Goal: Task Accomplishment & Management: Use online tool/utility

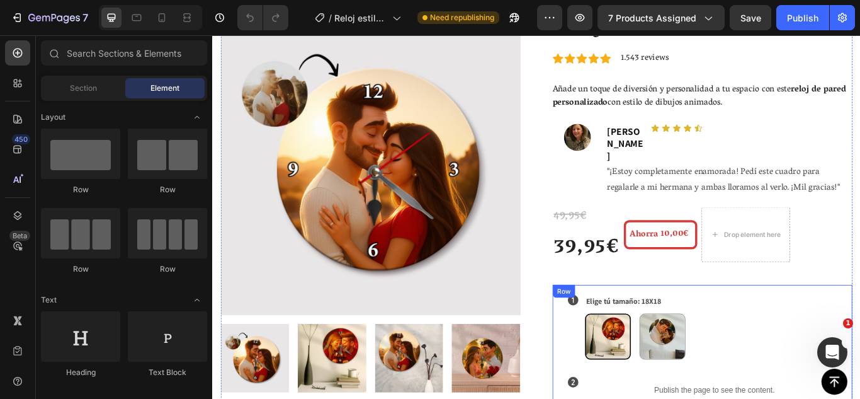
scroll to position [81, 0]
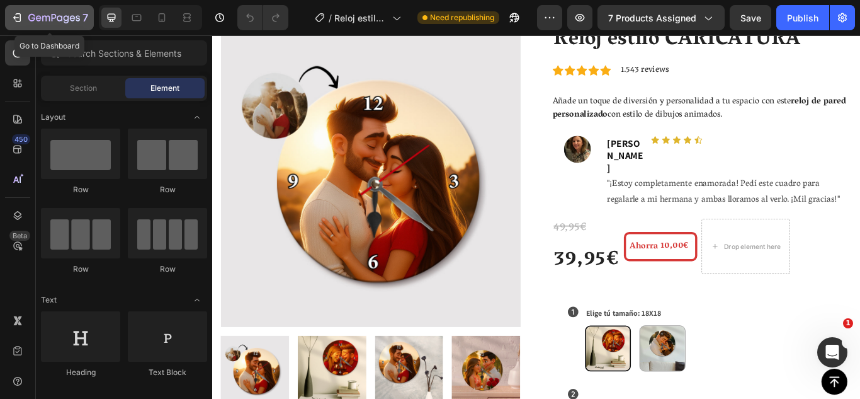
click at [36, 11] on div "7" at bounding box center [58, 17] width 60 height 15
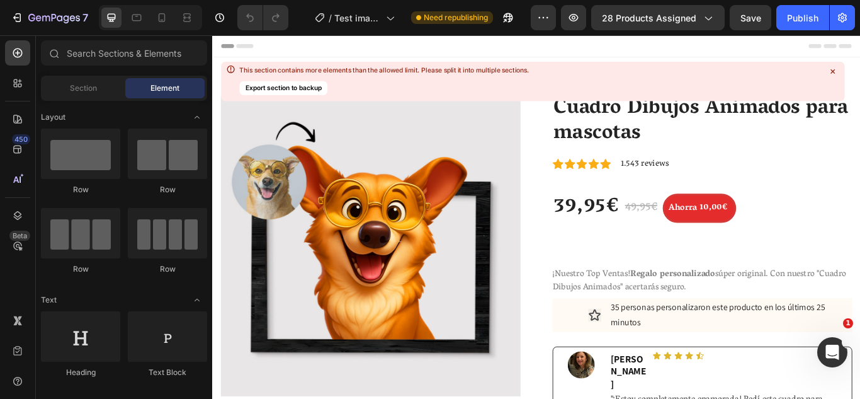
click at [530, 46] on div "Header" at bounding box center [589, 47] width 735 height 25
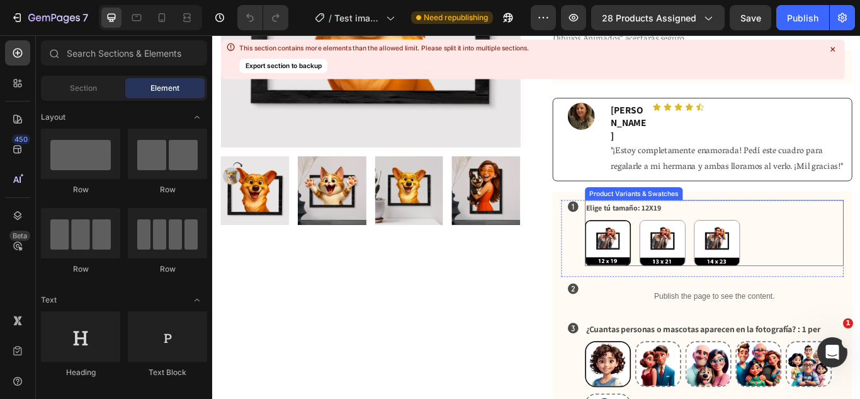
scroll to position [290, 0]
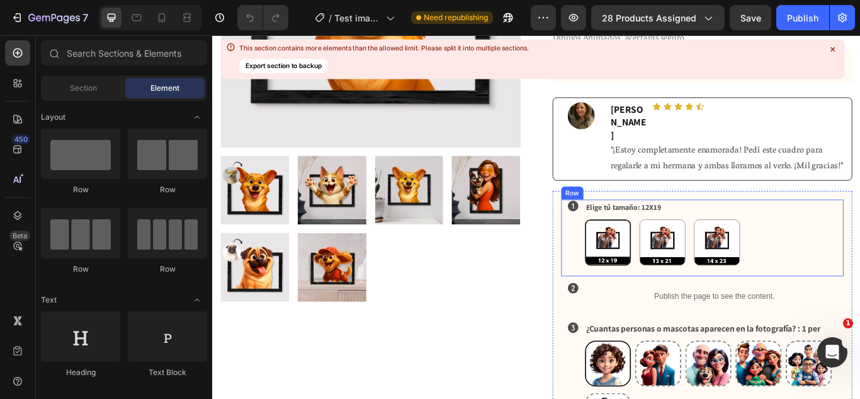
click at [625, 246] on div "Icon" at bounding box center [633, 271] width 28 height 89
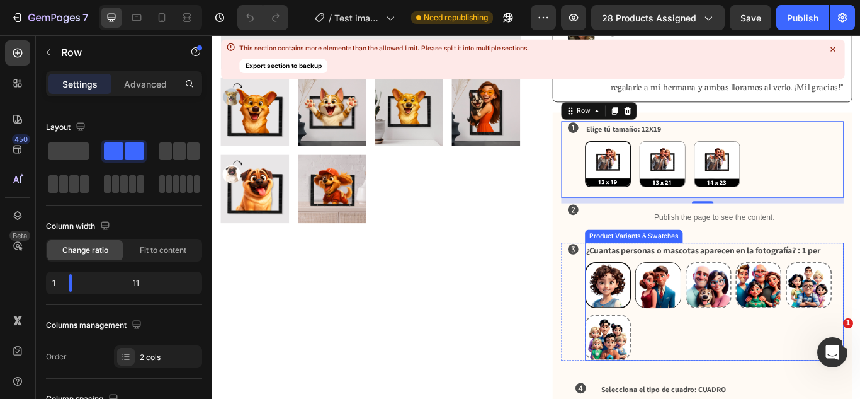
scroll to position [383, 0]
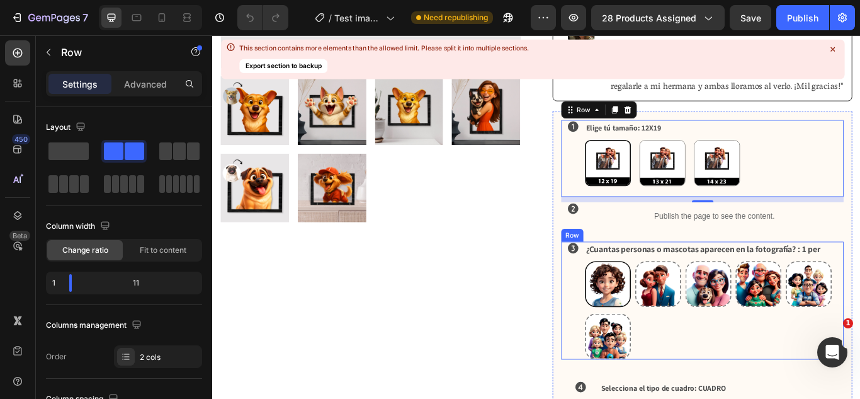
click at [637, 331] on div "Icon" at bounding box center [633, 344] width 28 height 137
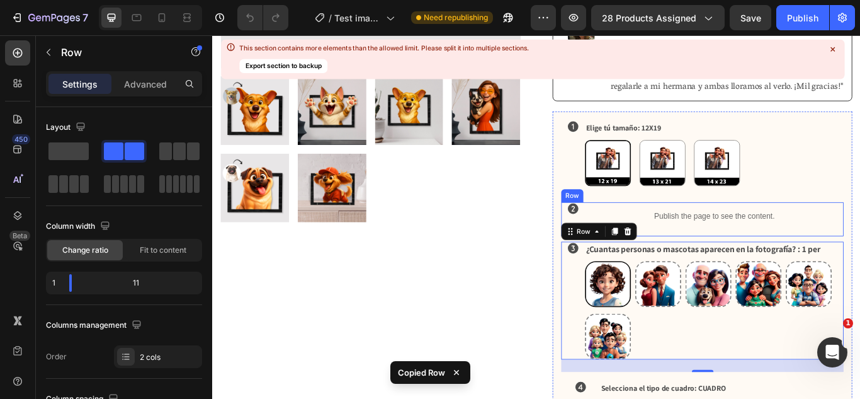
click at [628, 234] on div "Icon" at bounding box center [633, 250] width 28 height 40
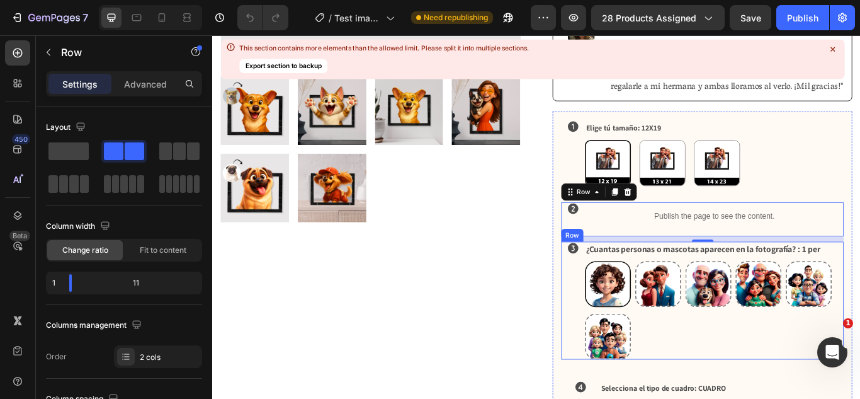
click at [628, 315] on div "Icon" at bounding box center [633, 344] width 28 height 137
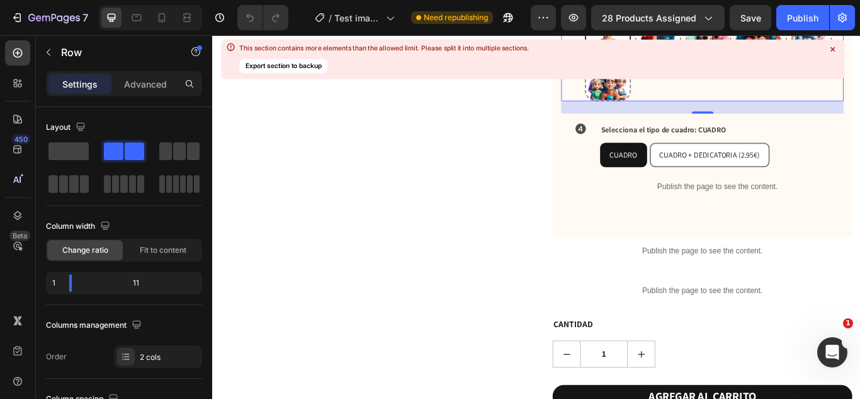
scroll to position [684, 0]
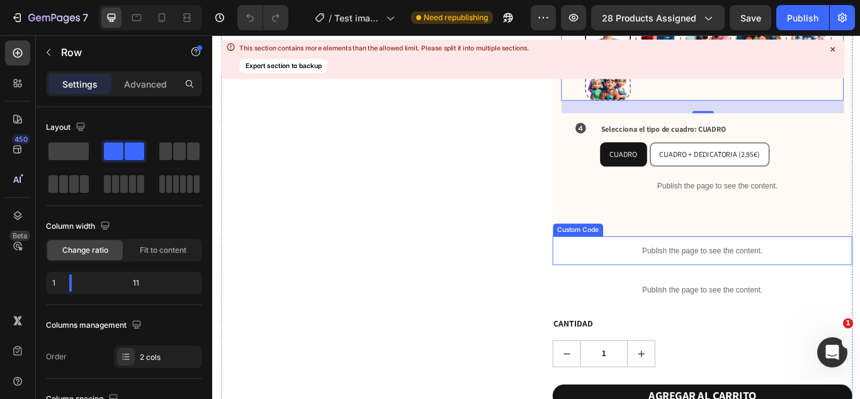
click at [797, 285] on div "Publish the page to see the content." at bounding box center [783, 286] width 349 height 33
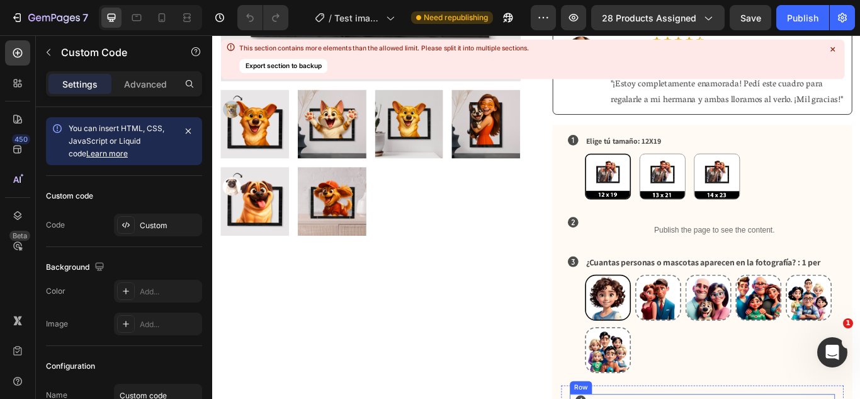
scroll to position [378, 0]
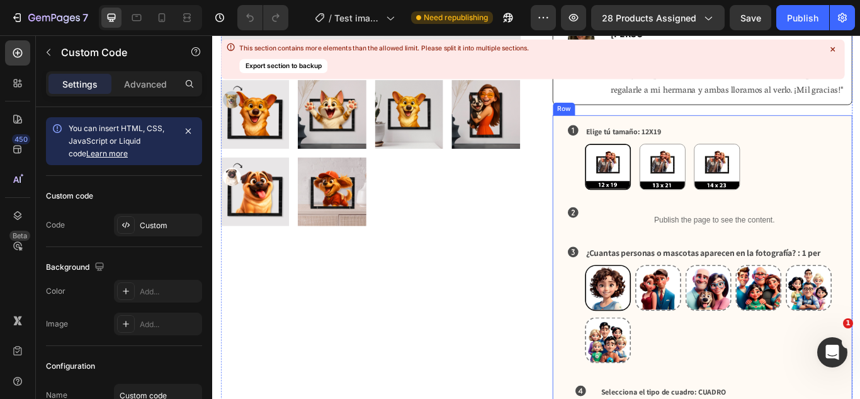
click at [611, 208] on div "Icon Elige tú tamaño: 12X19 12X19 12X19 13X21 13X21 14X23 14X23 Product Variant…" at bounding box center [783, 351] width 349 height 447
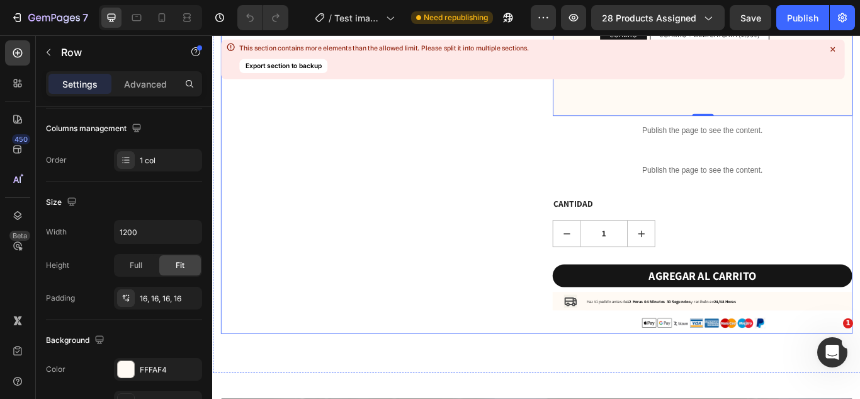
scroll to position [824, 0]
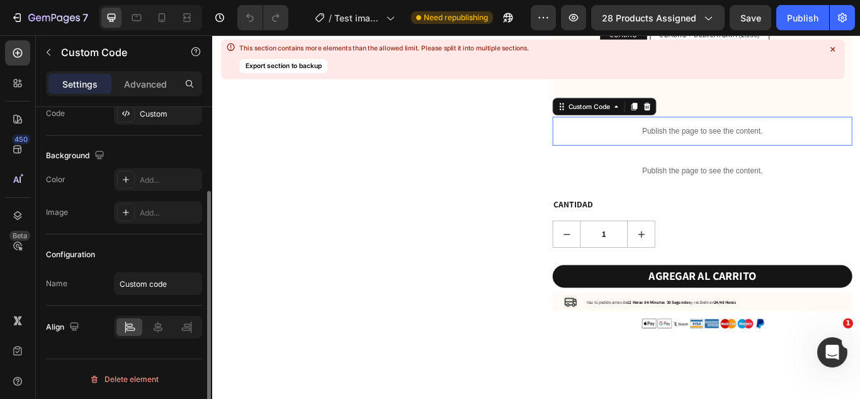
click at [706, 140] on p "Publish the page to see the content." at bounding box center [783, 146] width 349 height 13
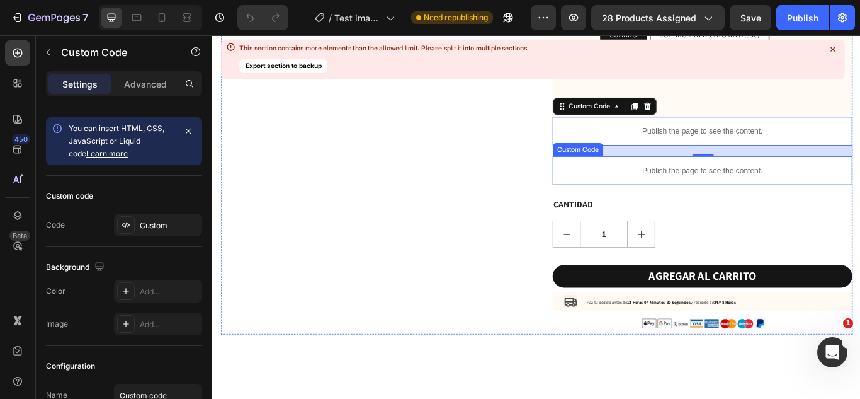
click at [650, 186] on p "Publish the page to see the content." at bounding box center [783, 192] width 349 height 13
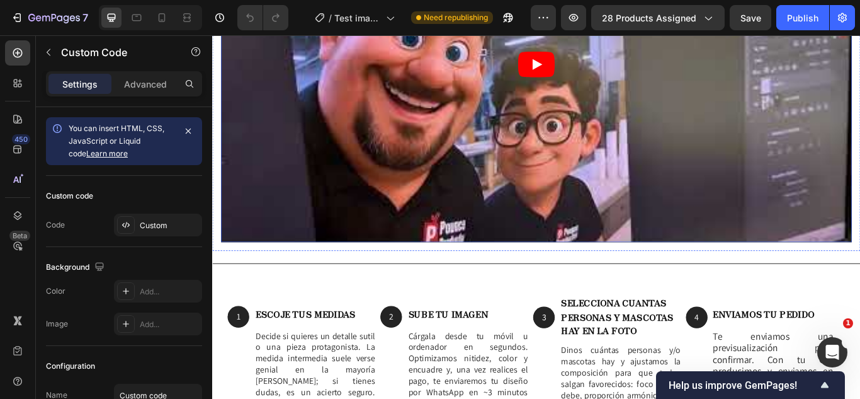
scroll to position [1411, 0]
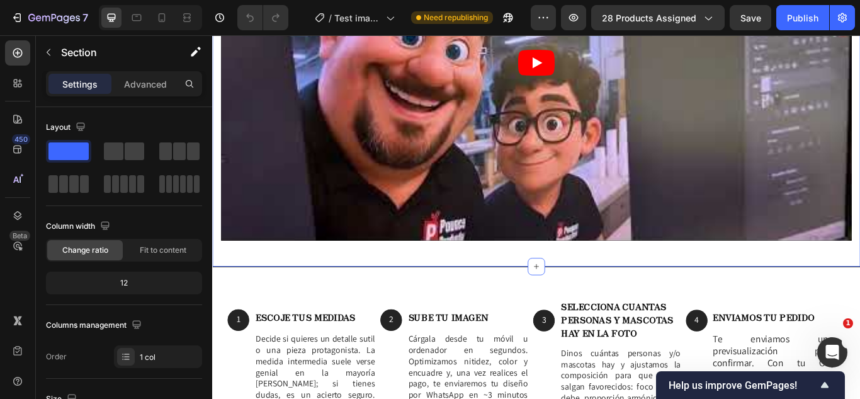
click at [240, 288] on div "TE ENSEÑAMOS COMO FABRICAMOS TUS PRODUCTOs 😍 Heading Video Row Section 2" at bounding box center [590, 68] width 756 height 474
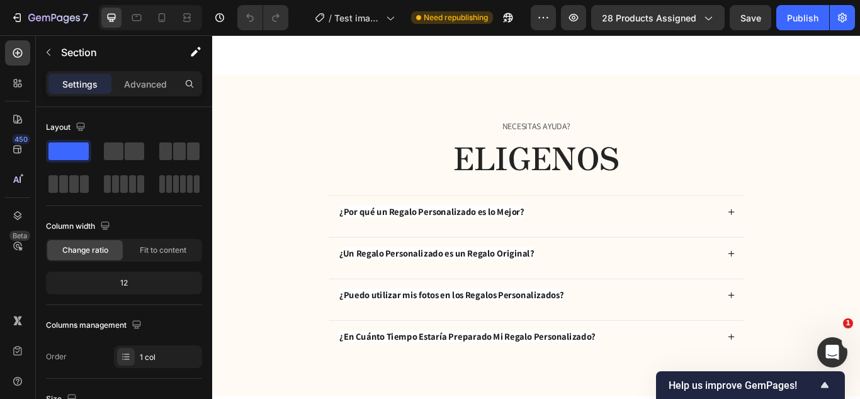
scroll to position [2397, 0]
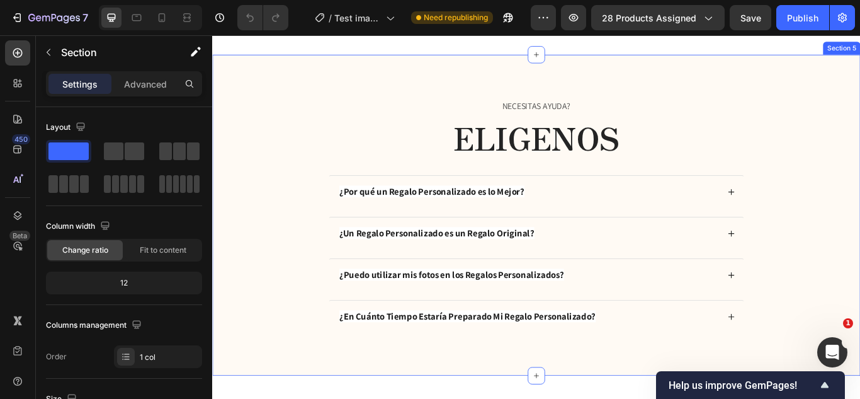
click at [247, 297] on div "necesitas ayuda? Text Block ELIGENOS Heading ¿Por qué un Regalo Personalizado e…" at bounding box center [590, 245] width 756 height 374
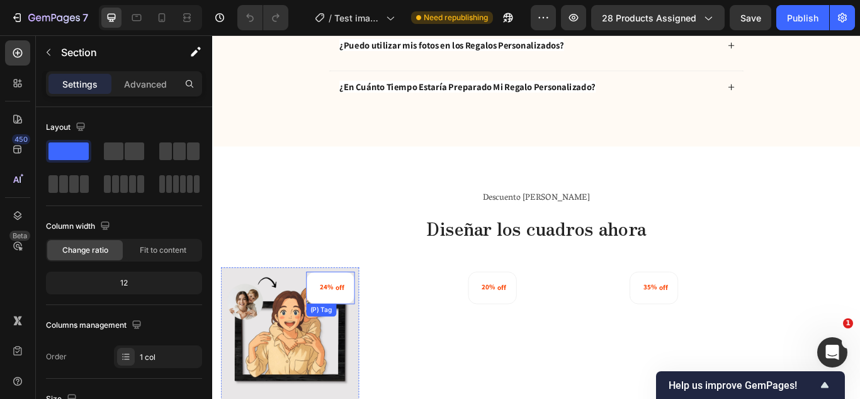
scroll to position [2869, 0]
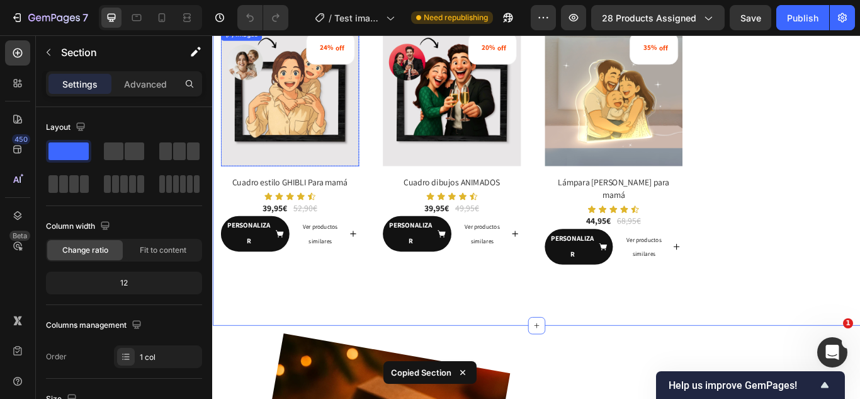
scroll to position [3172, 0]
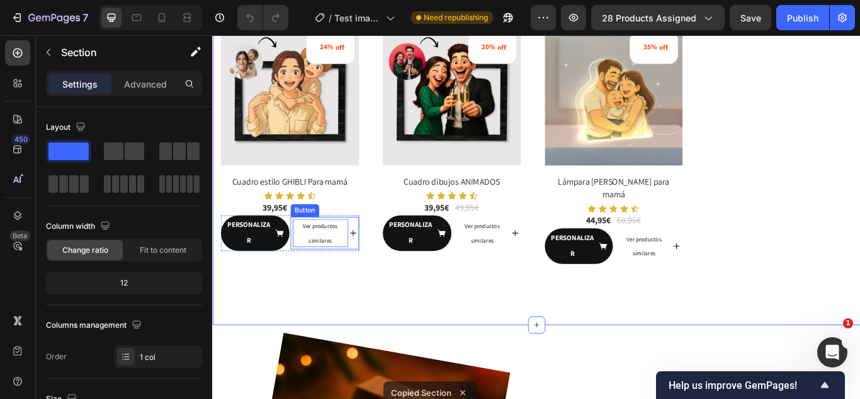
click at [345, 271] on span "Ver productos similares" at bounding box center [337, 265] width 41 height 25
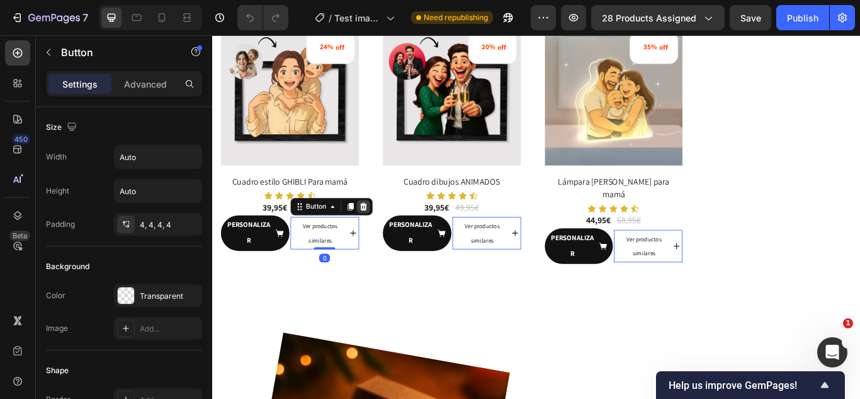
click at [388, 228] on div at bounding box center [387, 234] width 15 height 15
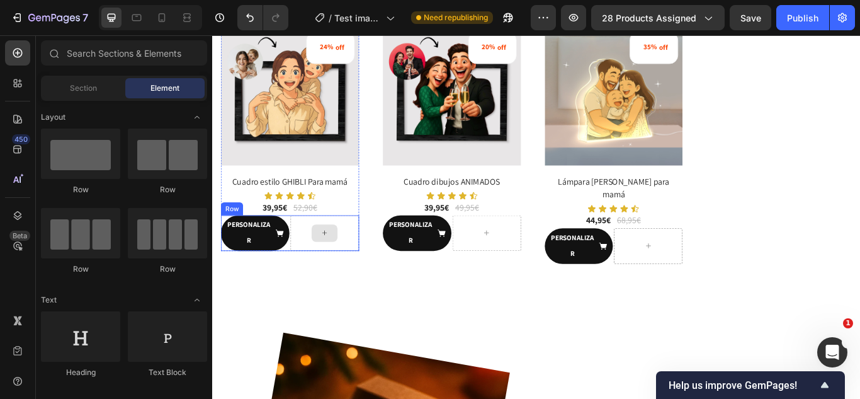
click at [336, 281] on div at bounding box center [343, 266] width 80 height 42
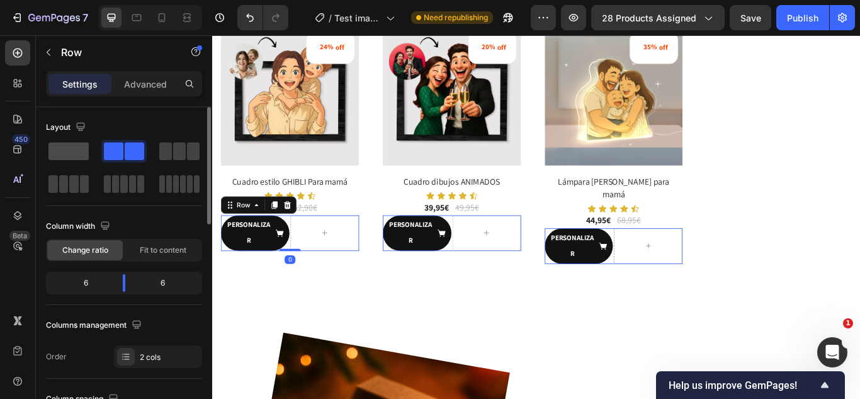
click at [71, 157] on span at bounding box center [68, 151] width 40 height 18
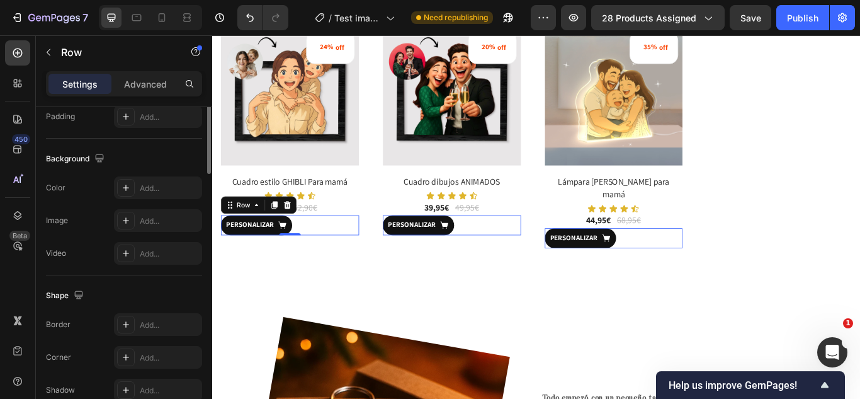
scroll to position [512, 0]
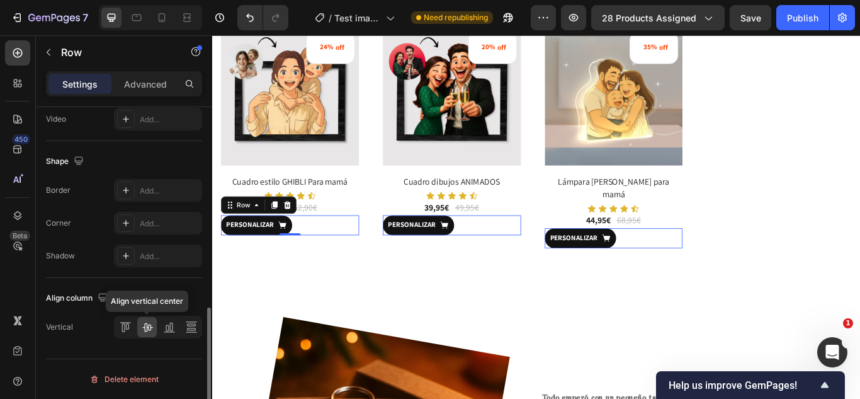
click at [145, 329] on icon at bounding box center [147, 327] width 10 height 9
click at [169, 331] on icon at bounding box center [169, 327] width 13 height 13
click at [152, 329] on icon at bounding box center [147, 327] width 13 height 13
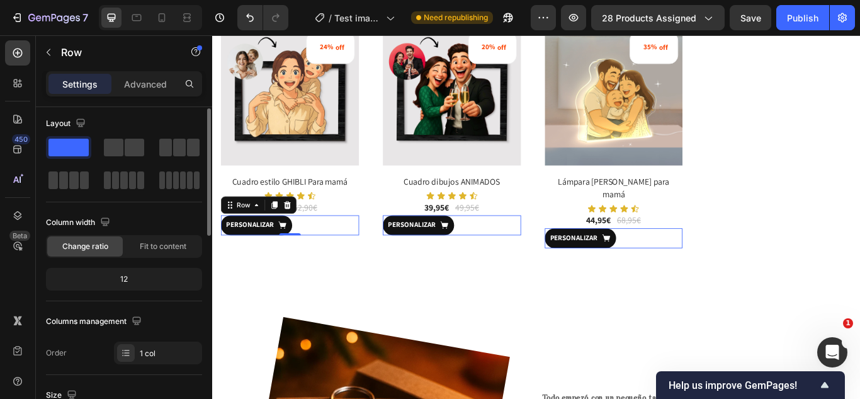
scroll to position [0, 0]
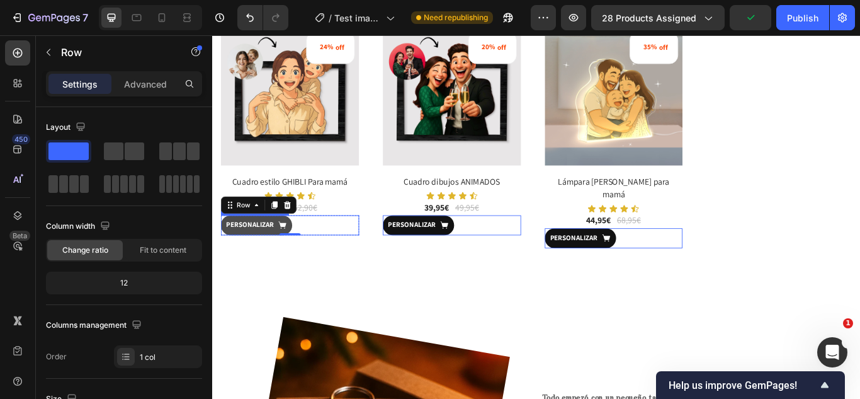
click at [292, 259] on icon at bounding box center [293, 256] width 10 height 10
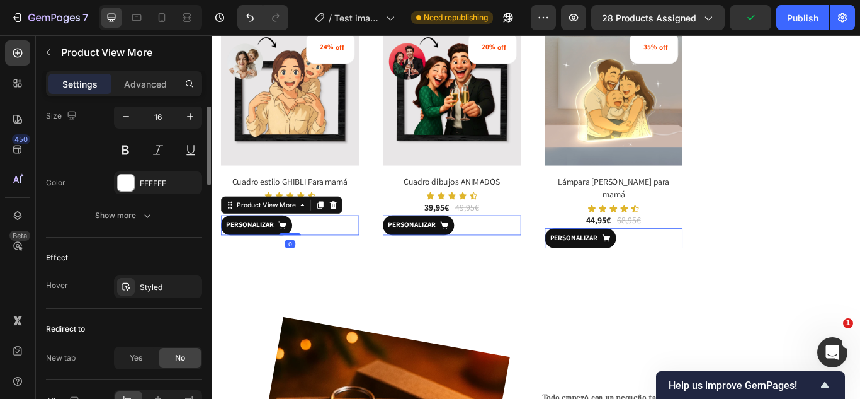
scroll to position [786, 0]
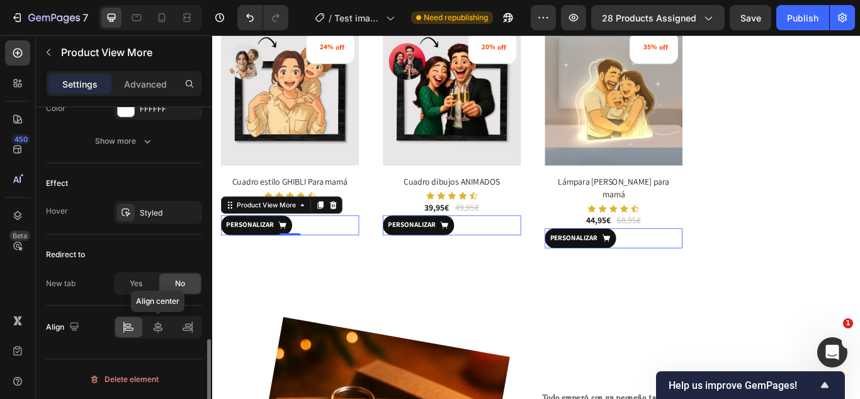
click at [158, 331] on icon at bounding box center [158, 326] width 9 height 11
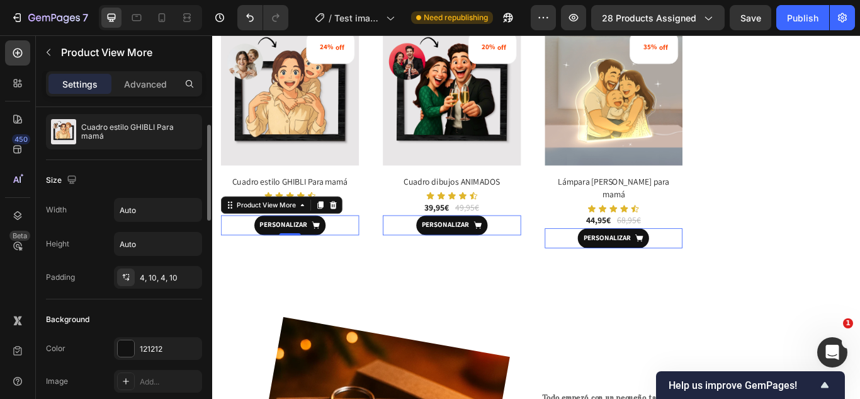
scroll to position [0, 0]
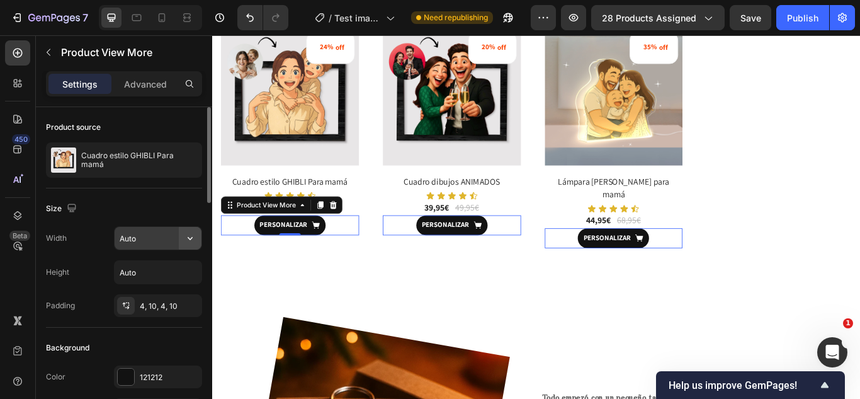
click at [185, 243] on icon "button" at bounding box center [190, 238] width 13 height 13
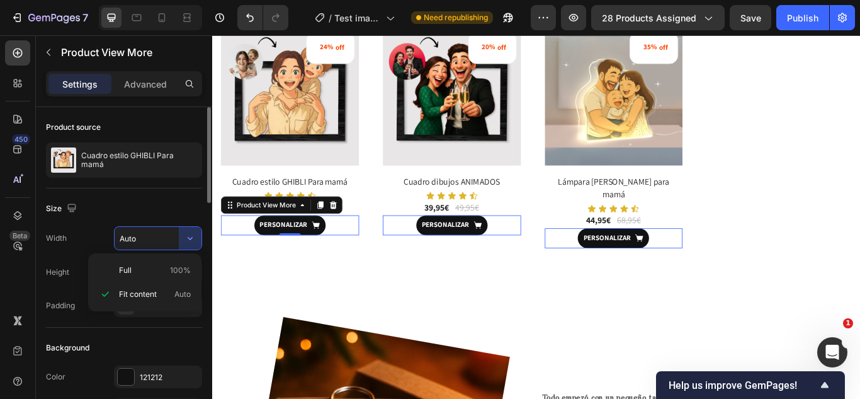
click at [173, 266] on span "100%" at bounding box center [180, 269] width 21 height 11
type input "100%"
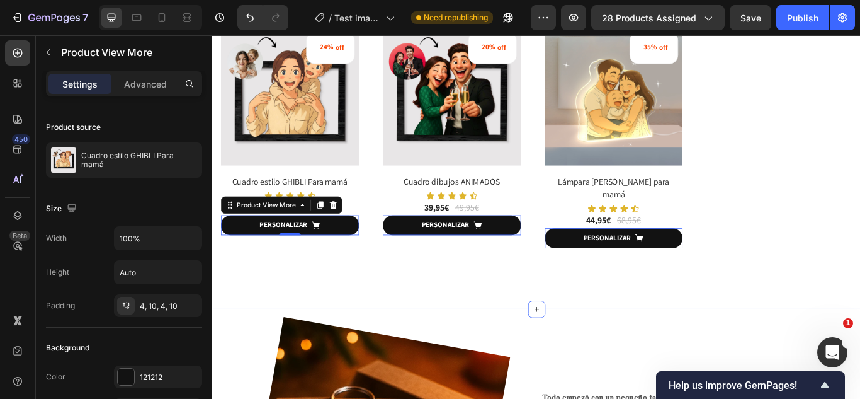
click at [613, 297] on div "Descuento de Verano Text Block Diseñar los cuadros ahora Heading Row 24% off (P…" at bounding box center [590, 119] width 756 height 469
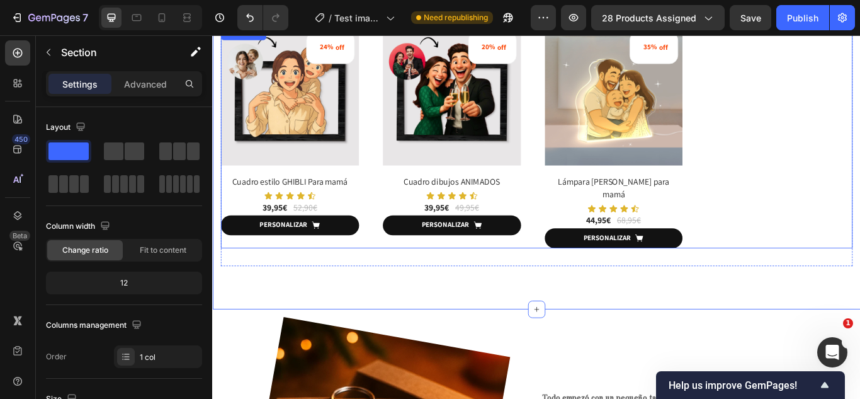
click at [395, 197] on div "24% off (P) Tag (P) Images Row Cuadro estilo GHIBLI Para mamá (P) Title Icon Ic…" at bounding box center [590, 155] width 737 height 258
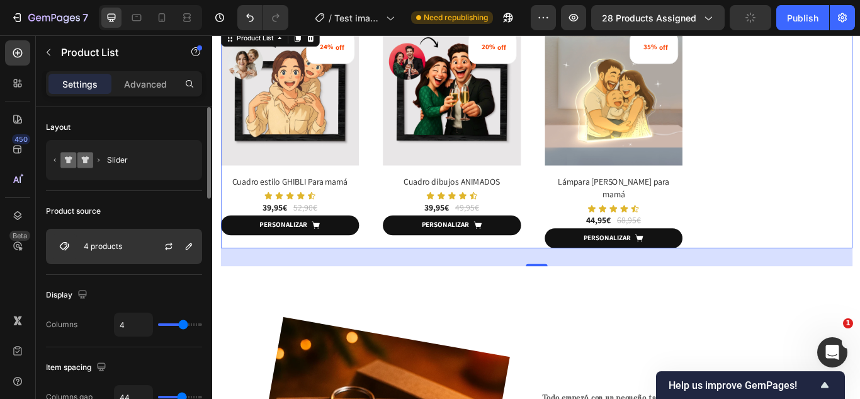
click at [142, 257] on div "4 products" at bounding box center [124, 246] width 156 height 35
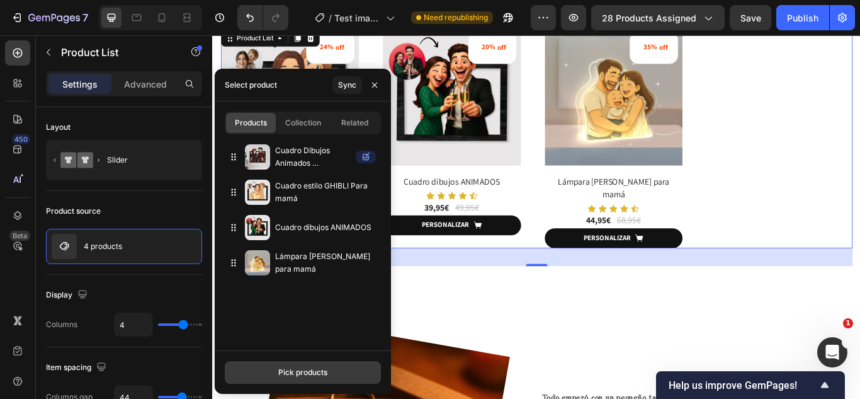
click at [297, 369] on div "Pick products" at bounding box center [302, 371] width 49 height 11
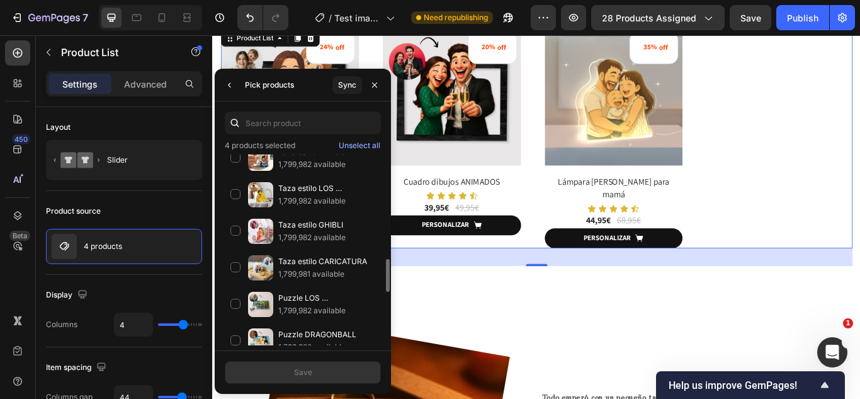
scroll to position [599, 0]
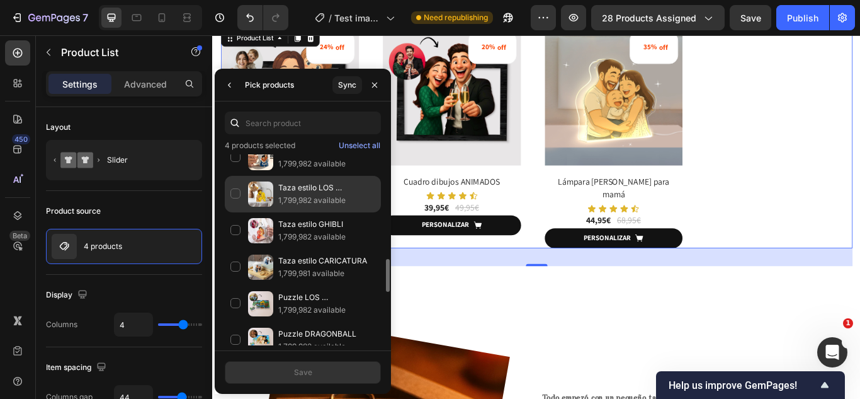
click at [230, 193] on div "Taza estilo LOS SIMPSON 1,799,982 available" at bounding box center [303, 194] width 156 height 37
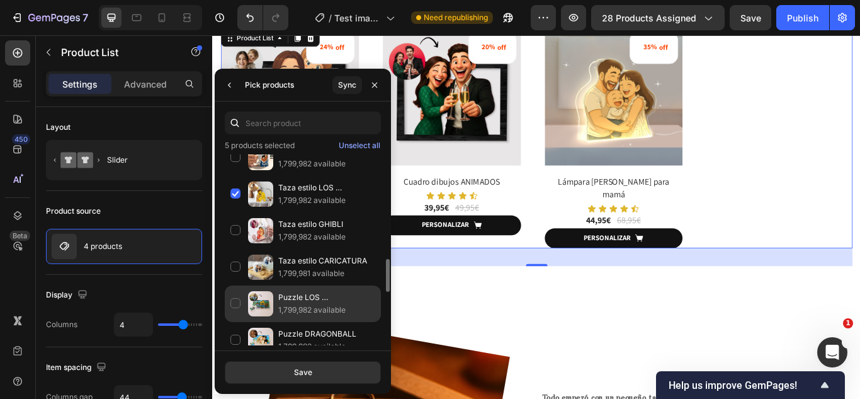
click at [236, 307] on div "Puzzle LOS SIMPSON 1,799,982 available" at bounding box center [303, 303] width 156 height 37
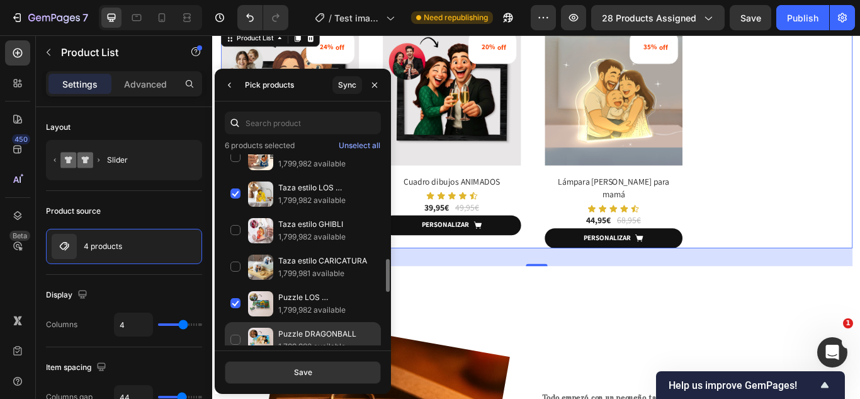
click at [235, 331] on div "Puzzle DRAGONBALL 1,799,982 available" at bounding box center [303, 340] width 156 height 37
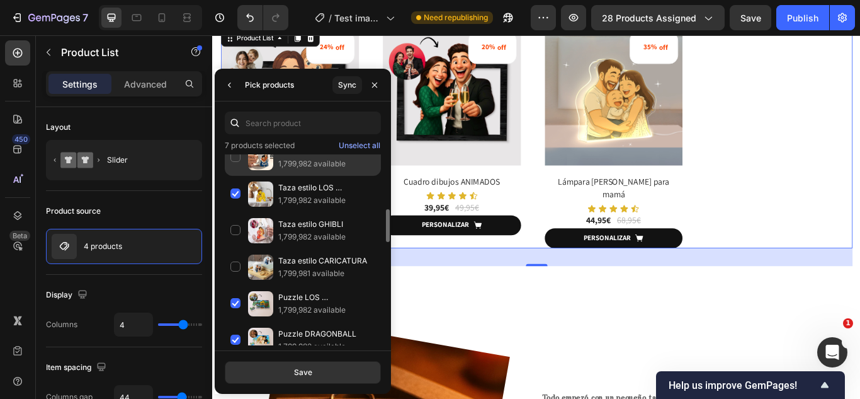
scroll to position [548, 0]
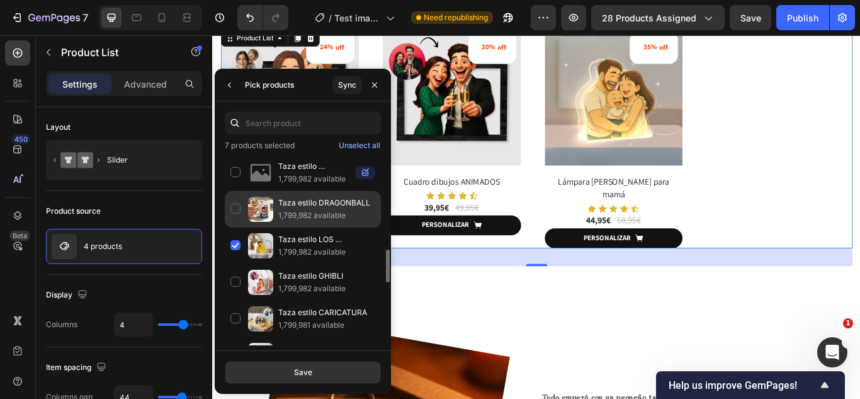
click at [239, 201] on div "Taza estilo DRAGONBALL 1,799,982 available" at bounding box center [303, 209] width 156 height 37
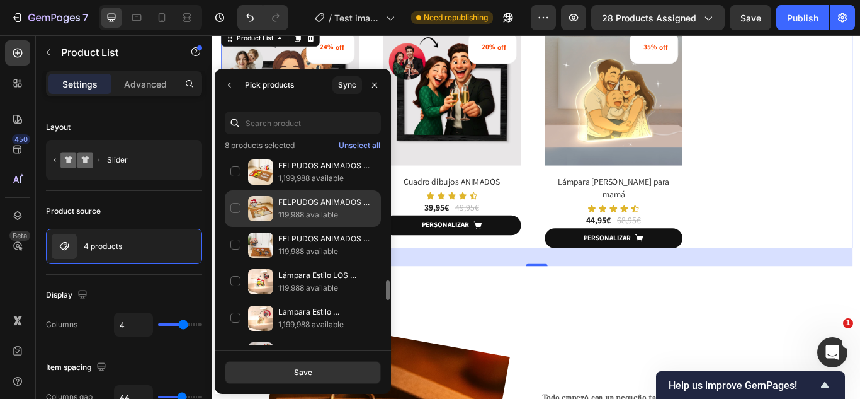
scroll to position [1152, 0]
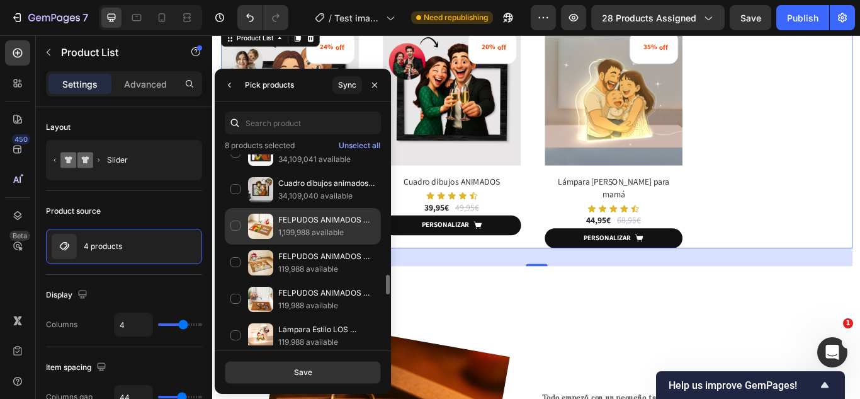
click at [231, 224] on div "FELPUDOS ANIMADOS PARA NAVIDAD LOS SIMPSON 1,199,988 available" at bounding box center [303, 226] width 156 height 37
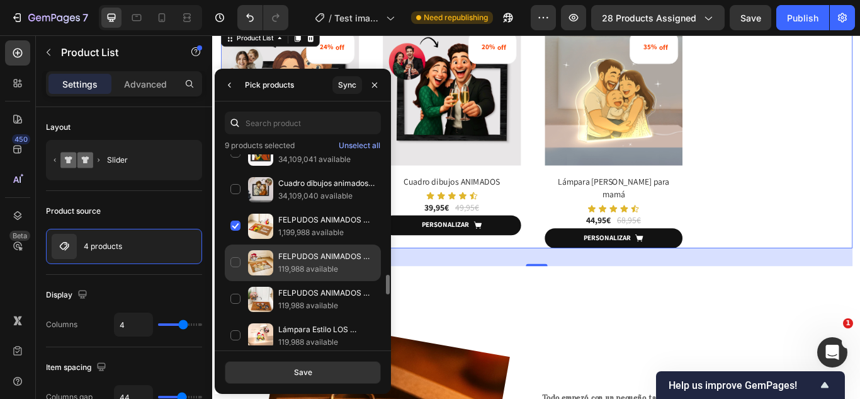
click at [232, 261] on div "FELPUDOS ANIMADOS PARA NAVIDAD GHIBLI 119,988 available" at bounding box center [303, 262] width 156 height 37
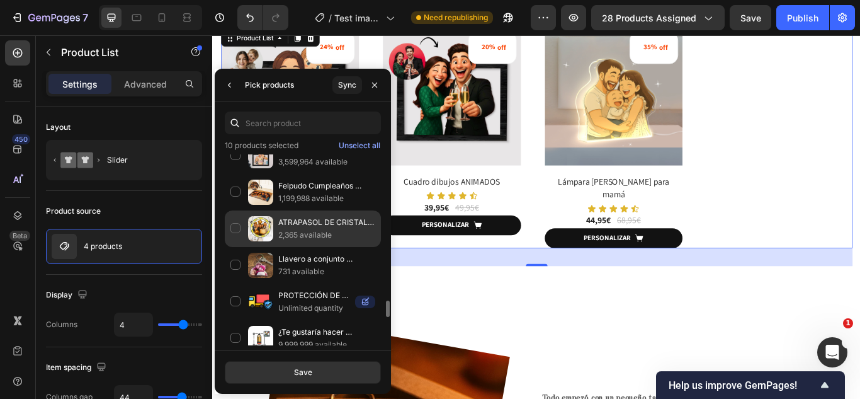
scroll to position [1770, 0]
click at [237, 230] on div "ATRAPASOL DE CRISTAL METACRILATO PERSONALIZADO Para Cumpleaños 2,365 available" at bounding box center [303, 228] width 156 height 37
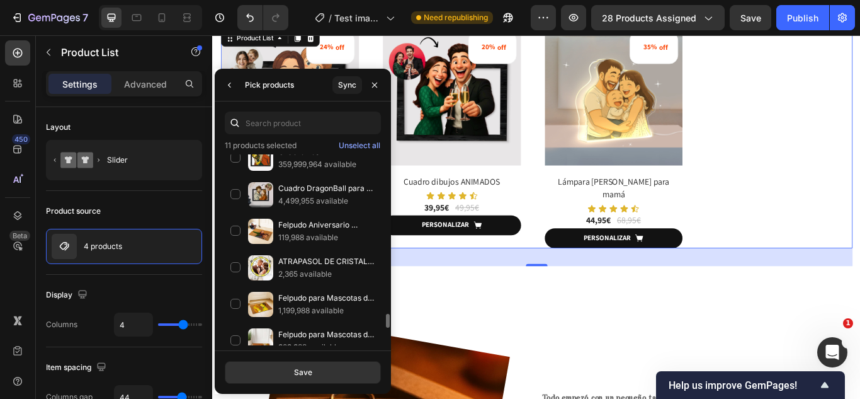
scroll to position [2153, 0]
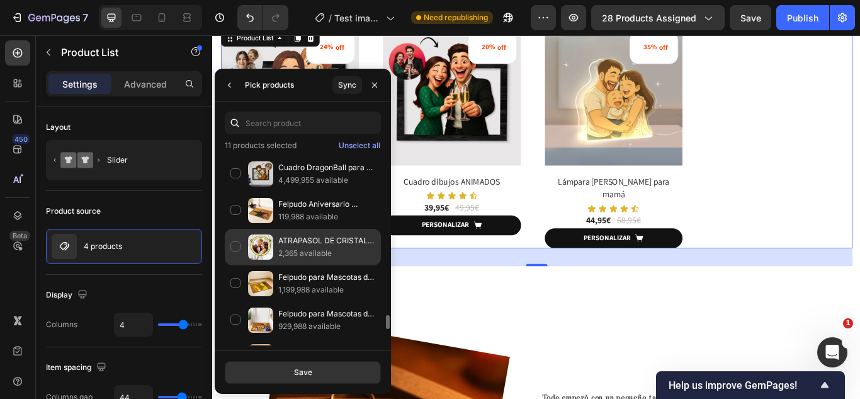
click at [232, 232] on div "ATRAPASOL DE CRISTAL METACRILATO PERSONALIZADO Para Aniversarios 2,365 available" at bounding box center [303, 247] width 156 height 37
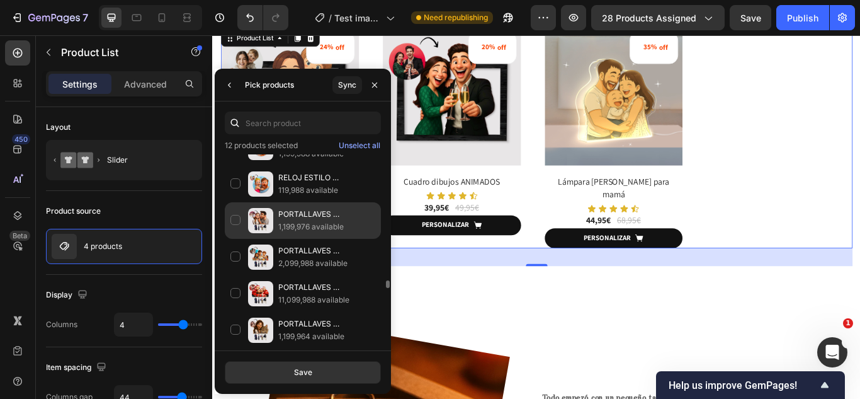
scroll to position [4320, 0]
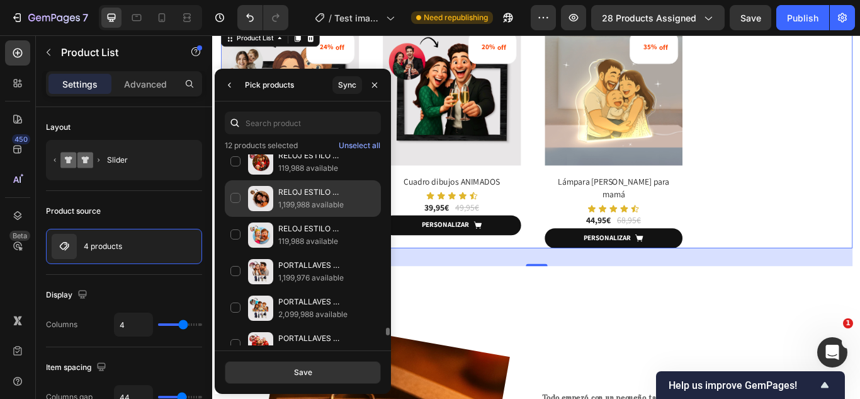
click at [229, 191] on div "RELOJ ESTILO CARICATURA para Mamá 1,199,988 available" at bounding box center [303, 198] width 156 height 37
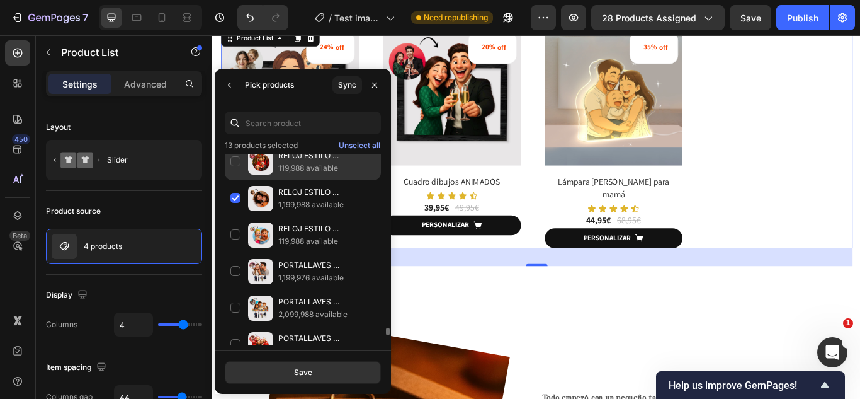
click at [231, 158] on div "RELOJ ESTILO CARICATURA para Navidad 119,988 available" at bounding box center [303, 162] width 156 height 37
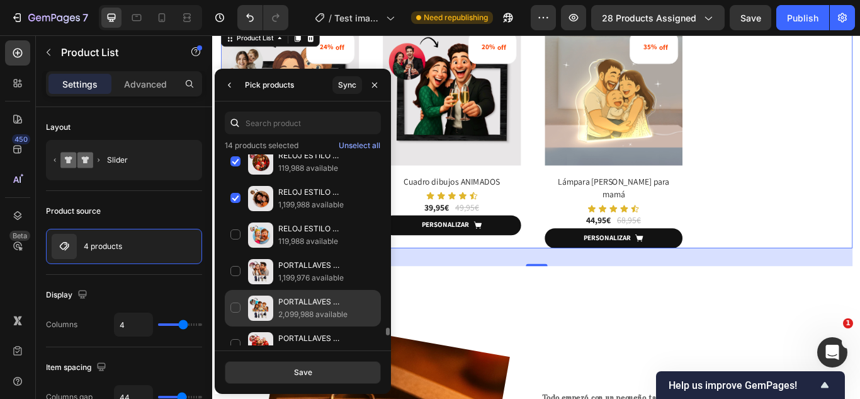
click at [232, 293] on div "PORTALLAVES CARICATURA para Cumpleaños 2,099,988 available" at bounding box center [303, 308] width 156 height 37
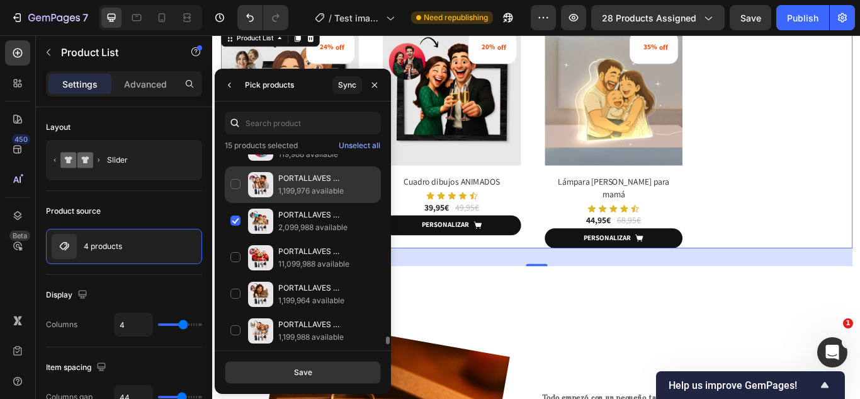
scroll to position [4413, 0]
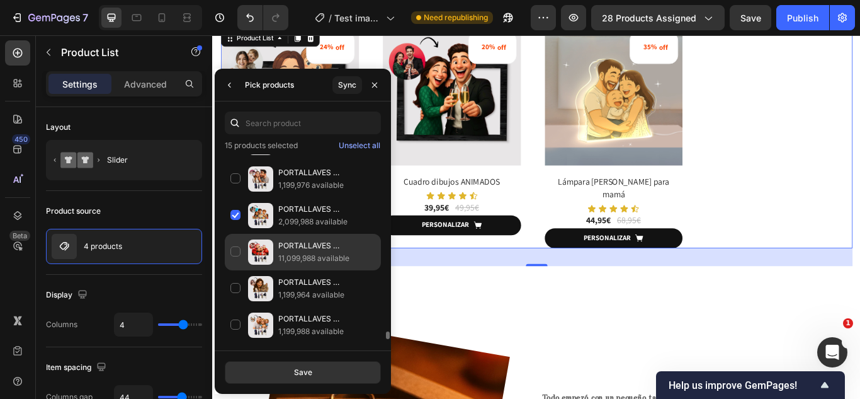
click at [234, 247] on div "PORTALLAVES CARICATURA para Navidad 11,099,988 available" at bounding box center [303, 252] width 156 height 37
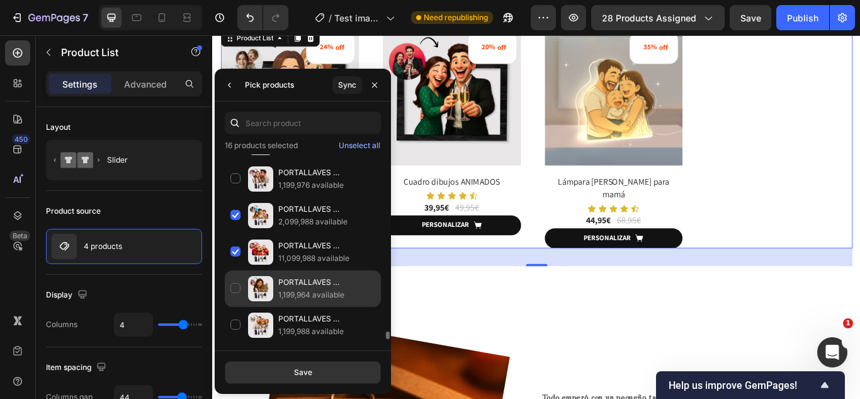
click at [238, 289] on div "PORTALLAVES CARICATURA para Mascotas 1,199,964 available" at bounding box center [303, 288] width 156 height 37
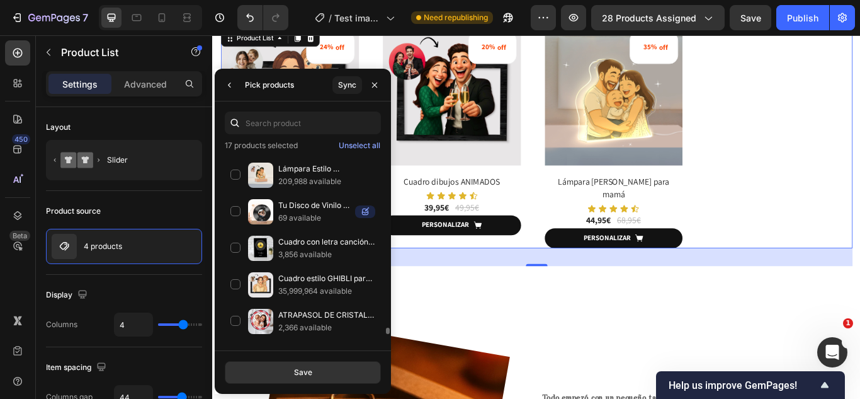
scroll to position [5185, 0]
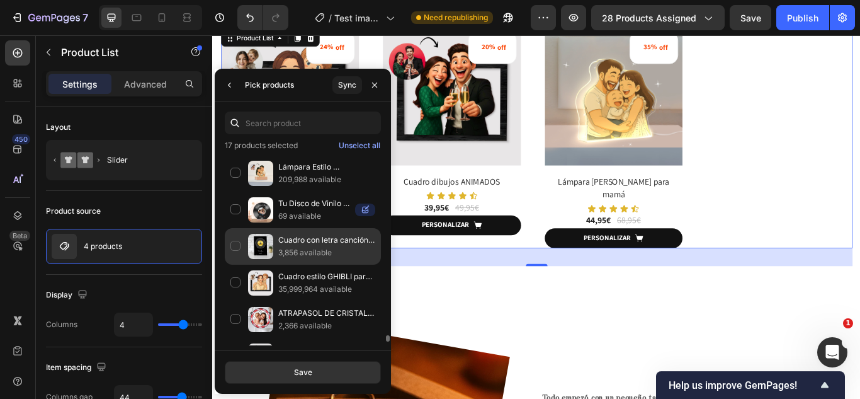
click at [234, 244] on div "Cuadro con letra canción SPOTIFY 3,856 available" at bounding box center [303, 246] width 156 height 37
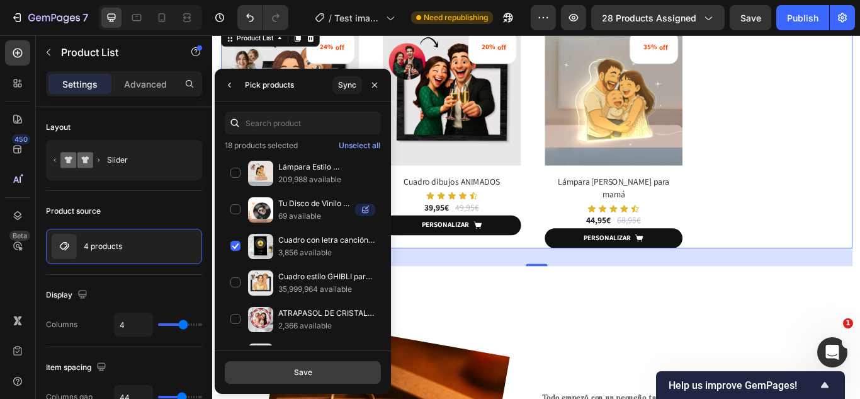
click at [275, 370] on button "Save" at bounding box center [303, 372] width 156 height 23
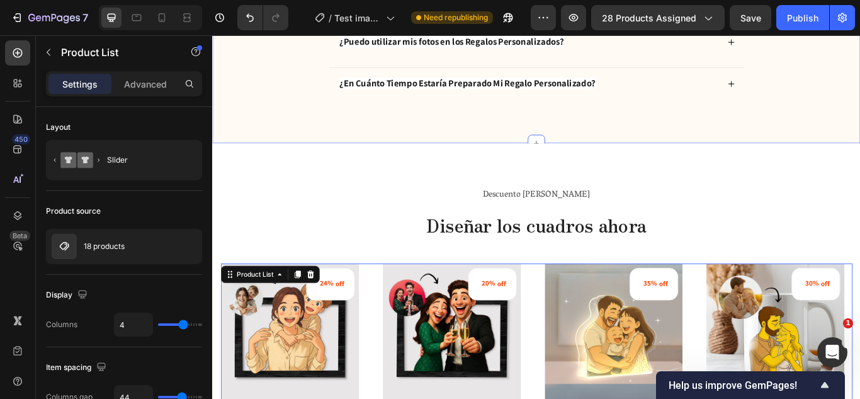
scroll to position [2896, 0]
click at [254, 173] on div "Descuento de Verano Text Block Diseñar los cuadros ahora Heading Row 24% off (P…" at bounding box center [590, 396] width 756 height 469
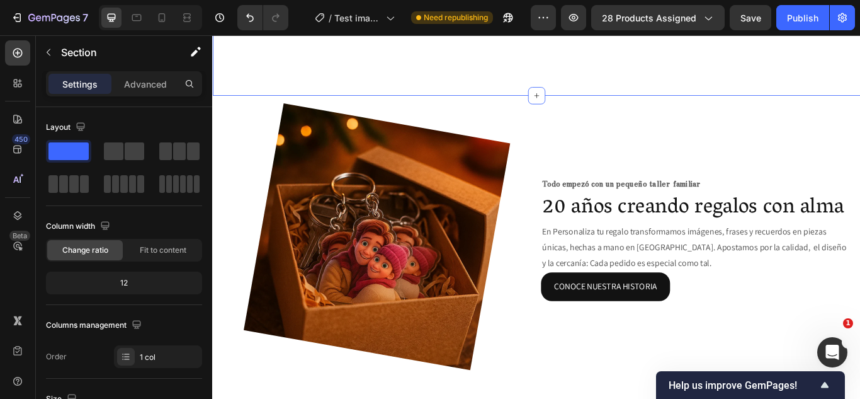
scroll to position [3441, 0]
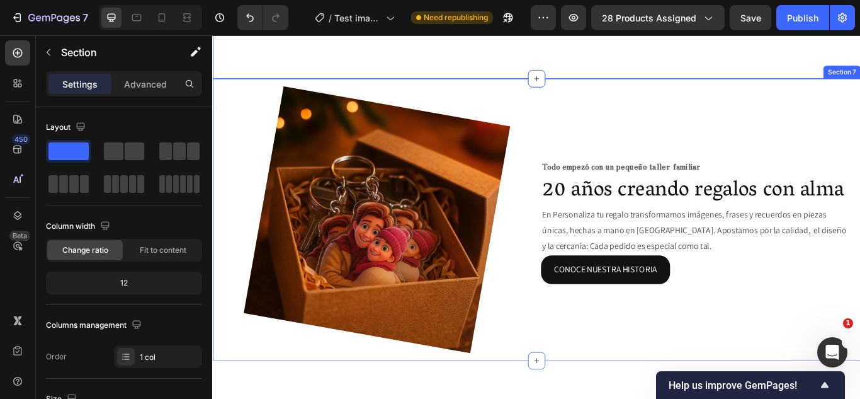
click at [222, 91] on div "Image Todo empezó con un pequeño taller familiar Text Block 20 años creando reg…" at bounding box center [590, 250] width 756 height 329
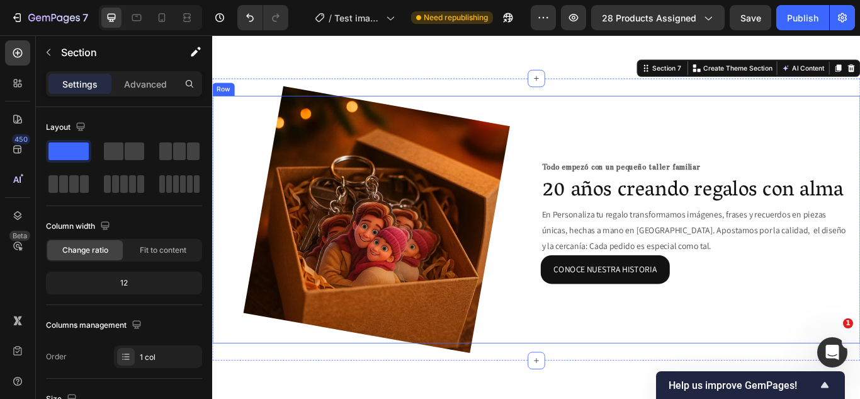
click at [578, 113] on div "Image Todo empezó con un pequeño taller familiar Text Block 20 años creando reg…" at bounding box center [590, 250] width 756 height 288
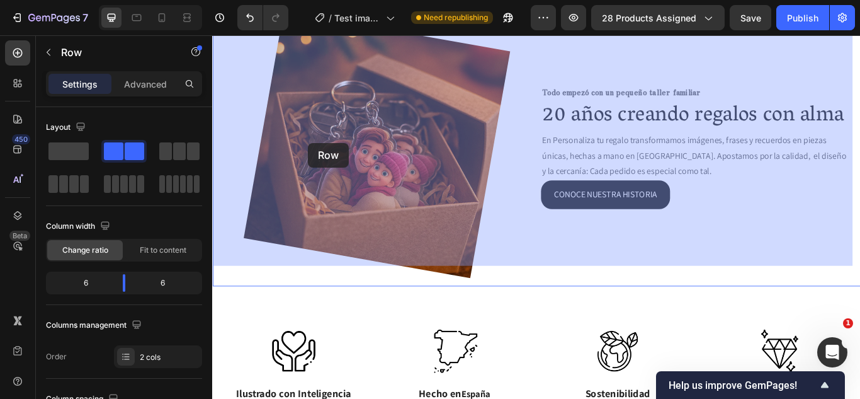
scroll to position [3197, 0]
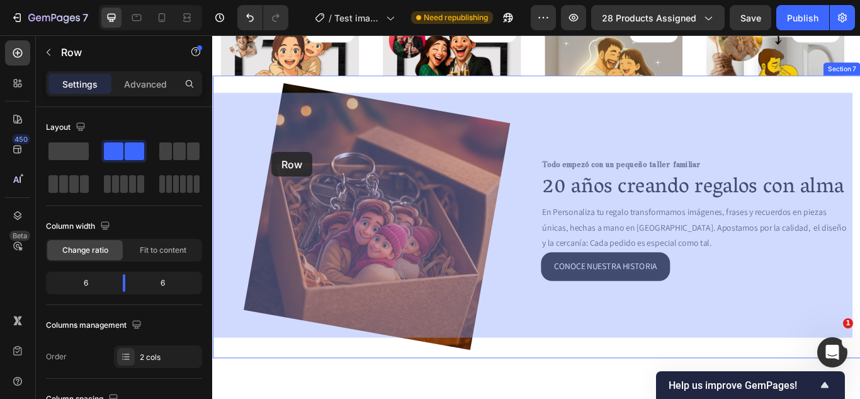
drag, startPoint x: 229, startPoint y: 113, endPoint x: 272, endPoint y: 173, distance: 74.4
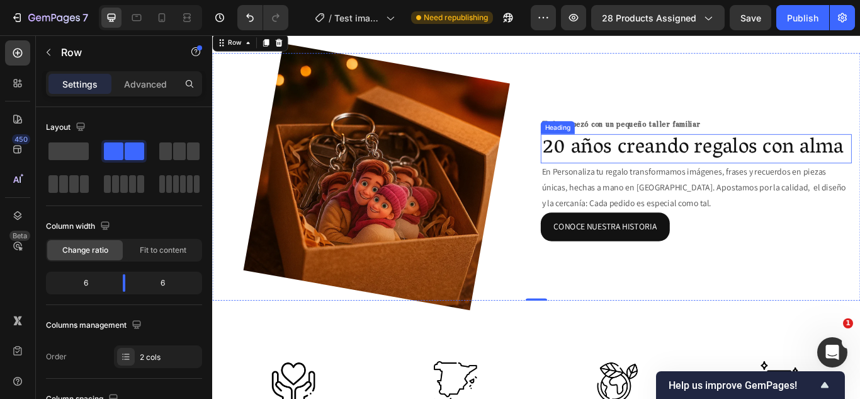
scroll to position [3461, 0]
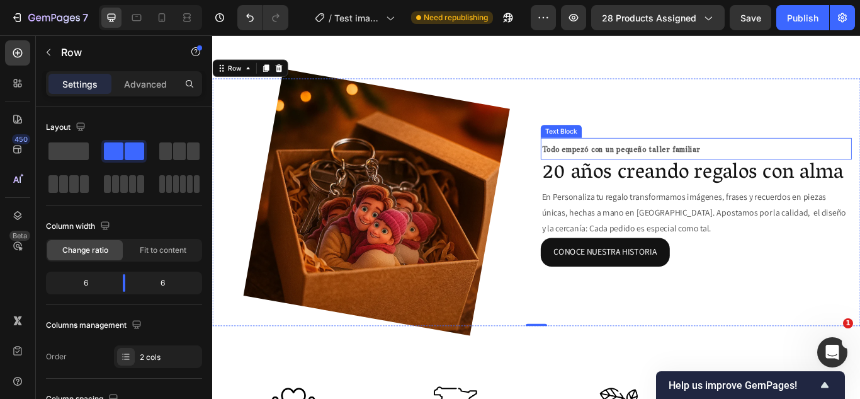
click at [756, 162] on span "Todo empezó con un pequeño taller familiar" at bounding box center [688, 168] width 185 height 12
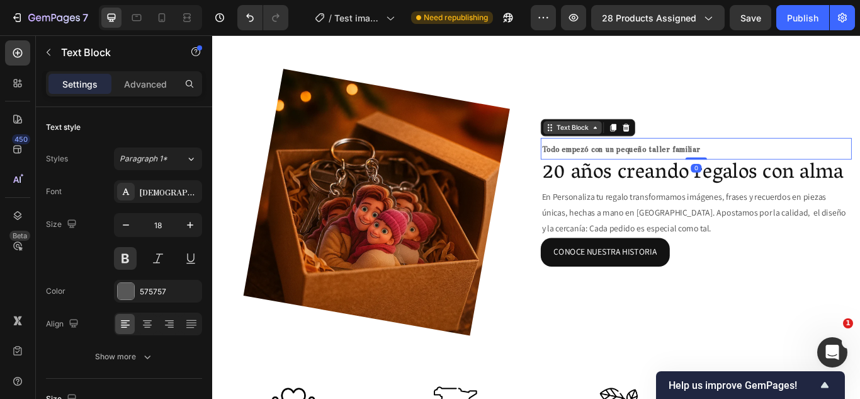
click at [641, 144] on div "Text Block" at bounding box center [632, 142] width 43 height 11
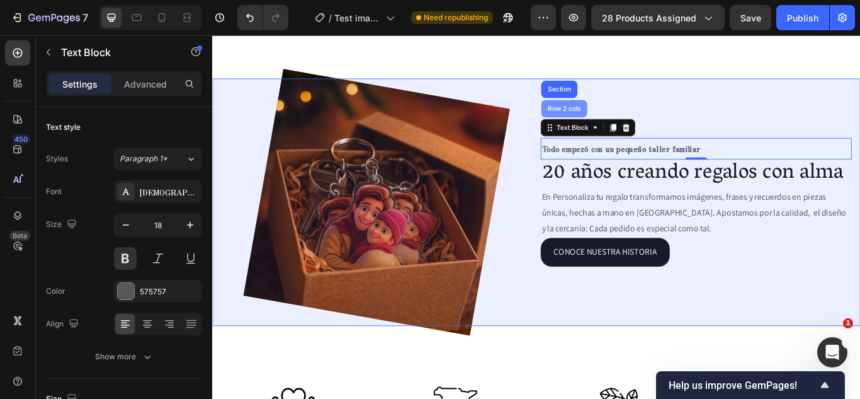
click at [623, 128] on div "Row 2 cols" at bounding box center [623, 121] width 54 height 20
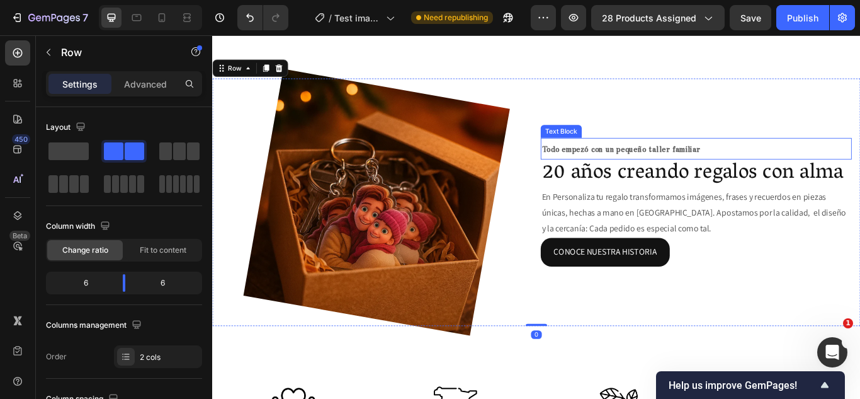
click at [754, 169] on span "Todo empezó con un pequeño taller familiar" at bounding box center [688, 168] width 185 height 12
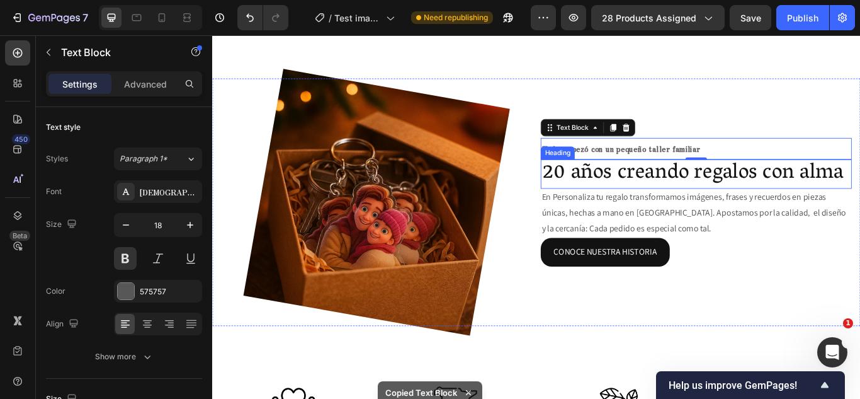
click at [705, 188] on h2 "20 años creando regalos con alma" at bounding box center [776, 197] width 363 height 35
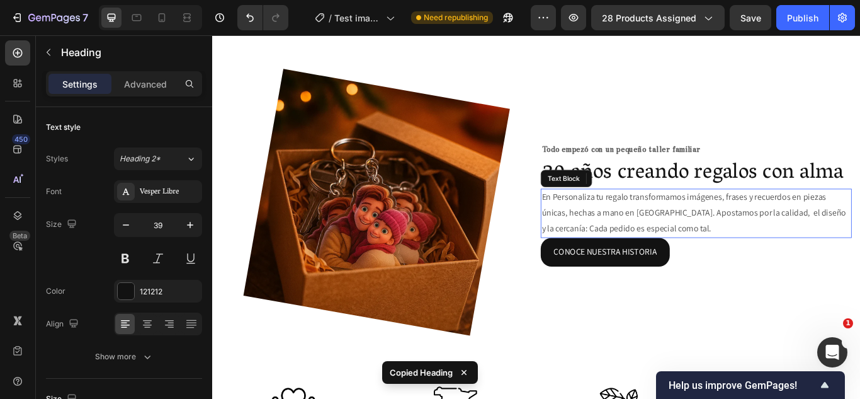
click at [706, 237] on p "En Personaliza tu regalo transformamos imágenes, frases y recuerdos en piezas ú…" at bounding box center [776, 242] width 360 height 54
click at [685, 230] on p "En Personaliza tu regalo transformamos imágenes, frases y recuerdos en piezas ú…" at bounding box center [776, 242] width 360 height 54
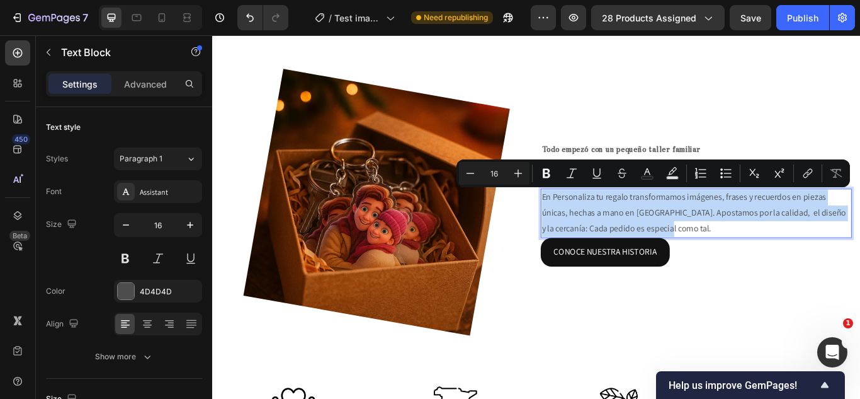
copy p "En Personaliza tu regalo transformamos imágenes, frases y recuerdos en piezas ú…"
click at [754, 288] on div "Conoce nuestra historia Button" at bounding box center [776, 287] width 363 height 33
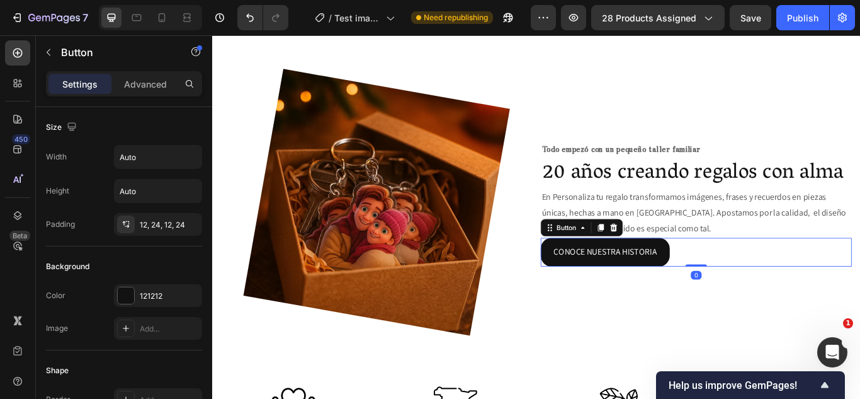
copy p "En Personaliza tu regalo transformamos imágenes, frases y recuerdos en piezas ú…"
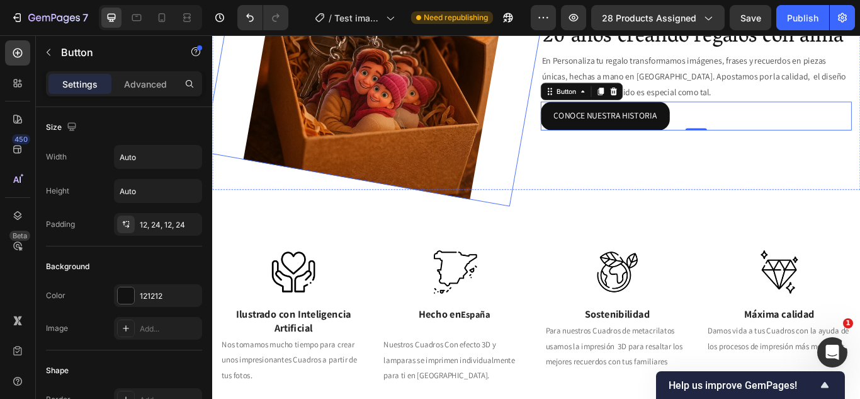
scroll to position [3617, 0]
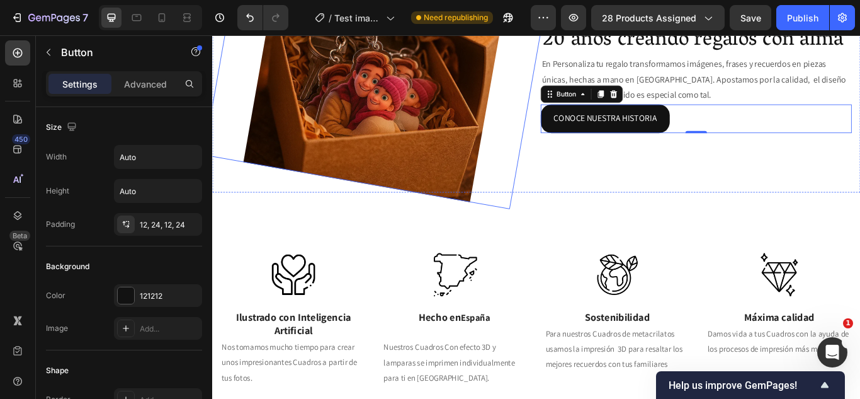
click at [449, 91] on img at bounding box center [403, 74] width 311 height 311
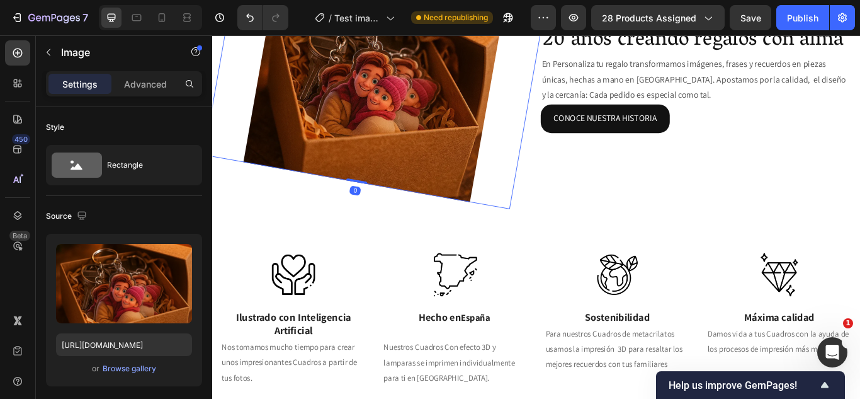
copy p "En Personaliza tu regalo transformamos imágenes, frases y recuerdos en piezas ú…"
click at [158, 19] on icon at bounding box center [162, 17] width 13 height 13
type input "92"
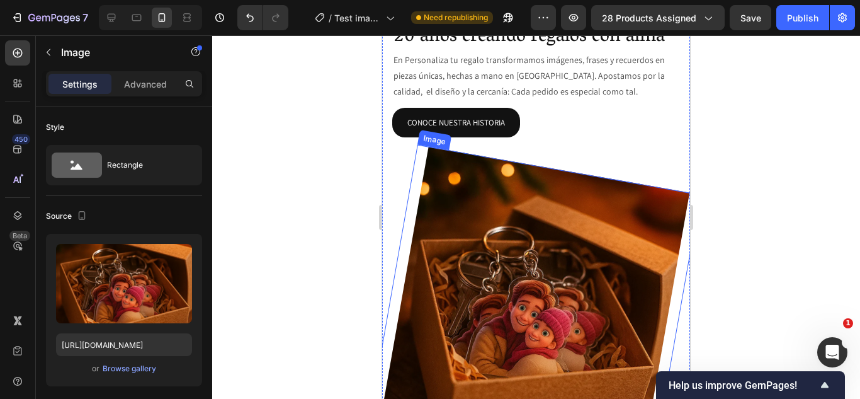
scroll to position [3731, 0]
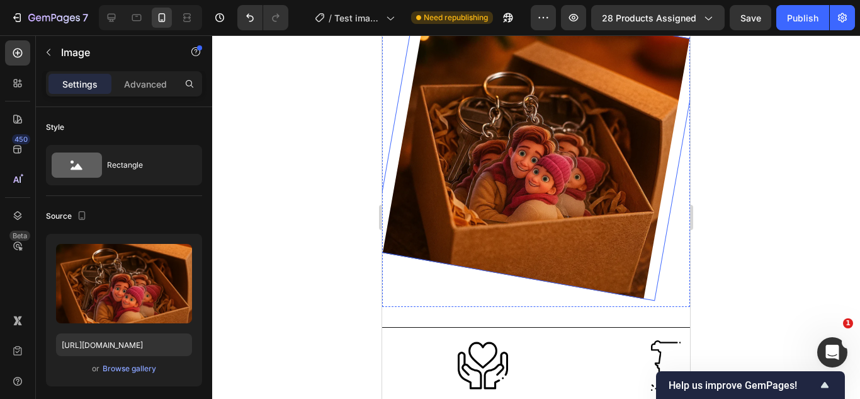
click at [508, 157] on img at bounding box center [536, 145] width 307 height 307
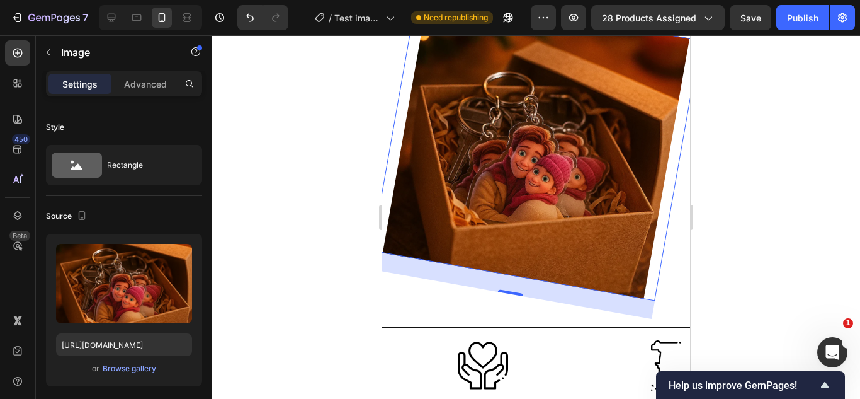
scroll to position [3949, 0]
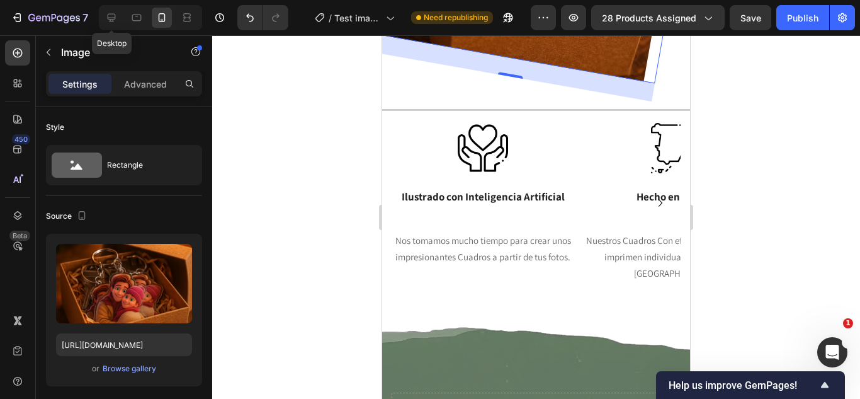
click at [101, 8] on div "Desktop" at bounding box center [150, 17] width 103 height 25
click at [106, 13] on icon at bounding box center [111, 17] width 13 height 13
type input "74"
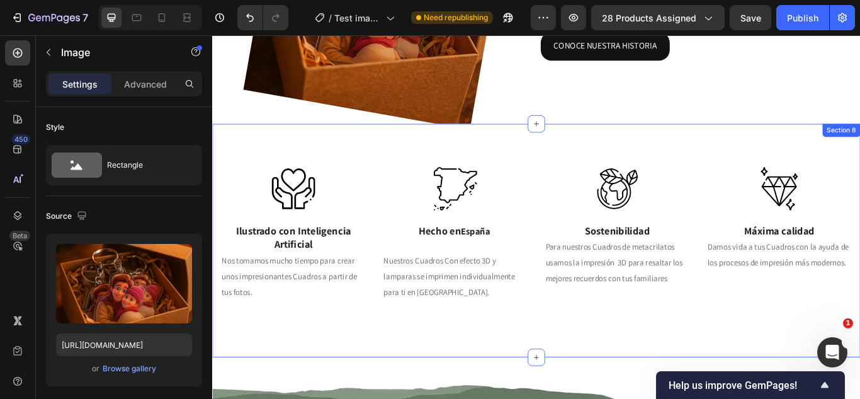
scroll to position [3694, 0]
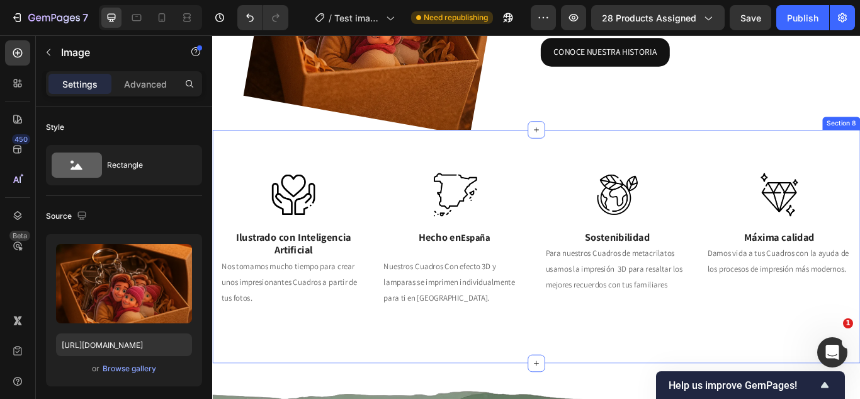
click at [240, 173] on div "Image Ilustrado con Inteligencia Artificial Text Block Nos tomamos mucho tiempo…" at bounding box center [590, 281] width 756 height 272
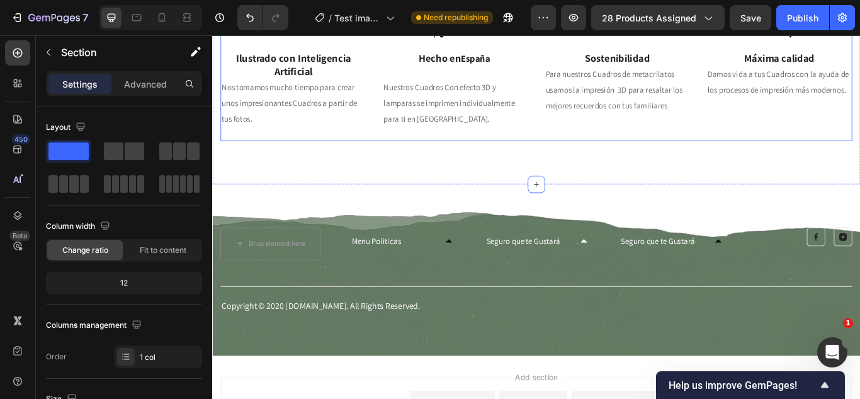
scroll to position [3916, 0]
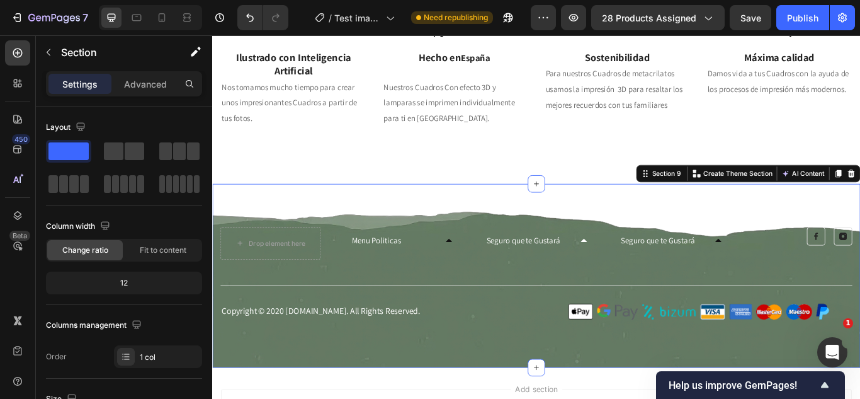
click at [244, 214] on div "Drop element here Menu Politicas Accordion Seguro que te Gustará Accordion Segu…" at bounding box center [590, 315] width 756 height 214
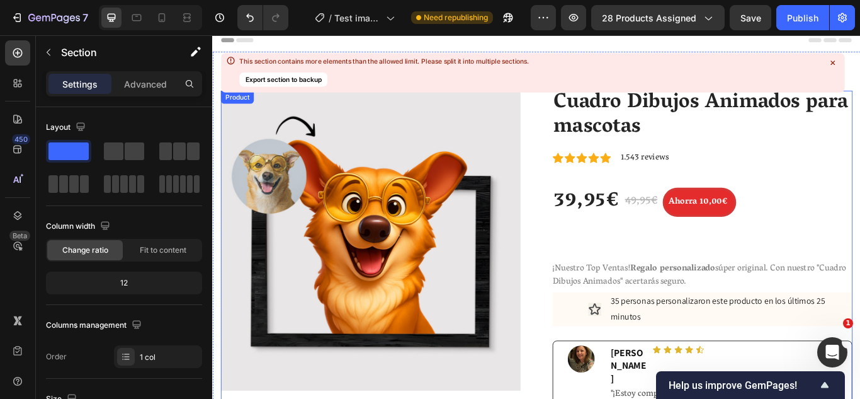
scroll to position [0, 0]
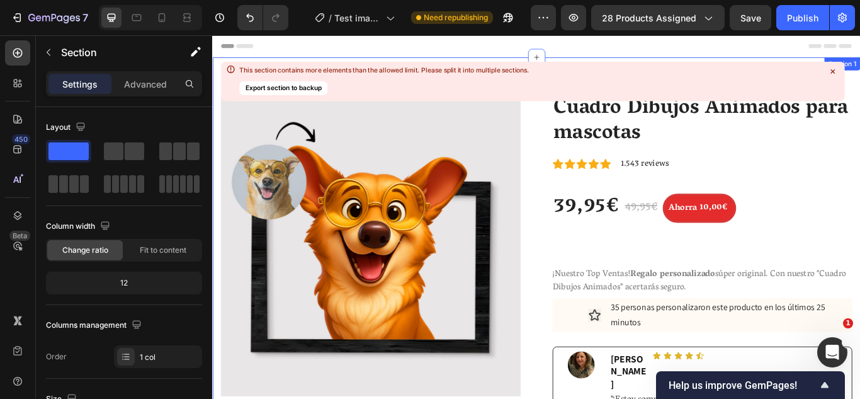
click at [831, 72] on icon at bounding box center [832, 71] width 11 height 11
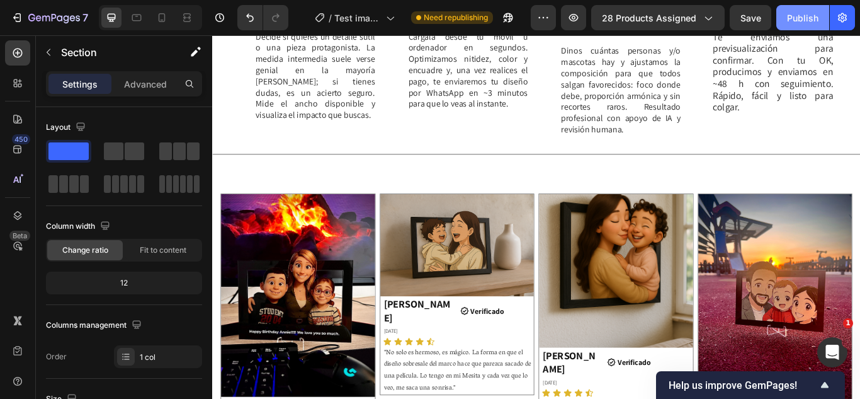
scroll to position [1757, 0]
click at [812, 14] on div "Publish" at bounding box center [802, 17] width 31 height 13
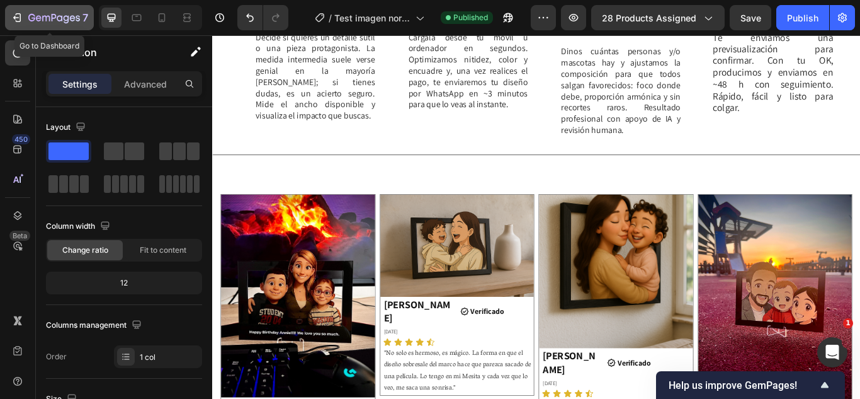
click at [59, 11] on div "7" at bounding box center [58, 17] width 60 height 15
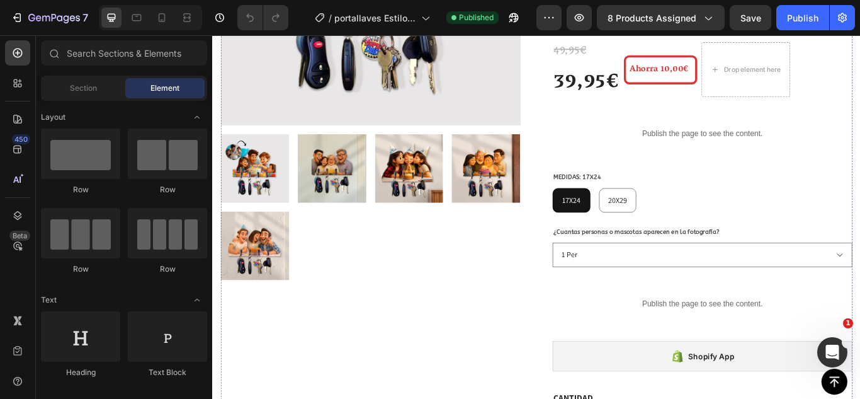
scroll to position [316, 0]
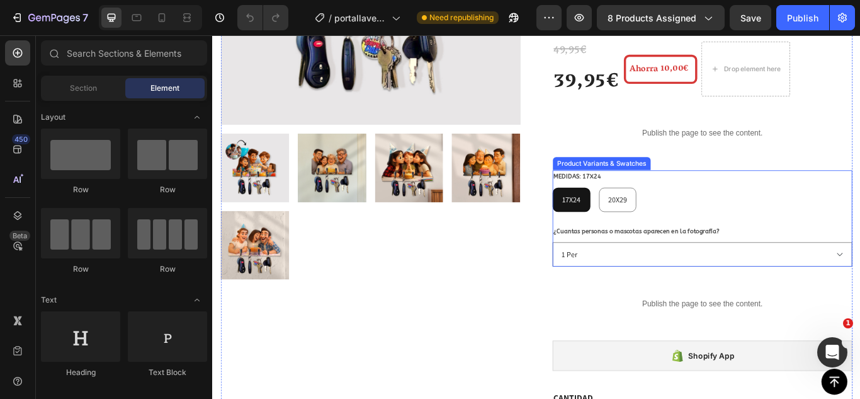
click at [803, 213] on div "17X24 17X24 17X24 20X29 20X29 20X29" at bounding box center [783, 227] width 349 height 28
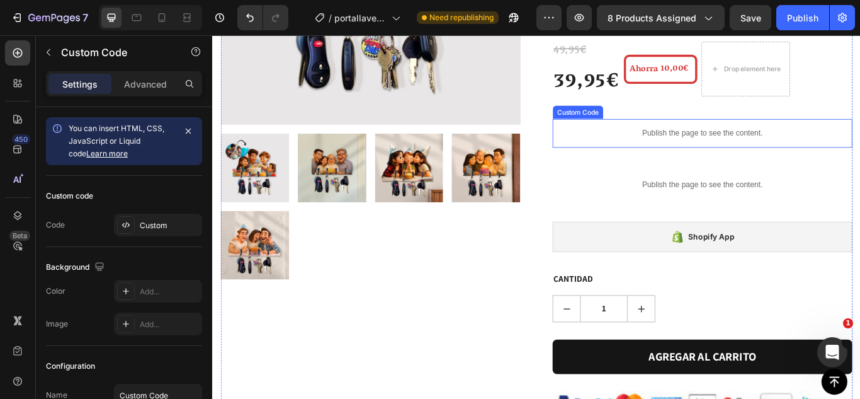
click at [644, 143] on p "Publish the page to see the content." at bounding box center [783, 149] width 349 height 13
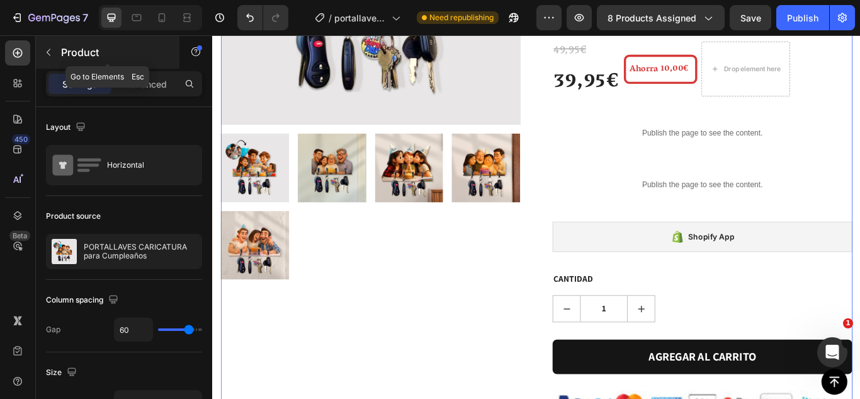
click at [77, 58] on p "Product" at bounding box center [114, 52] width 107 height 15
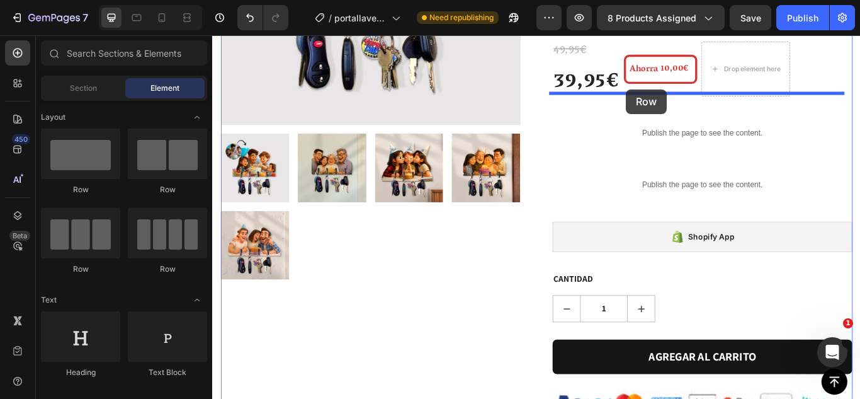
drag, startPoint x: 311, startPoint y: 199, endPoint x: 688, endPoint y: 99, distance: 390.2
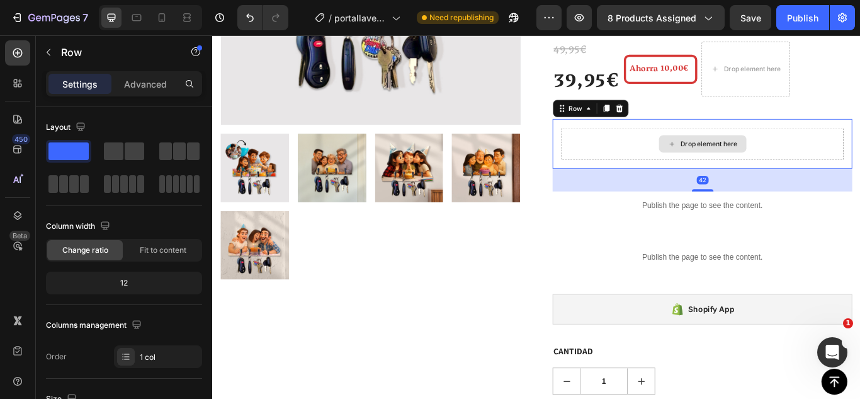
click at [674, 143] on div "Drop element here" at bounding box center [783, 162] width 329 height 38
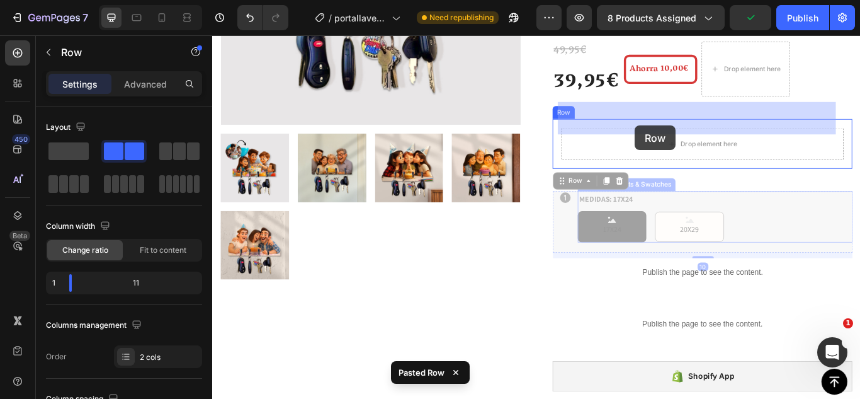
drag, startPoint x: 623, startPoint y: 219, endPoint x: 705, endPoint y: 140, distance: 113.6
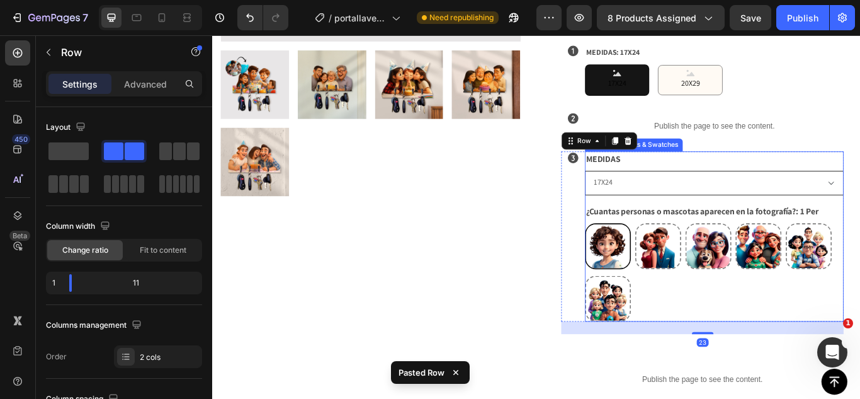
scroll to position [414, 0]
click at [751, 170] on div "MEDIDAS 17X24 20X29" at bounding box center [798, 195] width 302 height 51
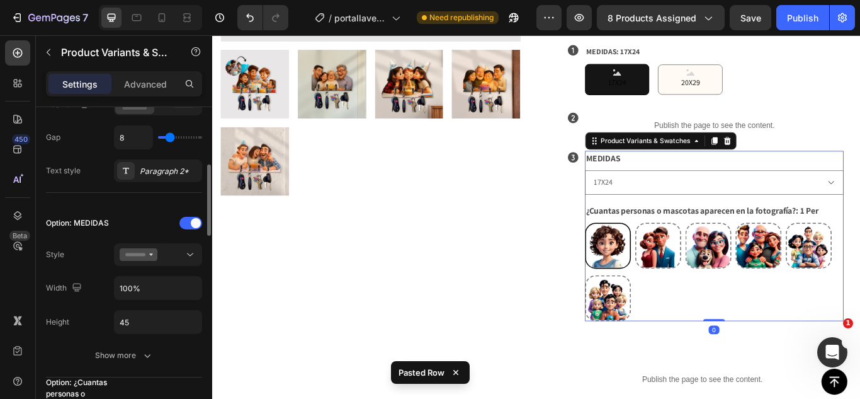
scroll to position [259, 0]
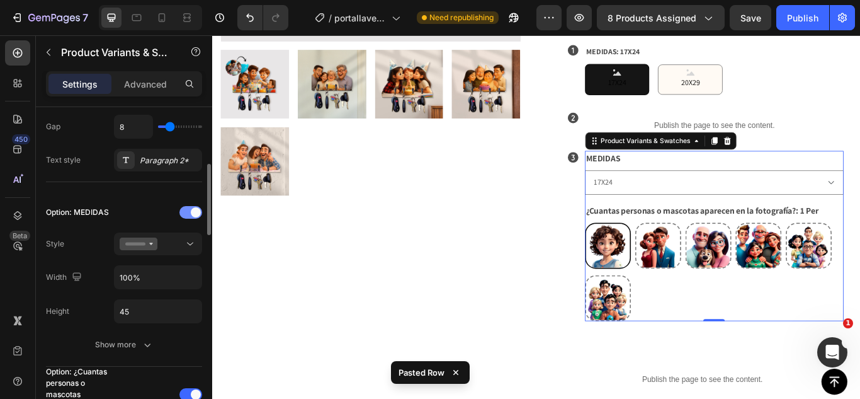
click at [184, 209] on div at bounding box center [190, 212] width 23 height 13
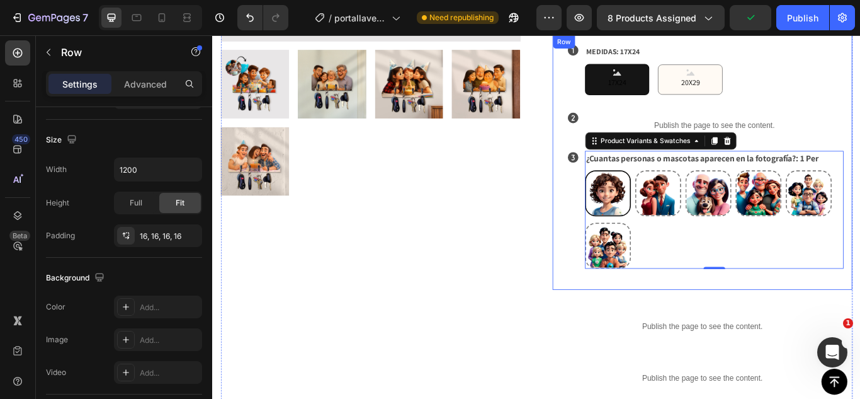
click at [609, 221] on div "Icon MEDIDAS: 17X24 17X24 17X24 17X24 20X29 20X29 20X29 Product Variants & Swat…" at bounding box center [783, 183] width 349 height 296
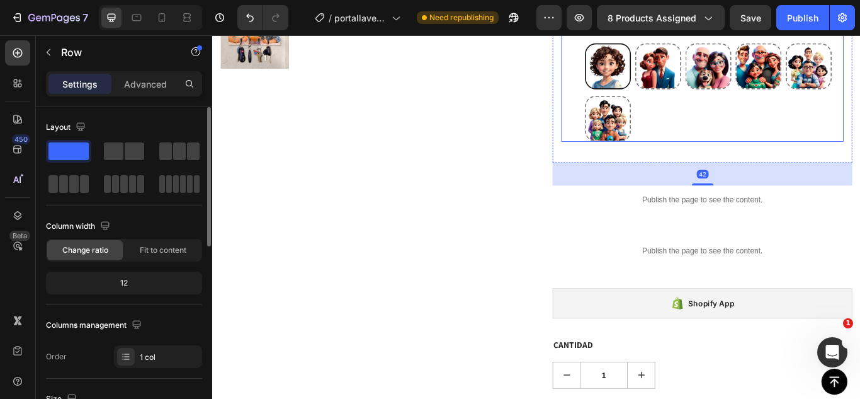
scroll to position [563, 0]
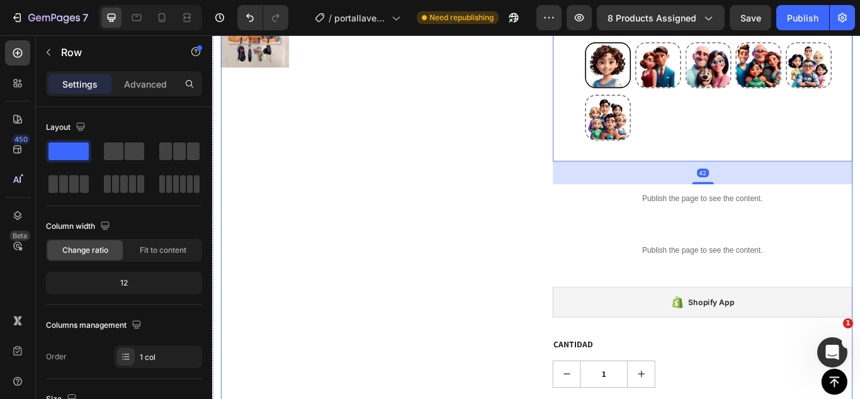
click at [512, 187] on div "Product Images" at bounding box center [396, 392] width 349 height 1698
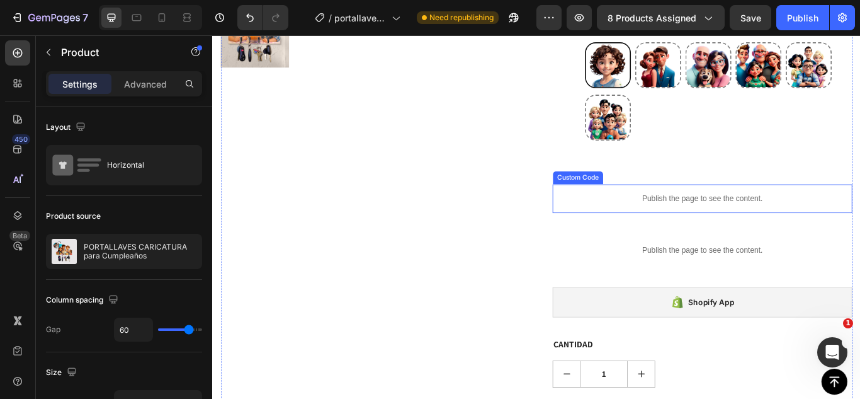
click at [740, 210] on div "Publish the page to see the content." at bounding box center [783, 225] width 349 height 33
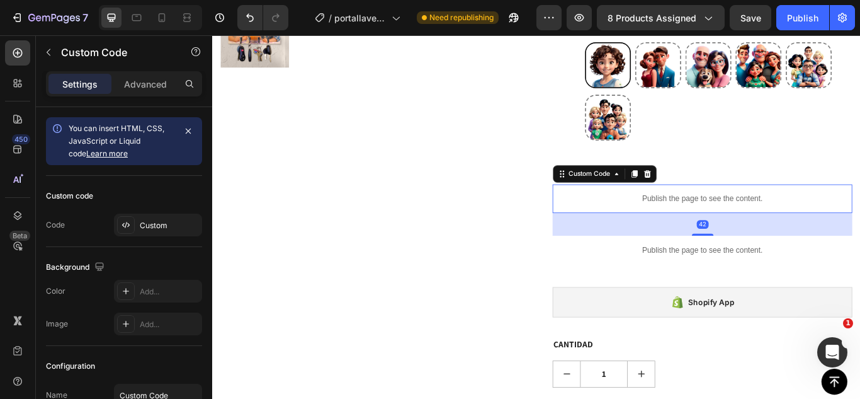
click at [740, 210] on div "Publish the page to see the content." at bounding box center [783, 225] width 349 height 33
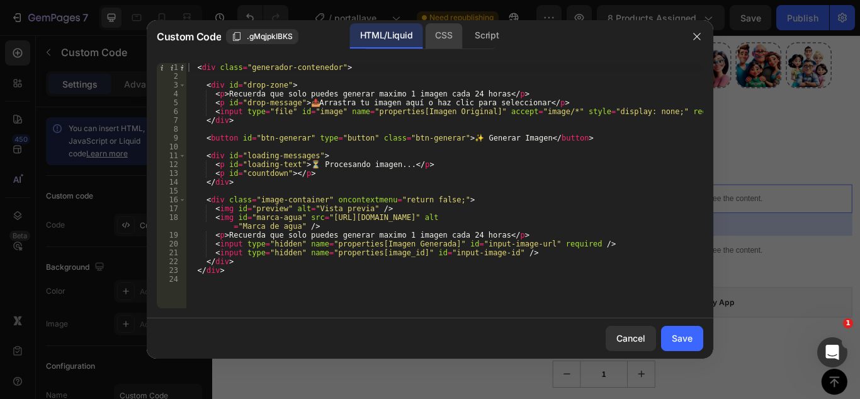
click at [441, 37] on div "CSS" at bounding box center [443, 35] width 37 height 25
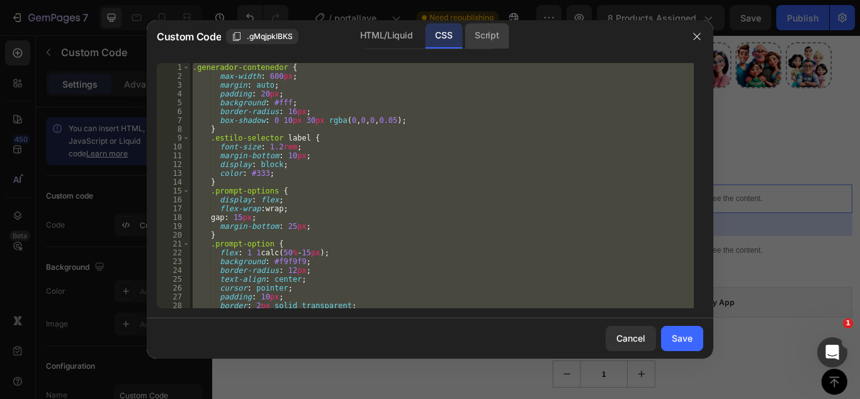
click at [479, 33] on div "Script" at bounding box center [487, 35] width 44 height 25
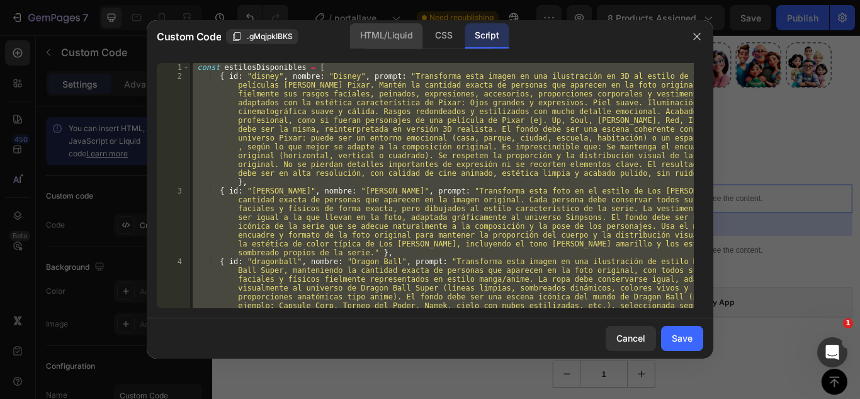
click at [419, 44] on div "HTML/Liquid" at bounding box center [386, 35] width 72 height 25
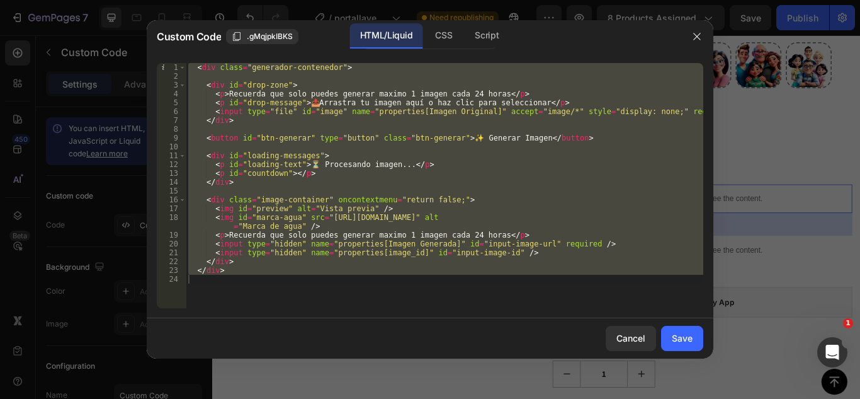
click at [405, 152] on div "< div class = "generador-contenedor" > < div id = "drop-zone" > < p > Recuerda …" at bounding box center [445, 185] width 518 height 245
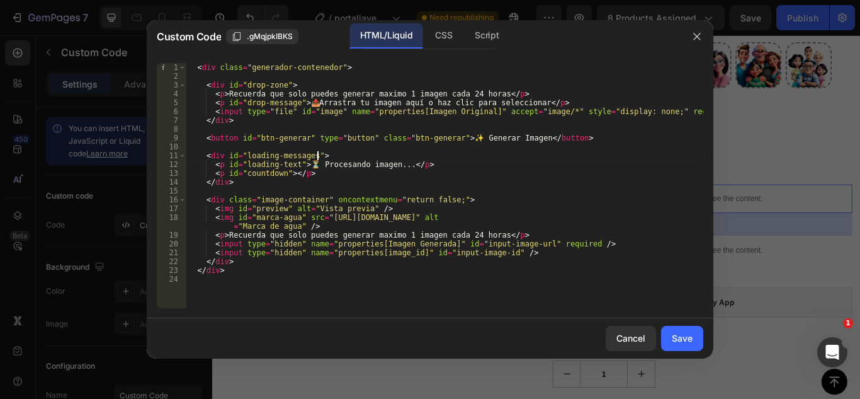
click at [355, 103] on div "< div class = "generador-contenedor" > < div id = "drop-zone" > < p > Recuerda …" at bounding box center [445, 194] width 518 height 263
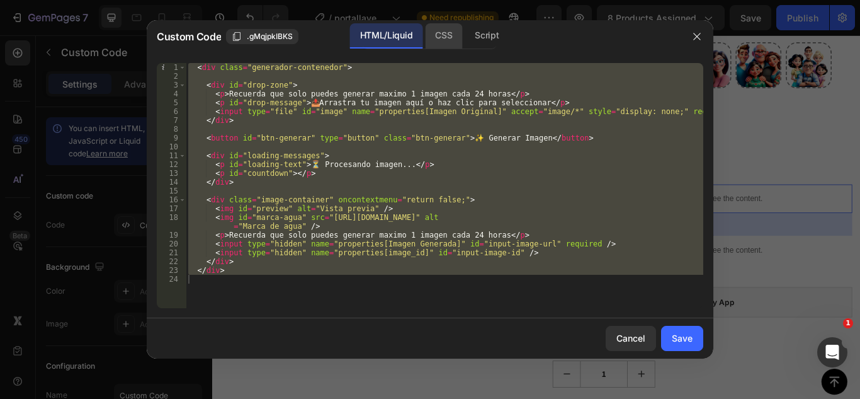
drag, startPoint x: 440, startPoint y: 34, endPoint x: 432, endPoint y: 43, distance: 11.6
click at [440, 35] on div "CSS" at bounding box center [443, 35] width 37 height 25
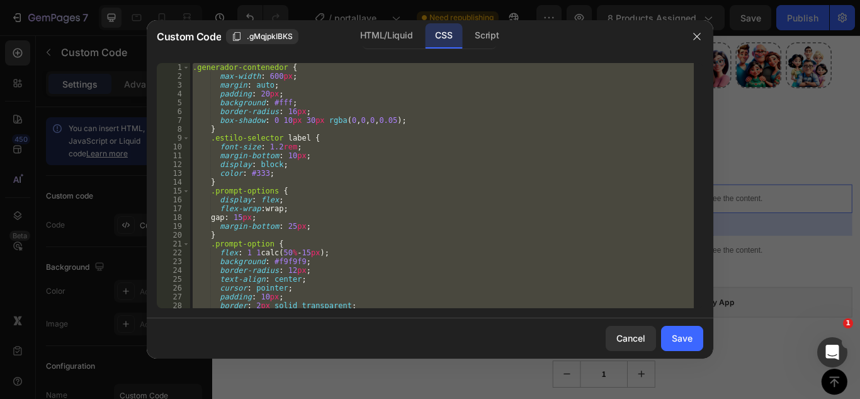
click at [365, 139] on div ".generador-contenedor { max-width : 600 px ; margin : auto ; padding : 20 px ; …" at bounding box center [442, 185] width 504 height 245
click at [477, 35] on div "Script" at bounding box center [487, 35] width 44 height 25
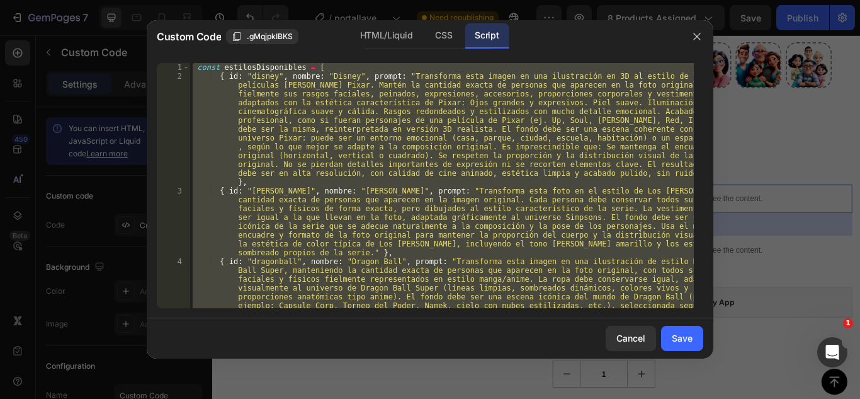
type textarea "} });"
click at [376, 141] on div "const estilosDisponibles = [ { id : "disney" , nombre : "Disney" , prompt : "Tr…" at bounding box center [442, 185] width 504 height 245
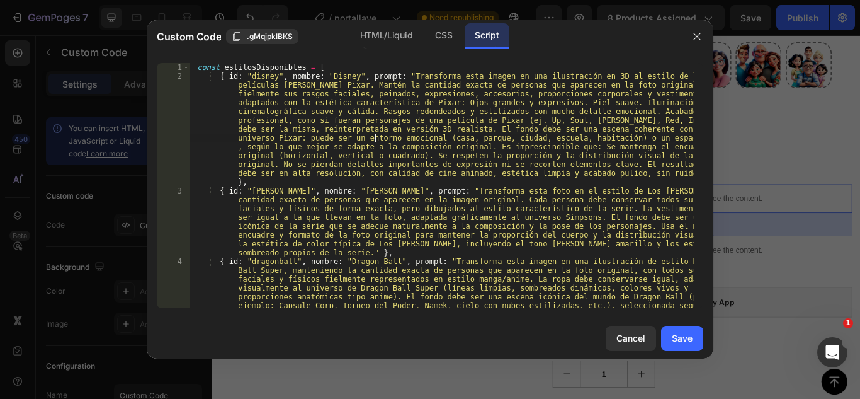
type textarea "} });"
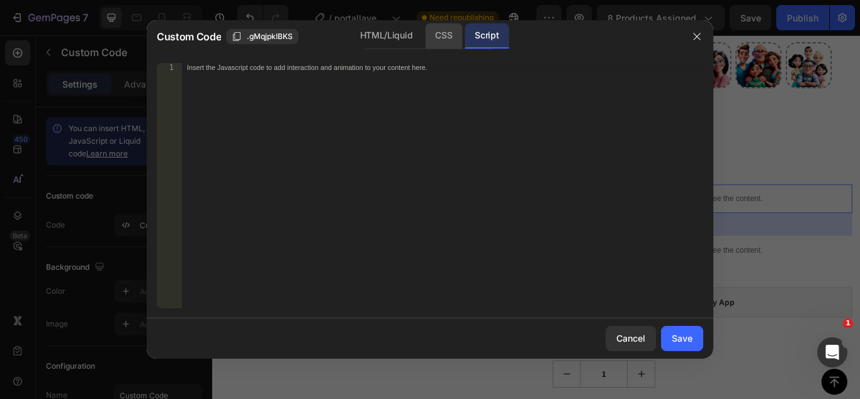
click at [449, 32] on div "CSS" at bounding box center [443, 35] width 37 height 25
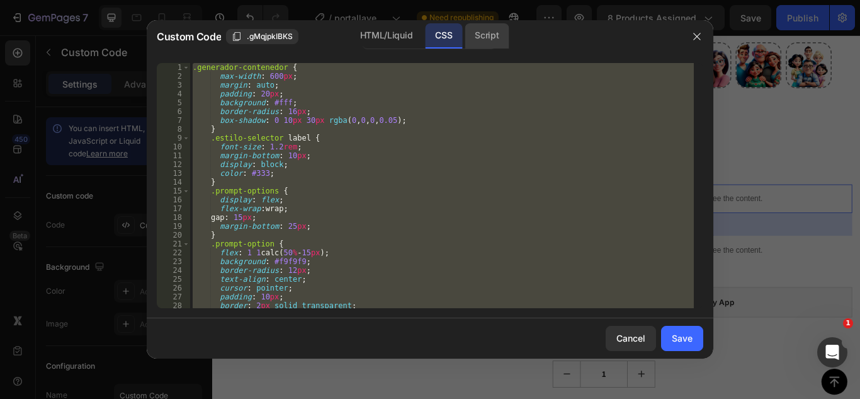
click at [482, 30] on div "Script" at bounding box center [487, 35] width 44 height 25
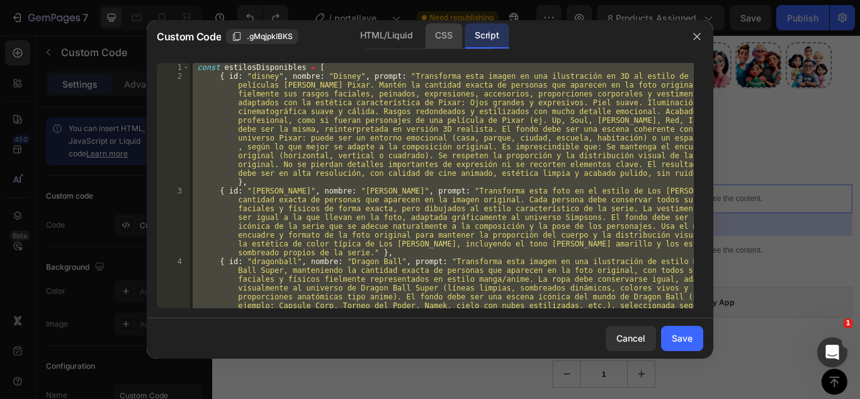
click at [451, 37] on div "CSS" at bounding box center [443, 35] width 37 height 25
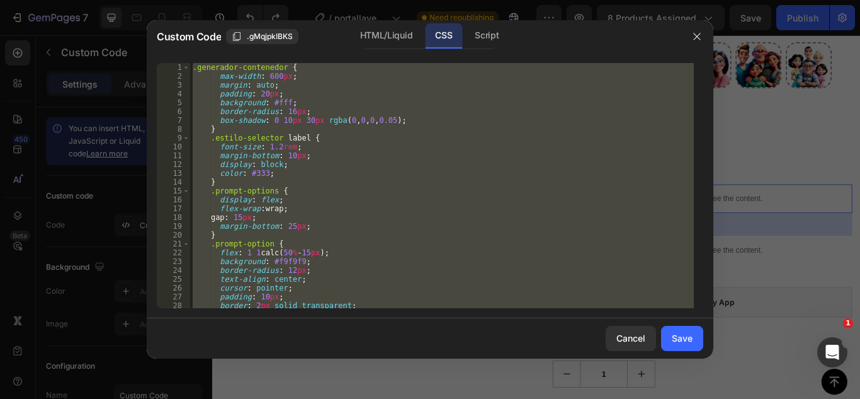
click at [416, 66] on div ".generador-contenedor { max-width : 600 px ; margin : auto ; padding : 20 px ; …" at bounding box center [442, 185] width 504 height 245
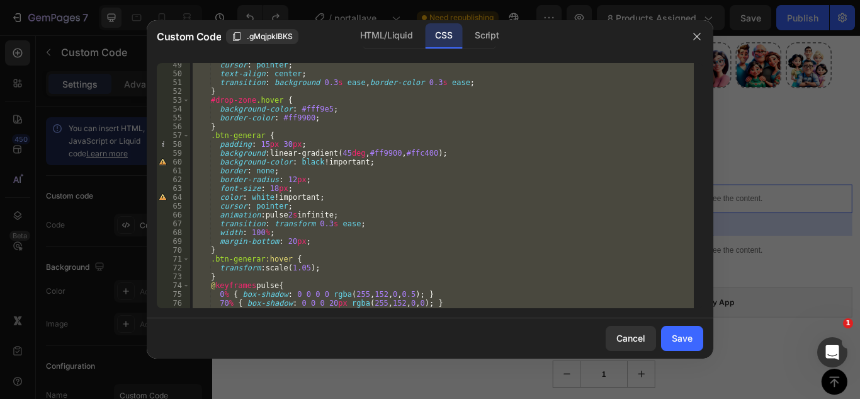
scroll to position [424, 0]
click at [497, 38] on div "Script" at bounding box center [487, 35] width 44 height 25
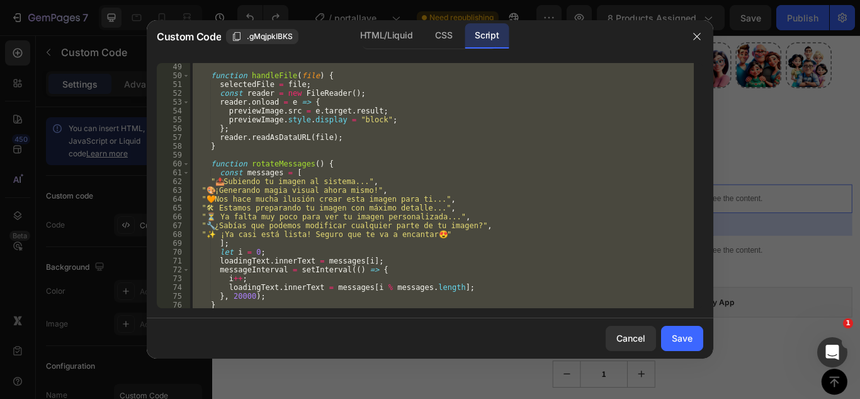
scroll to position [741, 0]
click at [390, 142] on div "function handleFile ( file ) { selectedFile = file ; const reader = new FileRea…" at bounding box center [442, 185] width 504 height 245
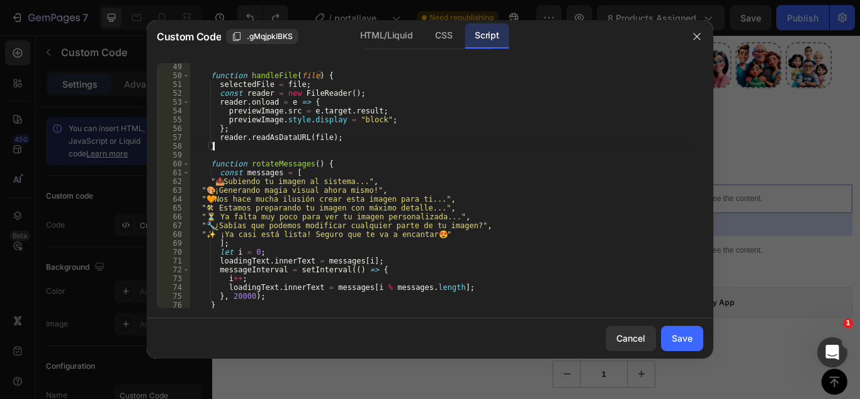
type textarea "} });"
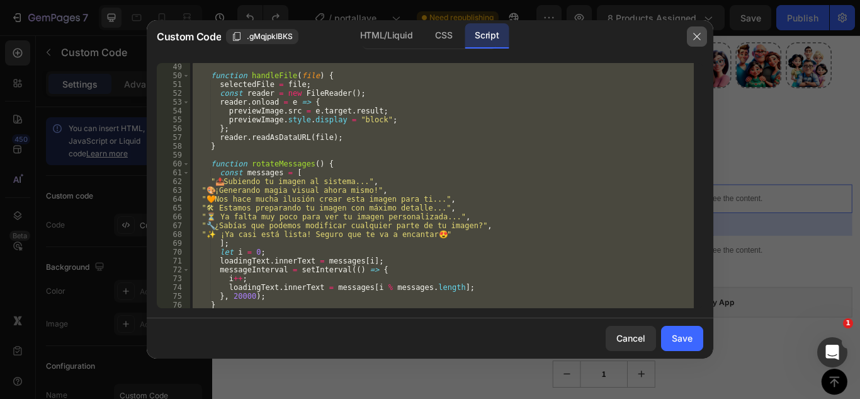
click at [702, 33] on button "button" at bounding box center [697, 36] width 20 height 20
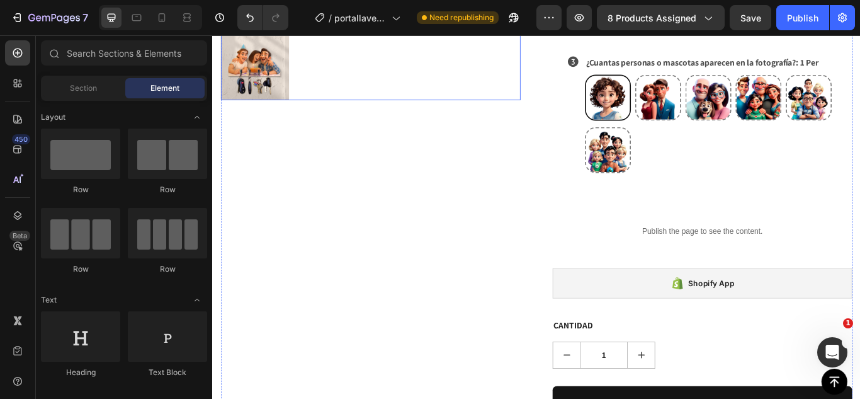
scroll to position [542, 0]
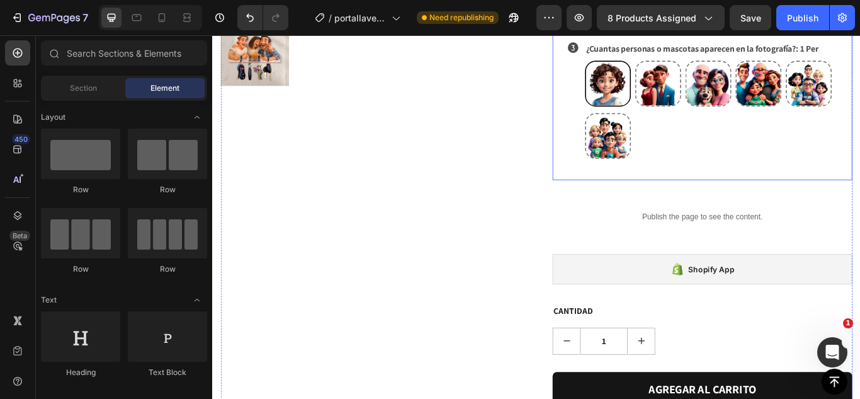
click at [609, 122] on div "Icon MEDIDAS: 17X24 17X24 17X24 17X24 20X29 20X29 20X29 Product Variants & Swat…" at bounding box center [783, 55] width 349 height 296
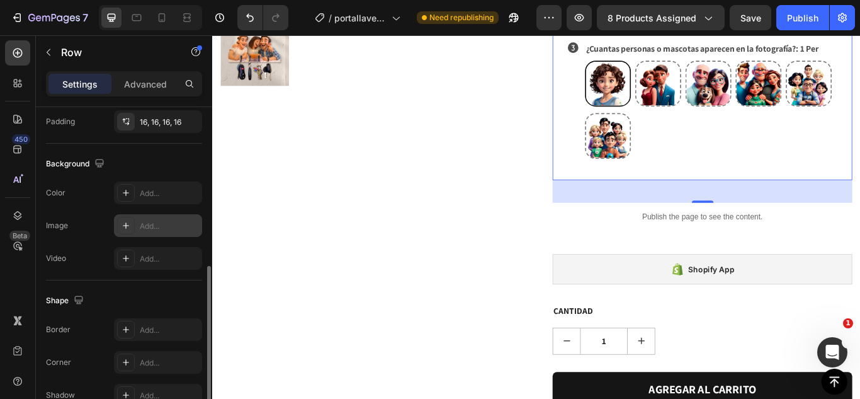
scroll to position [391, 0]
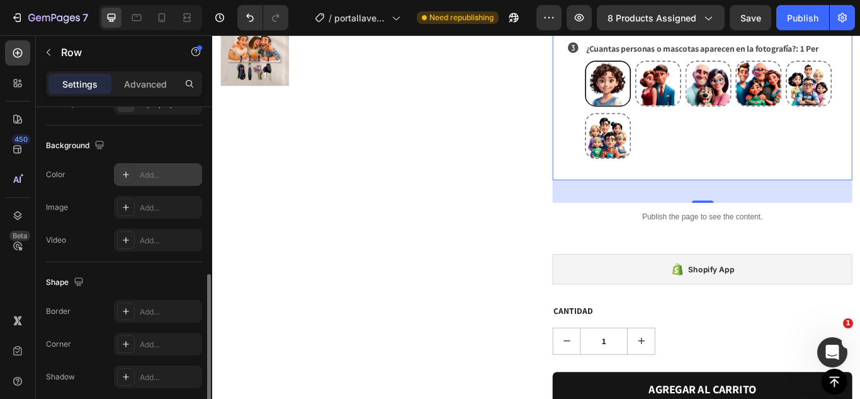
click at [159, 179] on div "Add..." at bounding box center [169, 174] width 59 height 11
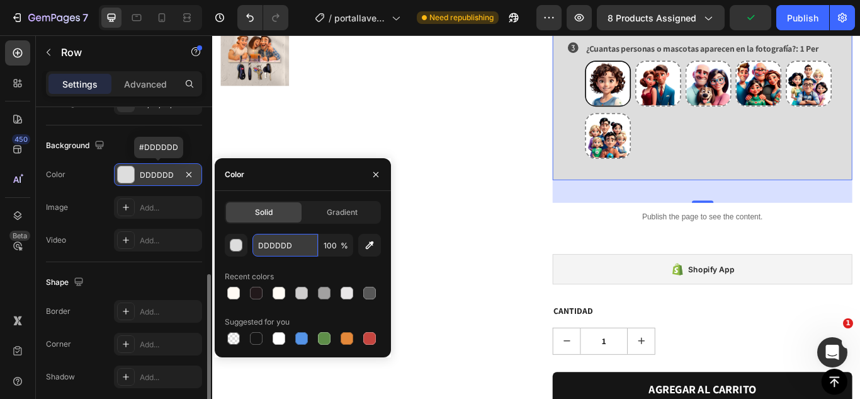
click at [270, 246] on input "DDDDDD" at bounding box center [284, 245] width 65 height 23
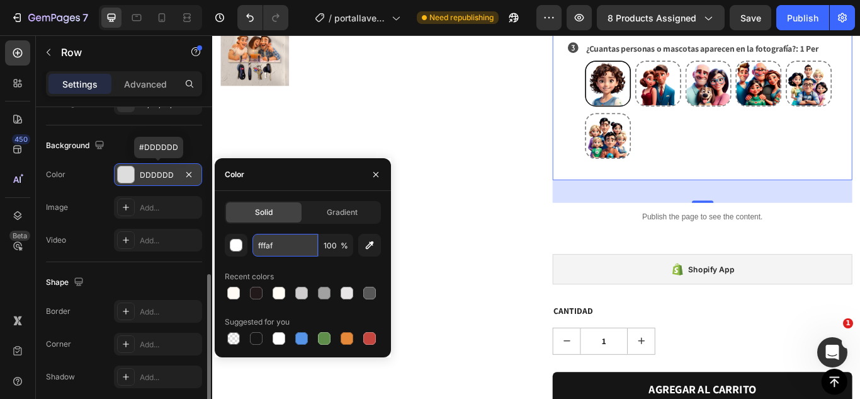
type input "fffaf4"
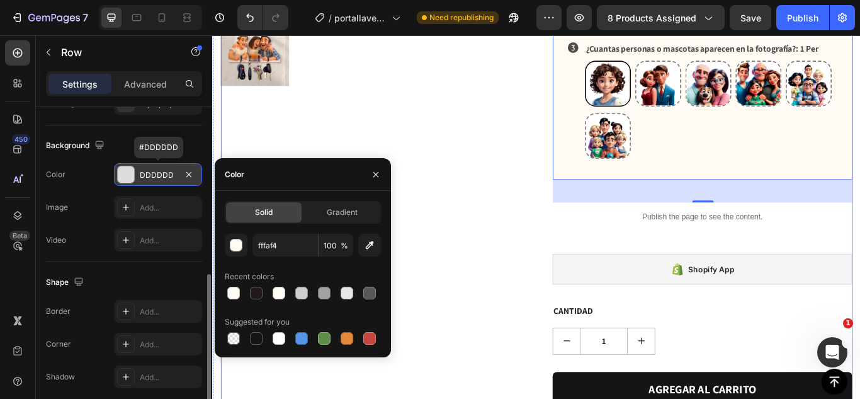
click at [577, 174] on div "Product Images PORTALLAVES CARICATURA para Cumpleaños (P) Title Icon Icon Icon …" at bounding box center [590, 384] width 737 height 1638
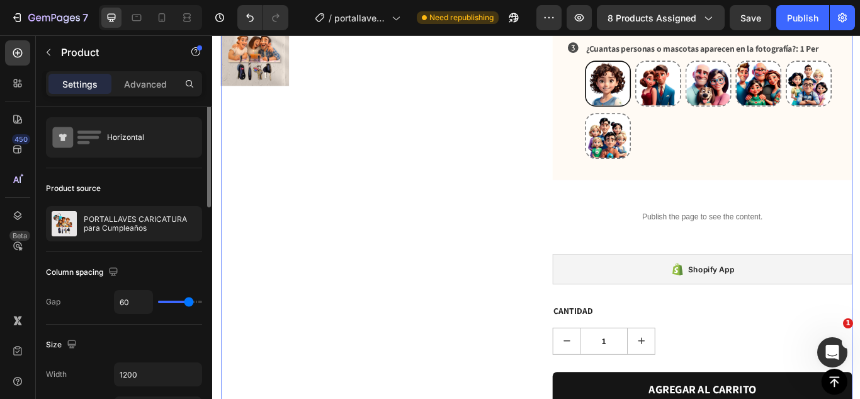
scroll to position [0, 0]
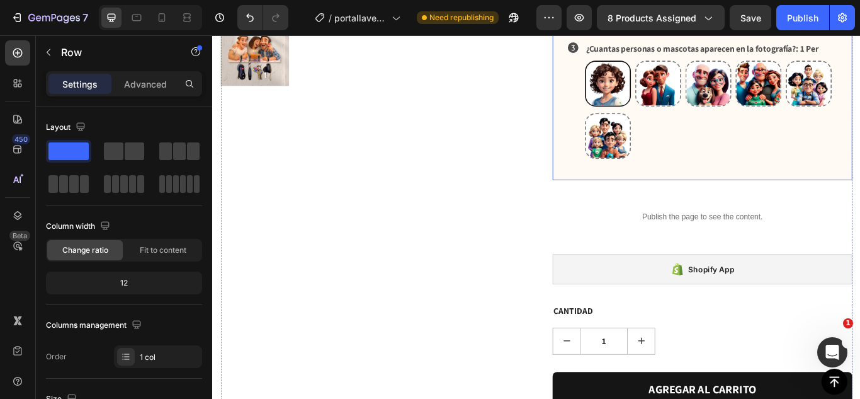
click at [609, 140] on div "Icon MEDIDAS: 17X24 17X24 17X24 17X24 20X29 20X29 20X29 Product Variants & Swat…" at bounding box center [783, 55] width 349 height 296
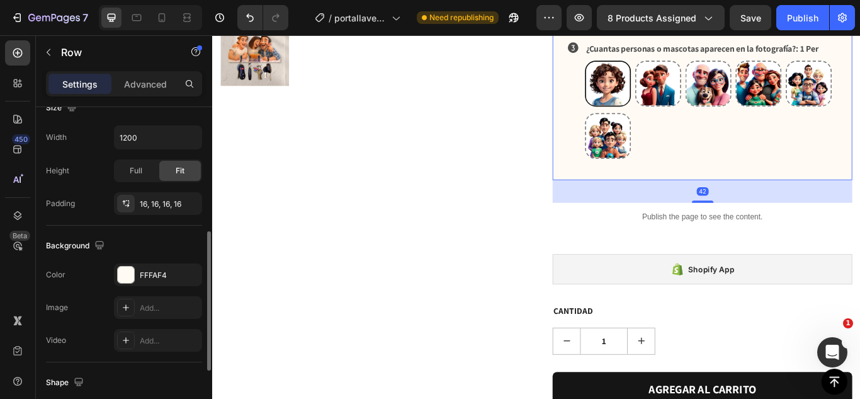
scroll to position [290, 0]
click at [516, 261] on div "Product Images" at bounding box center [396, 384] width 349 height 1638
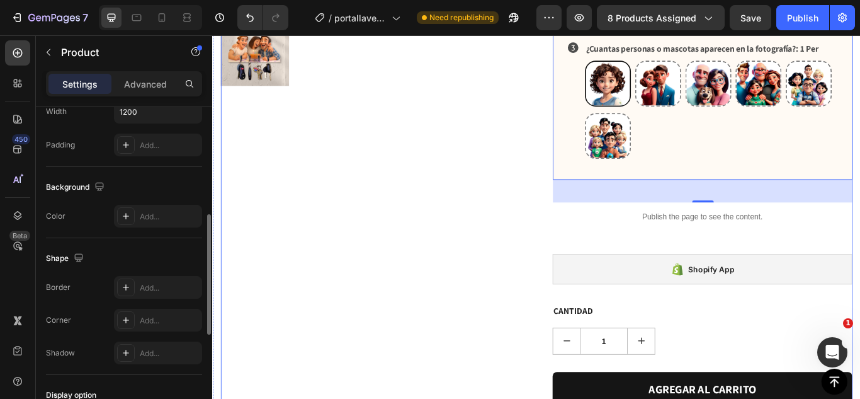
scroll to position [0, 0]
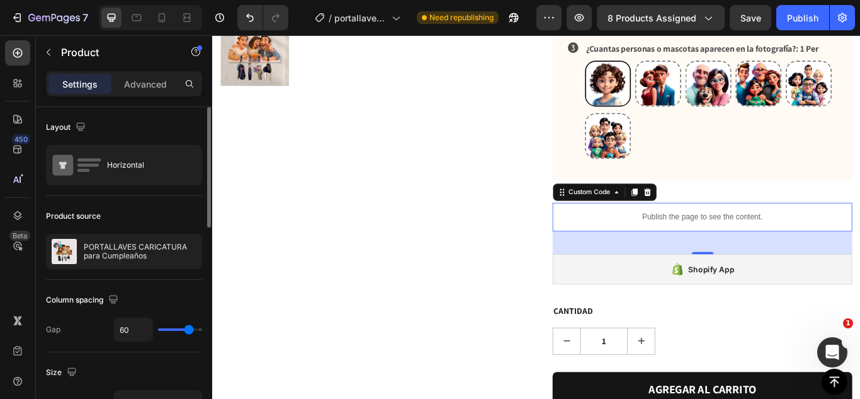
click at [721, 241] on p "Publish the page to see the content." at bounding box center [783, 247] width 349 height 13
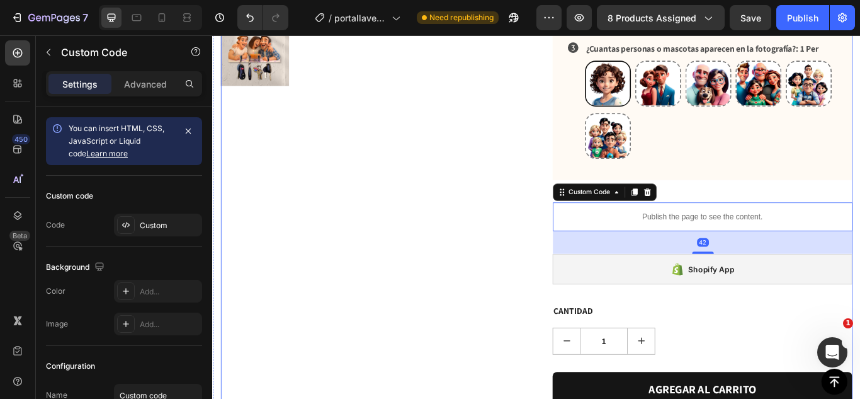
click at [718, 211] on div at bounding box center [719, 218] width 15 height 15
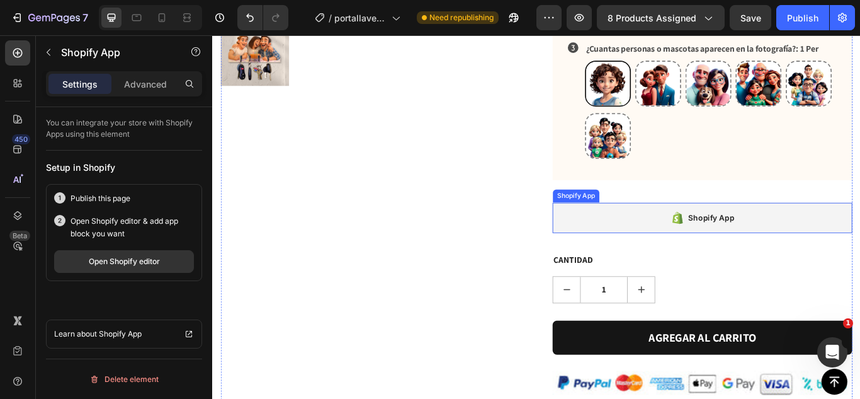
click at [695, 230] on div "Shopify App" at bounding box center [783, 247] width 349 height 35
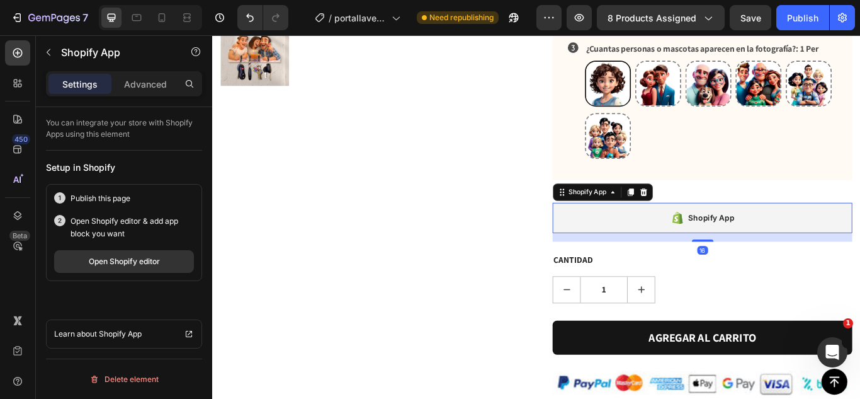
click at [715, 211] on div at bounding box center [714, 218] width 15 height 15
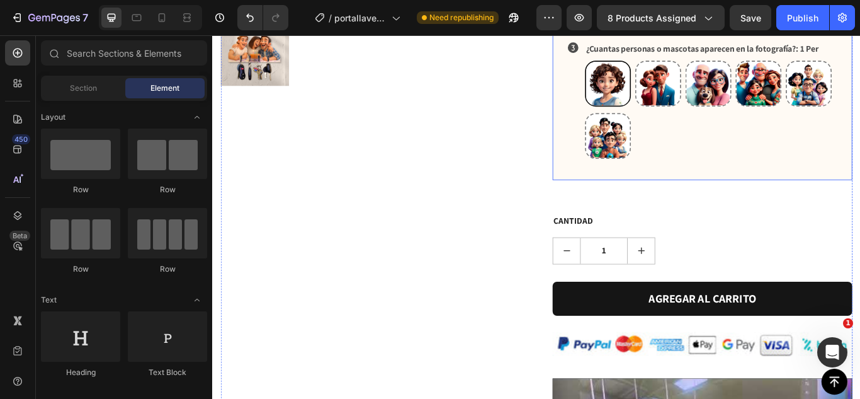
click at [740, 164] on div "Icon MEDIDAS: 17X24 17X24 17X24 17X24 20X29 20X29 20X29 Product Variants & Swat…" at bounding box center [783, 56] width 329 height 276
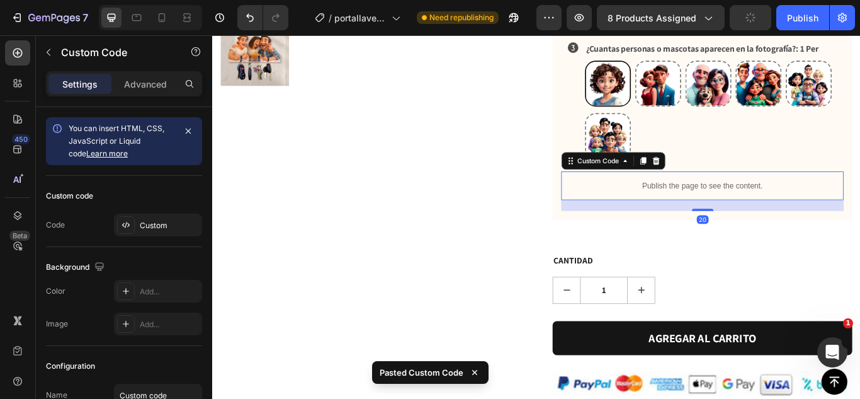
click at [699, 204] on p "Publish the page to see the content." at bounding box center [783, 210] width 329 height 13
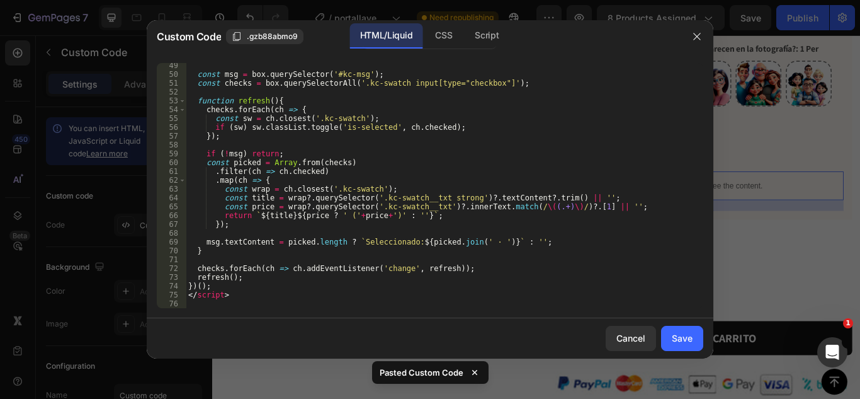
scroll to position [443, 0]
click at [696, 43] on button "button" at bounding box center [697, 36] width 20 height 20
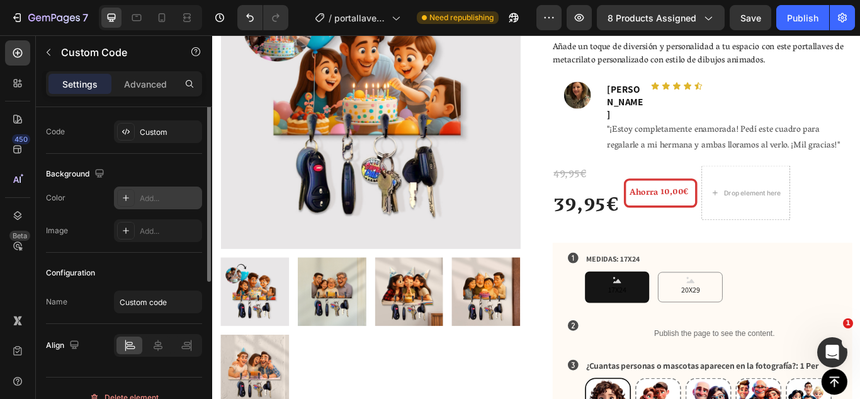
scroll to position [111, 0]
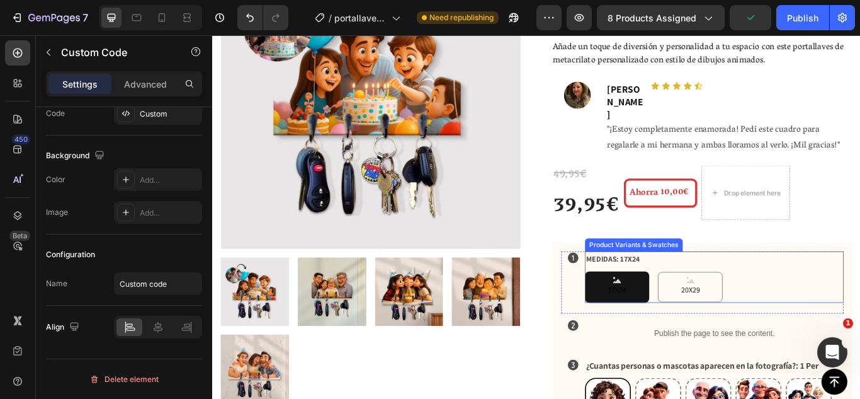
click at [690, 324] on span "17X24" at bounding box center [684, 332] width 26 height 16
click at [647, 310] on input "17X24 17X24 17X24" at bounding box center [646, 310] width 1 height 1
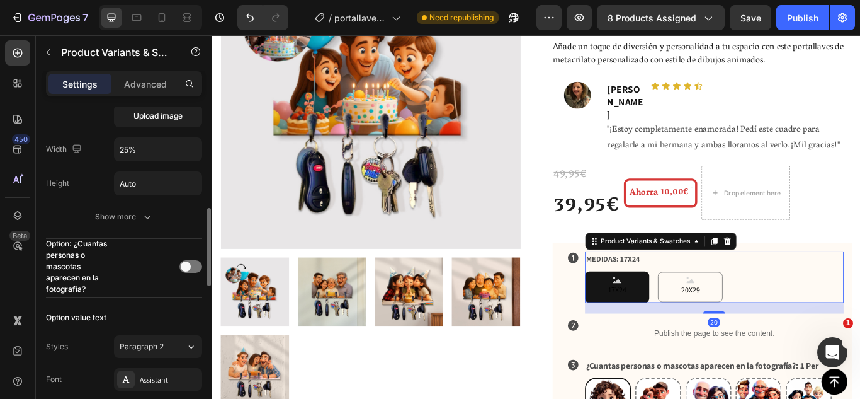
scroll to position [419, 0]
click at [156, 116] on span "Upload image" at bounding box center [157, 115] width 49 height 11
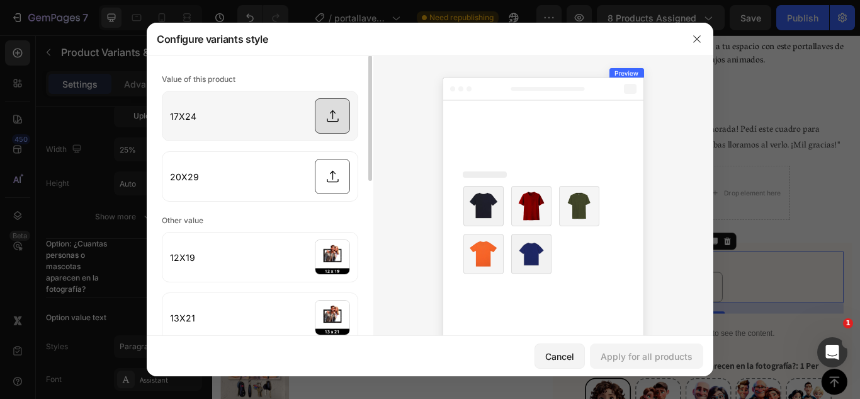
click at [320, 111] on input "file" at bounding box center [259, 115] width 195 height 49
type input "C:\fakepath\01 copia.jpg"
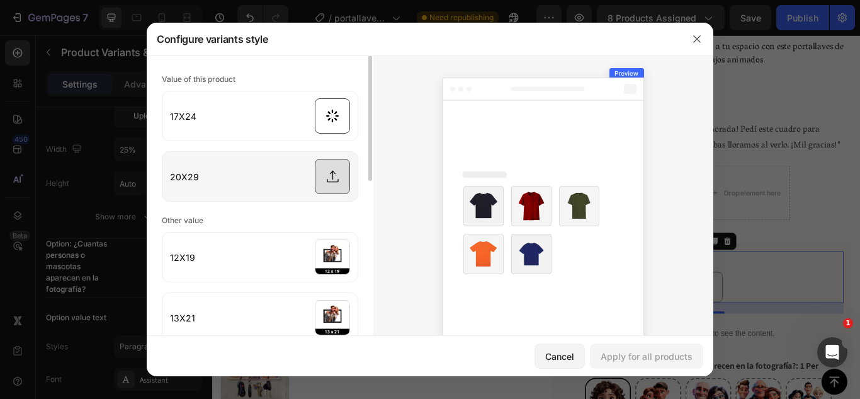
click at [314, 180] on input "file" at bounding box center [259, 176] width 195 height 49
type input "C:\fakepath\05.jpg"
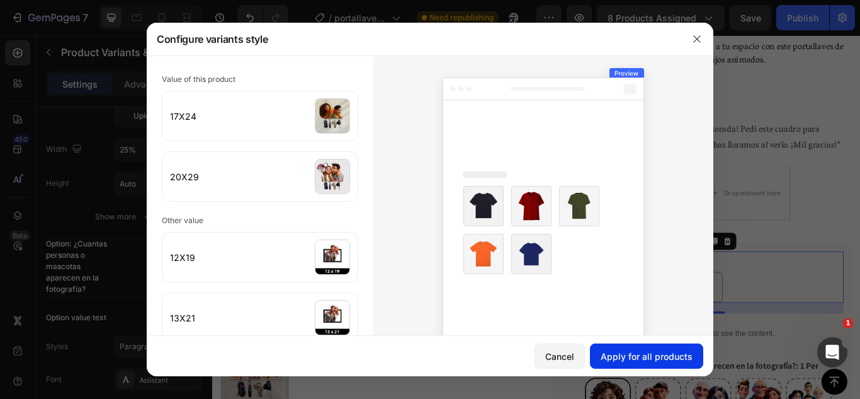
click at [673, 355] on div "Apply for all products" at bounding box center [647, 355] width 92 height 13
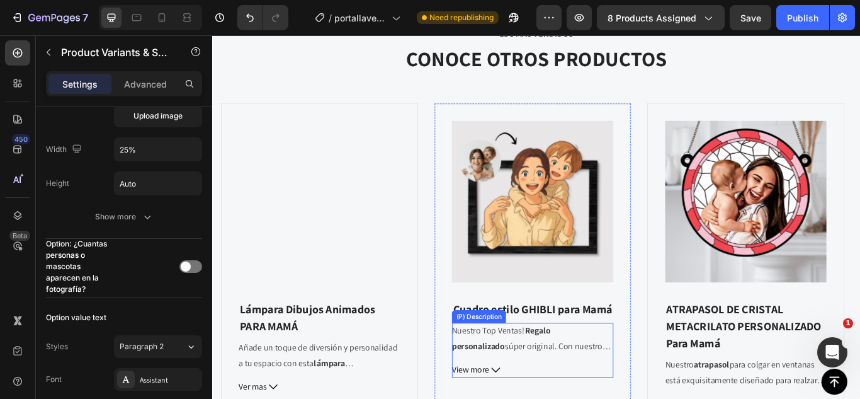
scroll to position [2951, 0]
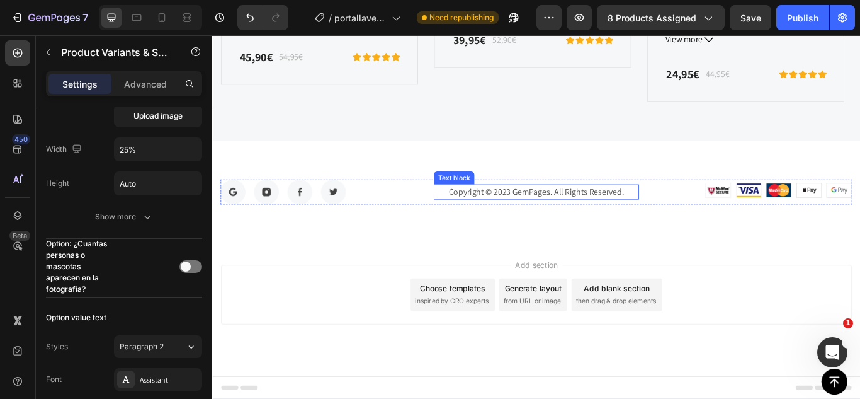
click at [572, 224] on p "Copyright © 2023 GemPages. All Rights Reserved." at bounding box center [590, 217] width 236 height 15
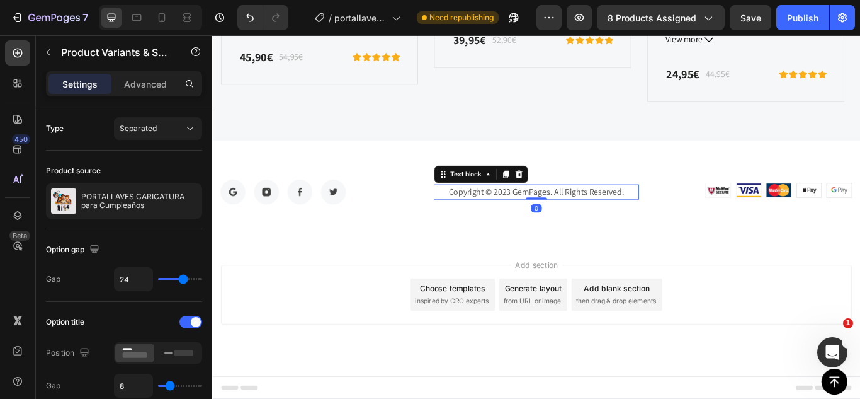
click at [572, 224] on p "Copyright © 2023 GemPages. All Rights Reserved." at bounding box center [590, 217] width 236 height 15
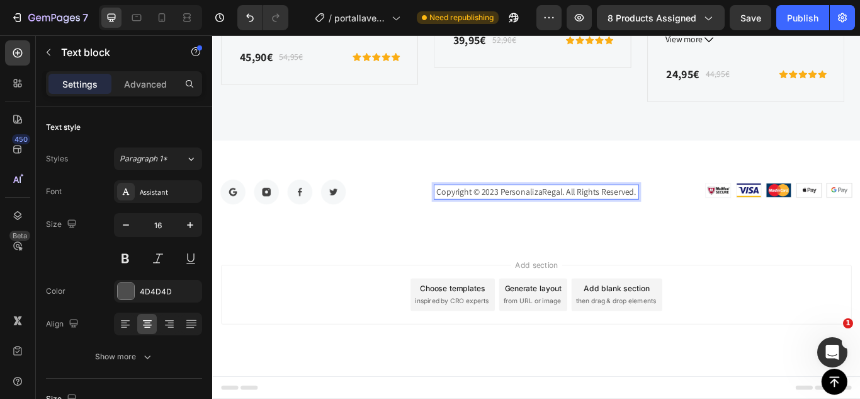
scroll to position [2945, 0]
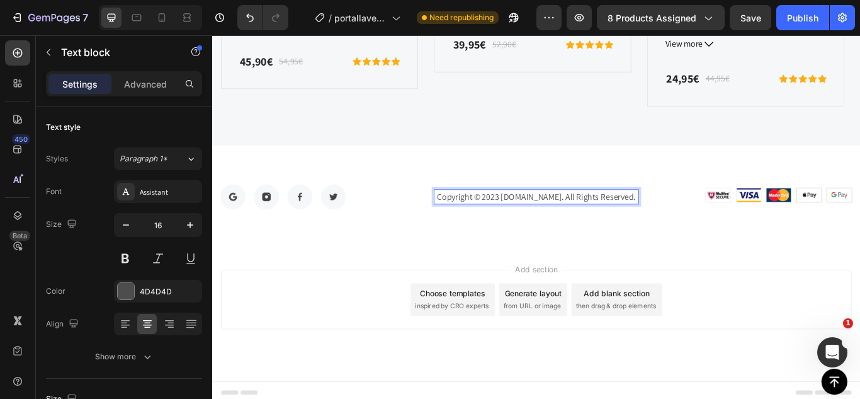
click at [545, 216] on p "Copyright © 2023 PersonalizaRegalos.com. All Rights Reserved." at bounding box center [590, 223] width 236 height 15
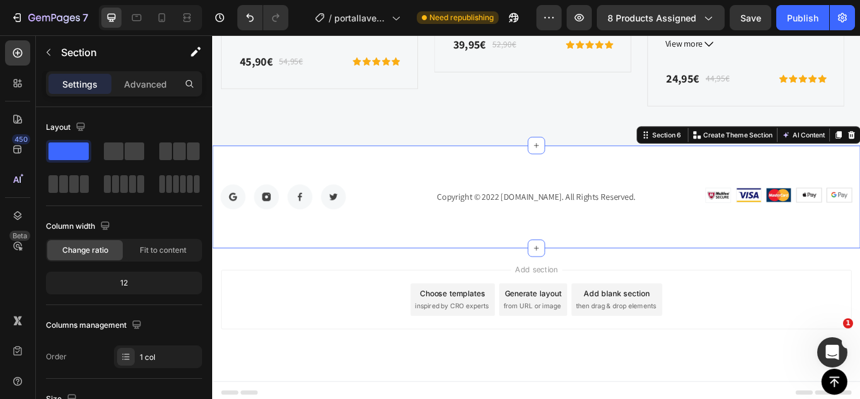
click at [720, 256] on div "Image Image Image Image Row Copyright © 2022 PersonalizaRegalos.com. All Rights…" at bounding box center [590, 224] width 756 height 120
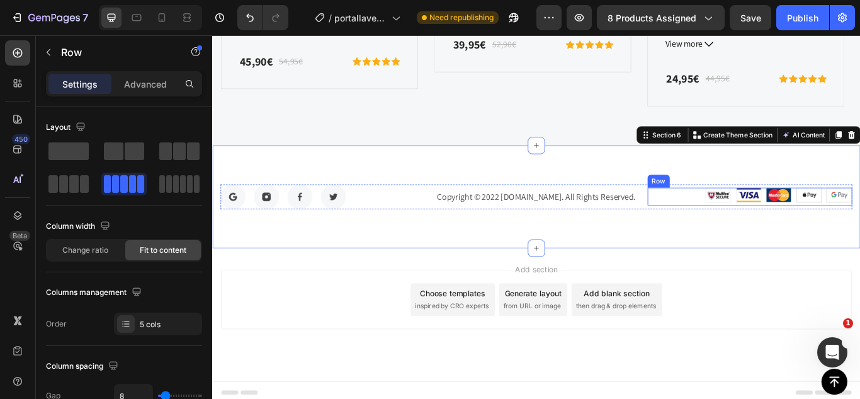
click at [809, 217] on div "Image Image Image Image Image Row" at bounding box center [839, 223] width 239 height 21
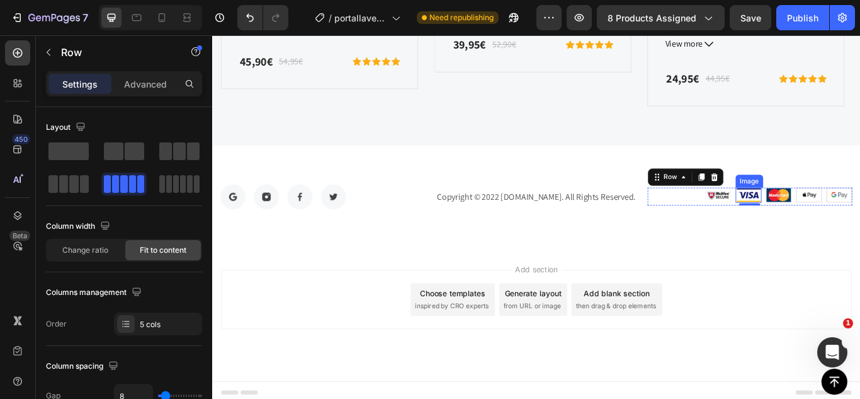
click at [825, 230] on img at bounding box center [837, 222] width 30 height 18
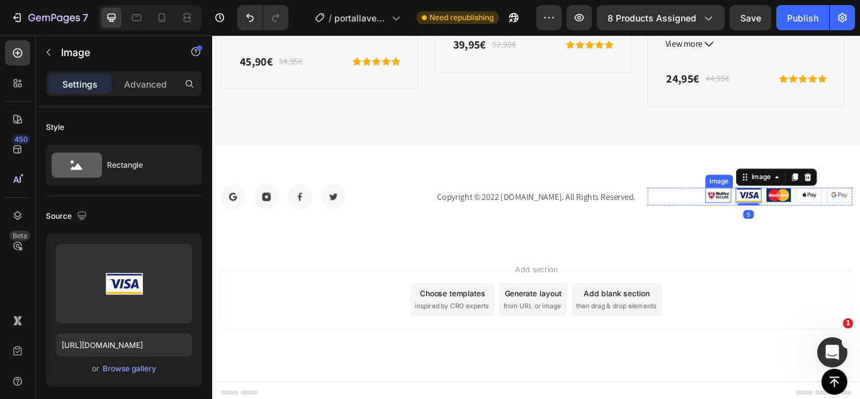
click at [787, 218] on img at bounding box center [802, 221] width 30 height 17
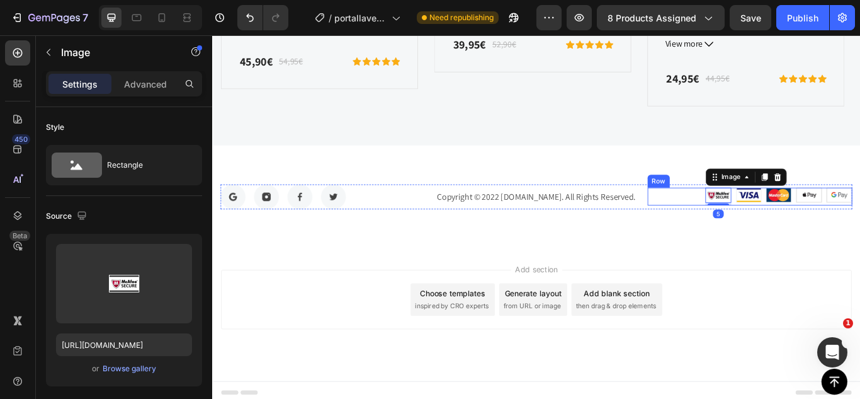
click at [754, 222] on div "Image 5 Image Image Image Image Row" at bounding box center [839, 223] width 239 height 21
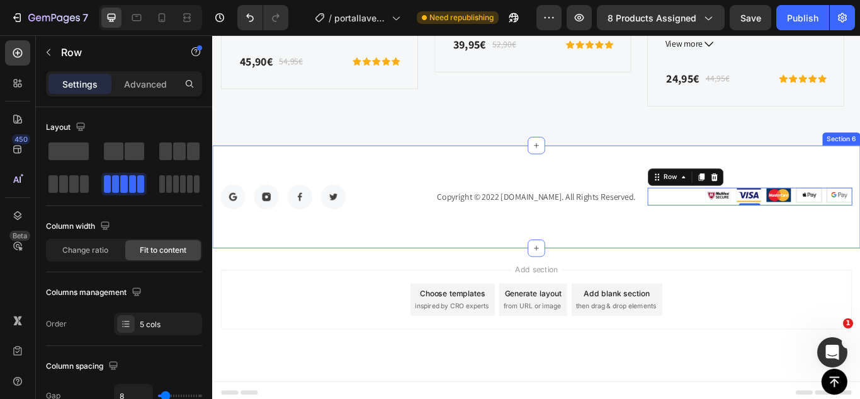
click at [638, 261] on div "Image Image Image Image Row Copyright © 2022 PersonalizaRegalos.com. All Rights…" at bounding box center [590, 224] width 756 height 120
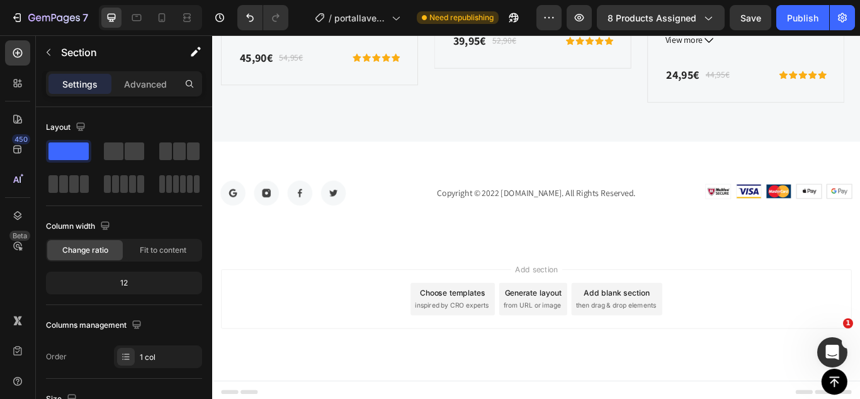
scroll to position [2954, 0]
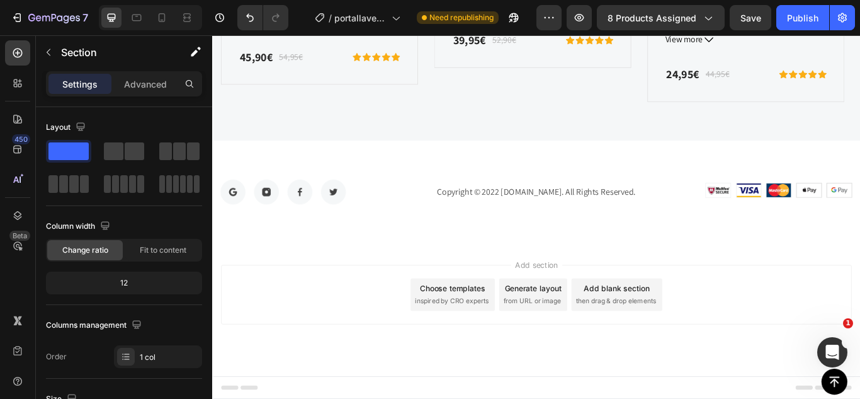
click at [434, 169] on div "Image Image Image Image Row Copyright © 2022 PersonalizaRegalos.com. All Rights…" at bounding box center [590, 218] width 756 height 120
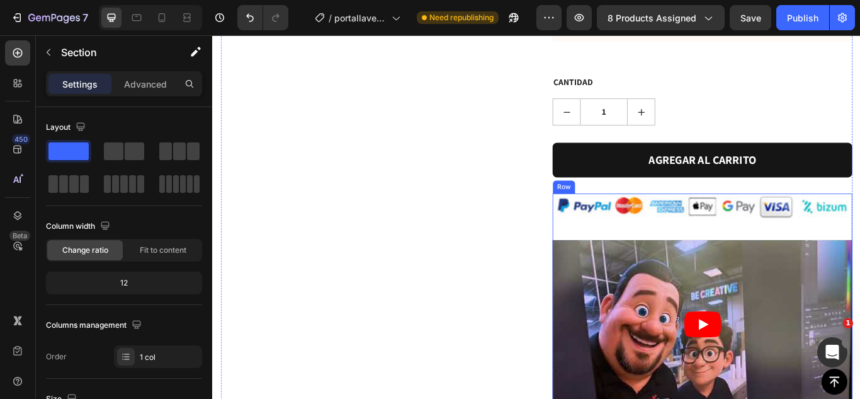
scroll to position [824, 0]
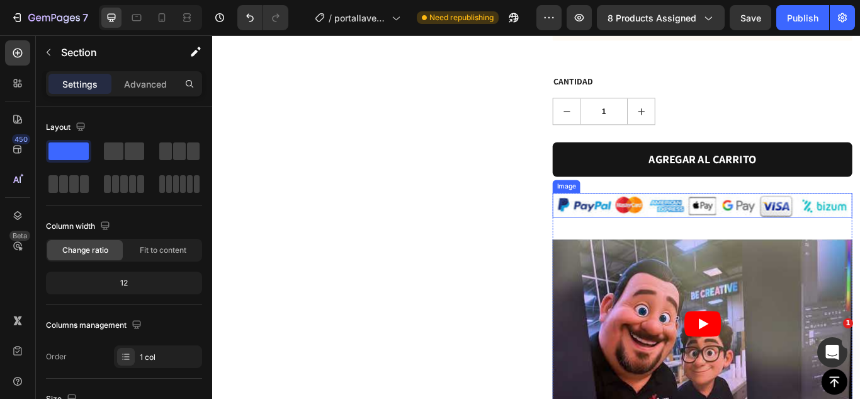
click at [744, 219] on img at bounding box center [783, 233] width 349 height 29
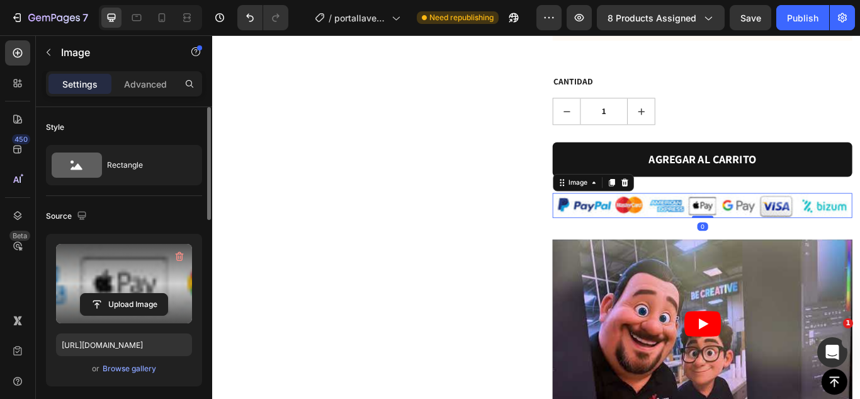
click at [86, 270] on label at bounding box center [124, 283] width 136 height 79
click at [86, 293] on input "file" at bounding box center [124, 303] width 87 height 21
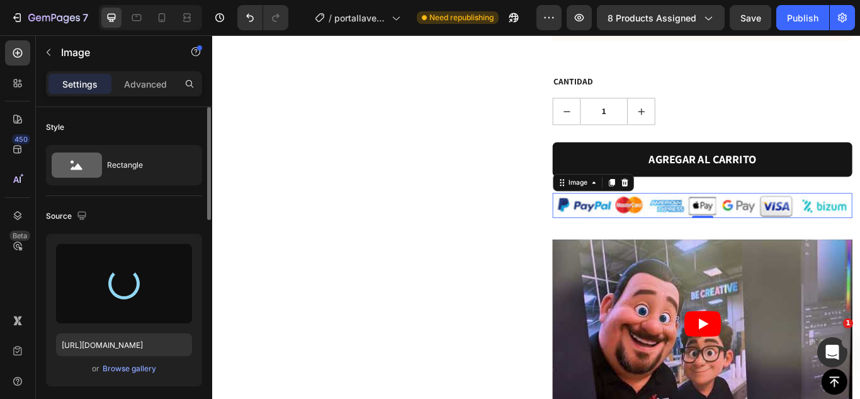
type input "https://cdn.shopify.com/s/files/1/0825/8315/9125/files/gempages_483376536569775…"
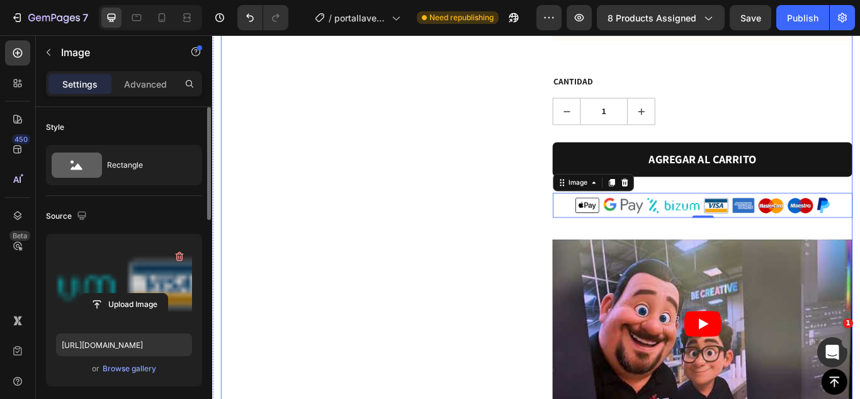
click at [557, 245] on div "Product Images" at bounding box center [396, 109] width 349 height 1653
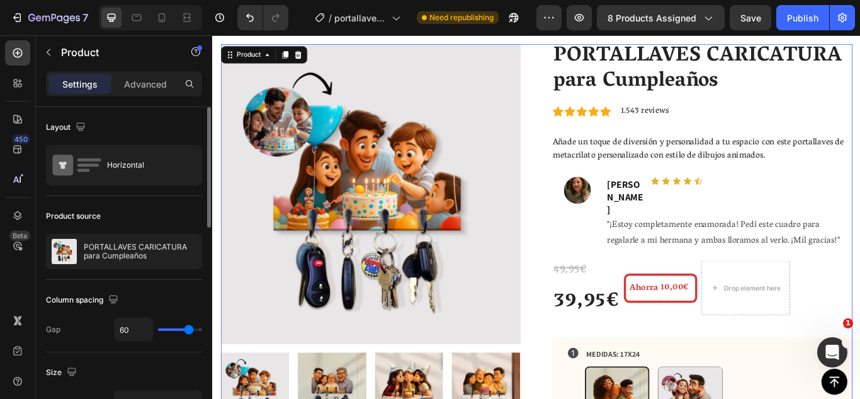
scroll to position [0, 0]
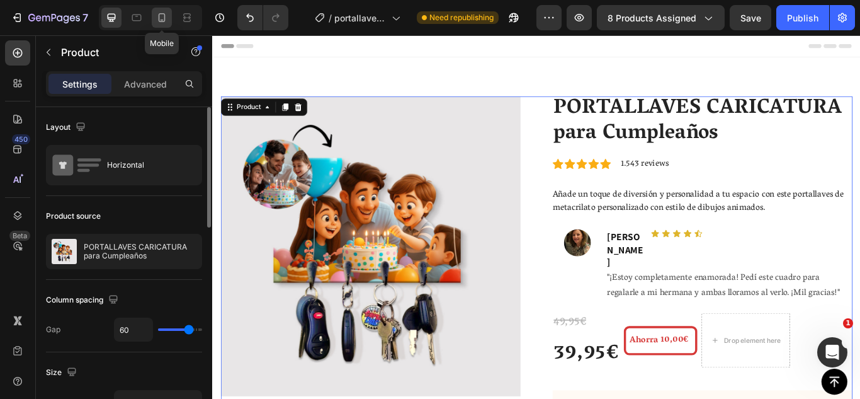
click at [162, 9] on div at bounding box center [162, 18] width 20 height 20
type input "0"
type input "100%"
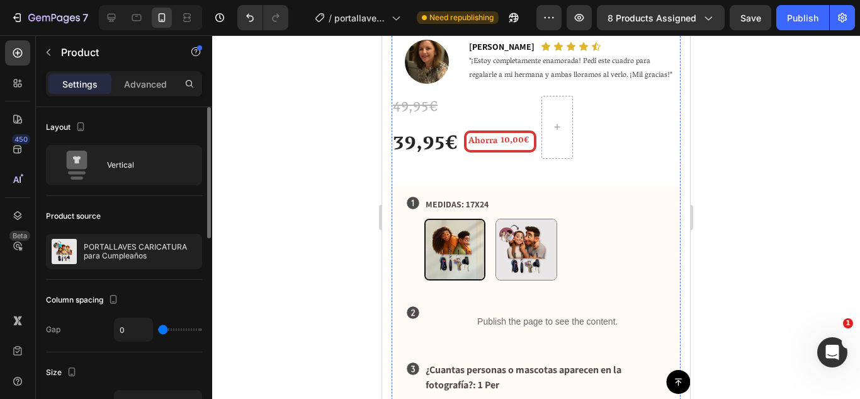
scroll to position [610, 0]
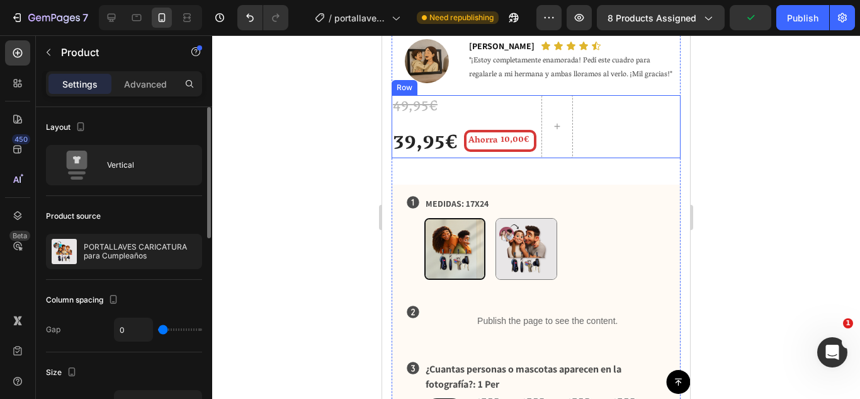
click at [516, 112] on div "Ahorra 10,00€ (P) Tag" at bounding box center [500, 126] width 72 height 63
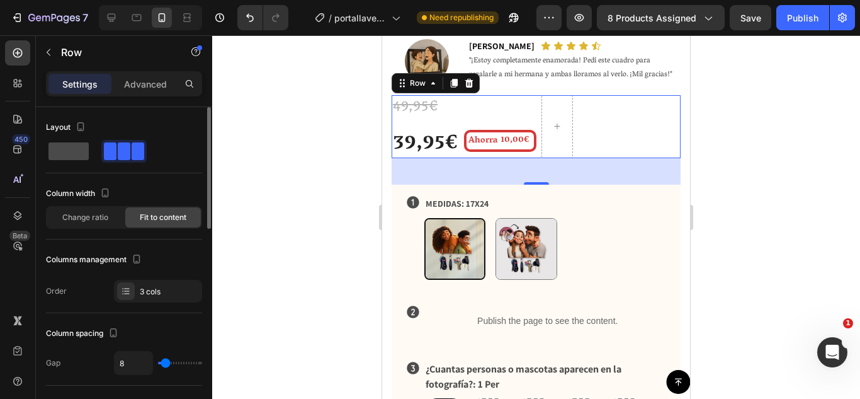
click at [82, 149] on span at bounding box center [68, 151] width 40 height 18
type input "0"
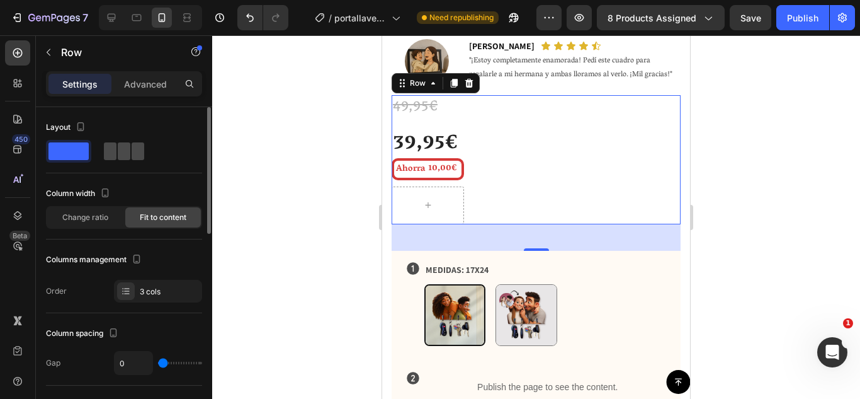
click at [127, 154] on span at bounding box center [124, 151] width 13 height 18
type input "8"
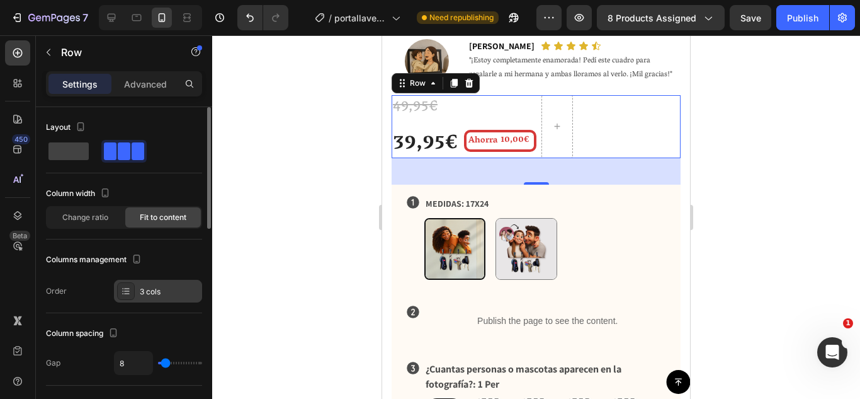
click at [120, 289] on div at bounding box center [126, 291] width 18 height 18
drag, startPoint x: 74, startPoint y: 268, endPoint x: 79, endPoint y: 258, distance: 11.6
click at [77, 258] on div "Columns management Order 3 cols" at bounding box center [124, 275] width 156 height 53
click at [164, 358] on div "8" at bounding box center [158, 363] width 88 height 24
type input "56"
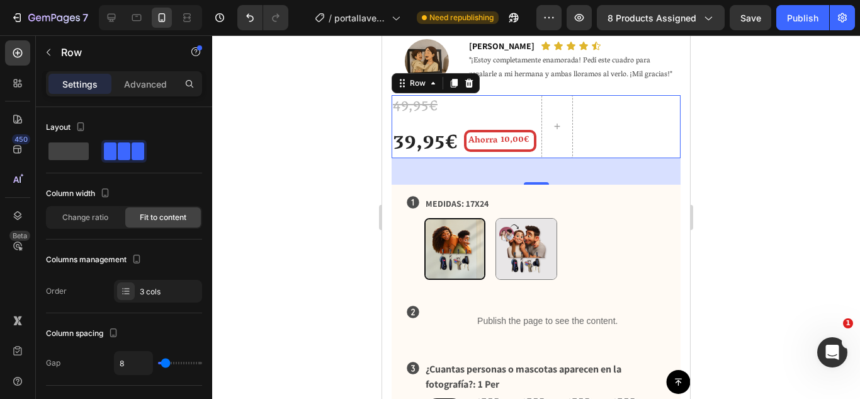
type input "56"
type input "58"
type input "62"
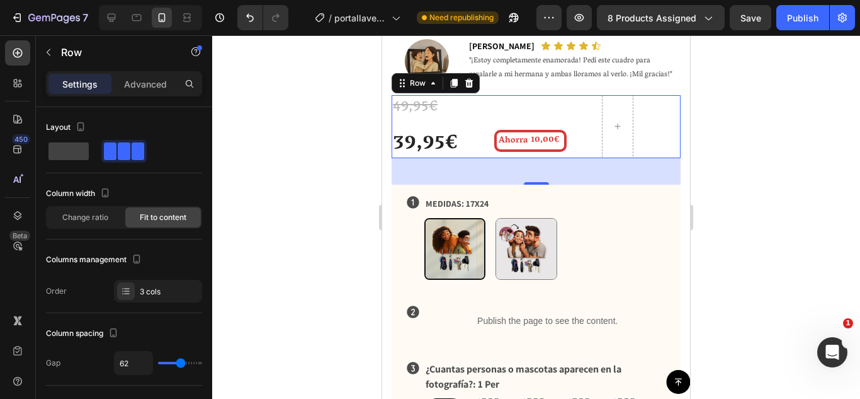
type input "64"
type input "67"
type input "0"
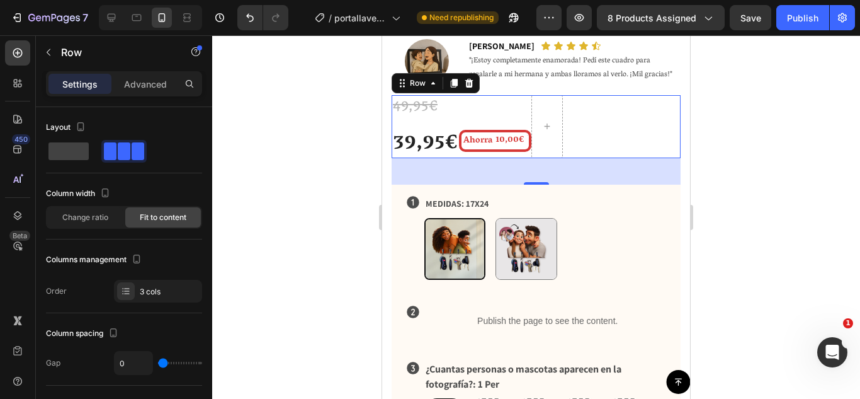
drag, startPoint x: 166, startPoint y: 360, endPoint x: 160, endPoint y: 356, distance: 6.8
type input "0"
click at [160, 361] on input "range" at bounding box center [180, 362] width 44 height 3
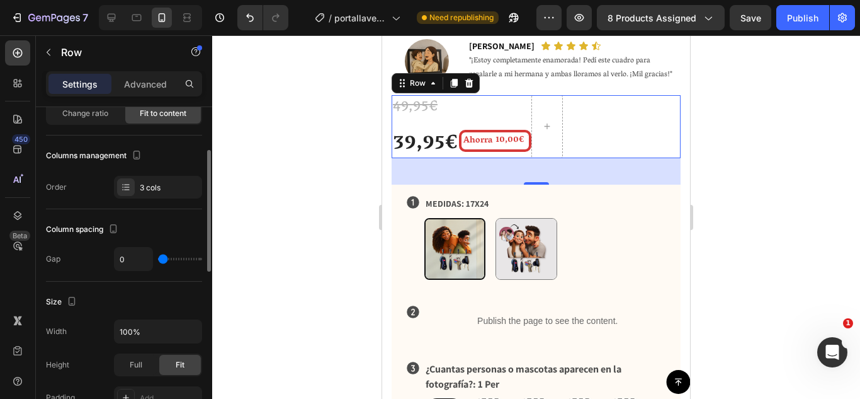
scroll to position [108, 0]
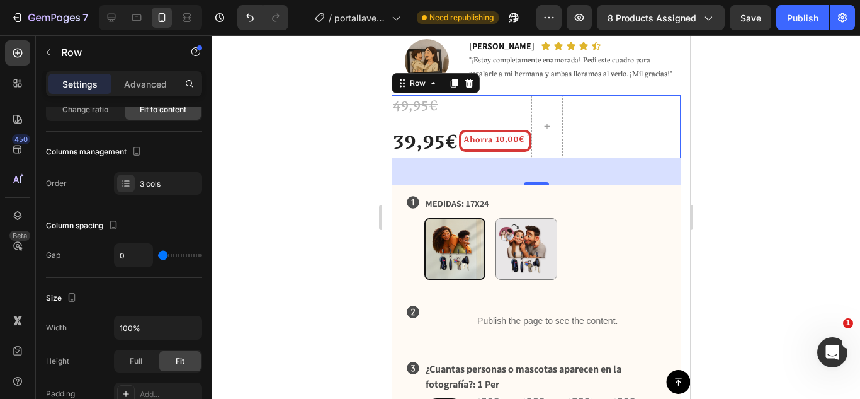
type input "2"
type input "4"
type input "7"
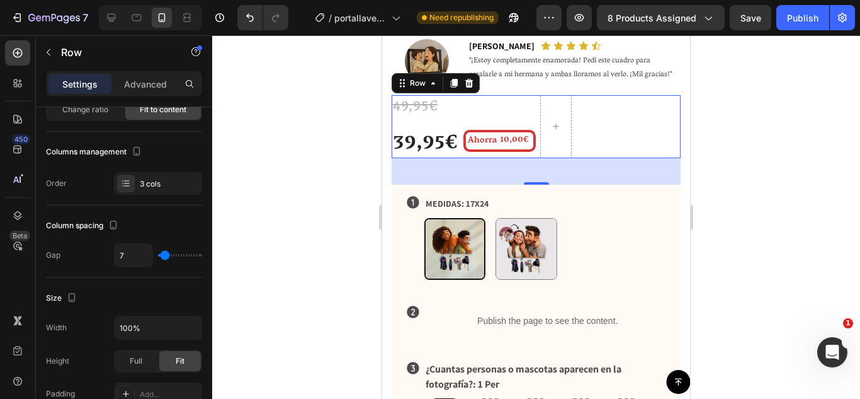
type input "7"
click at [165, 256] on input "range" at bounding box center [180, 255] width 44 height 3
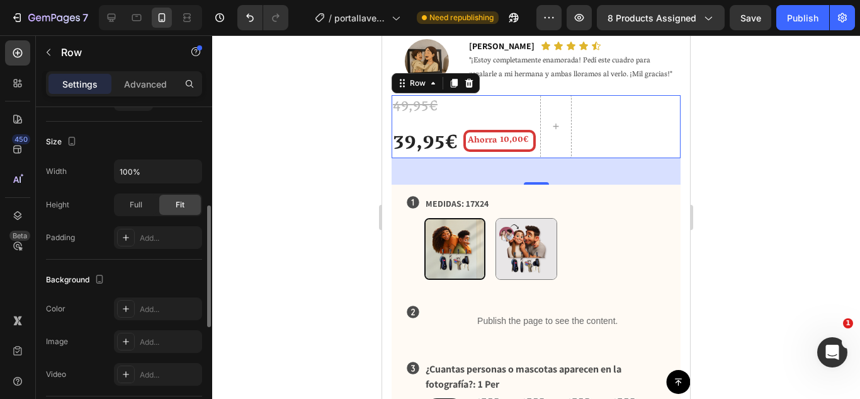
scroll to position [267, 0]
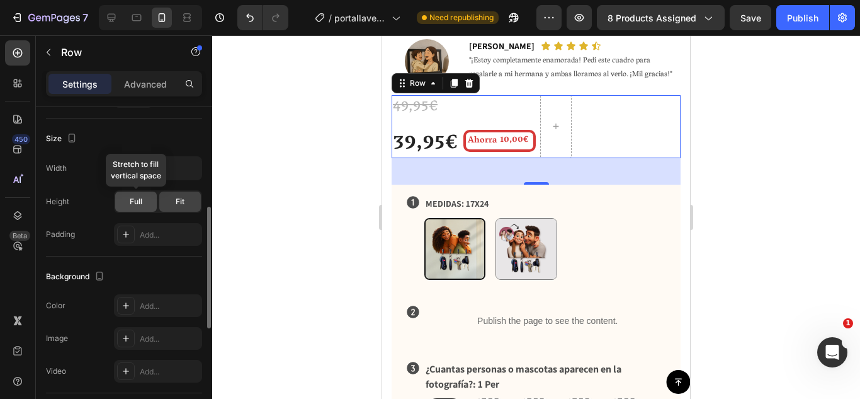
click at [130, 195] on div "Full" at bounding box center [136, 201] width 42 height 20
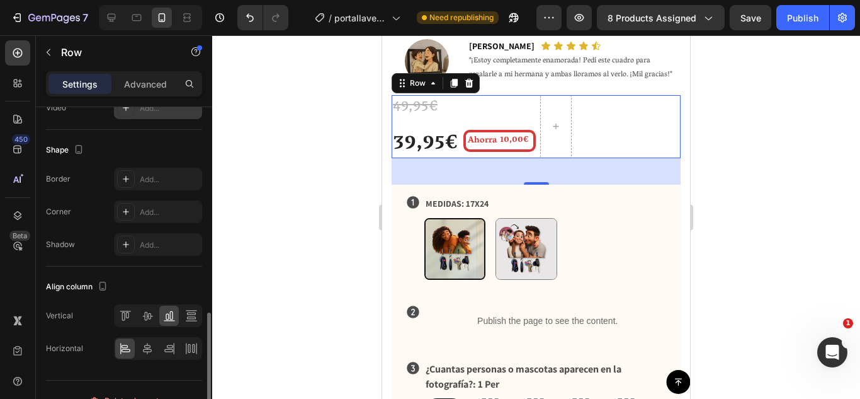
scroll to position [552, 0]
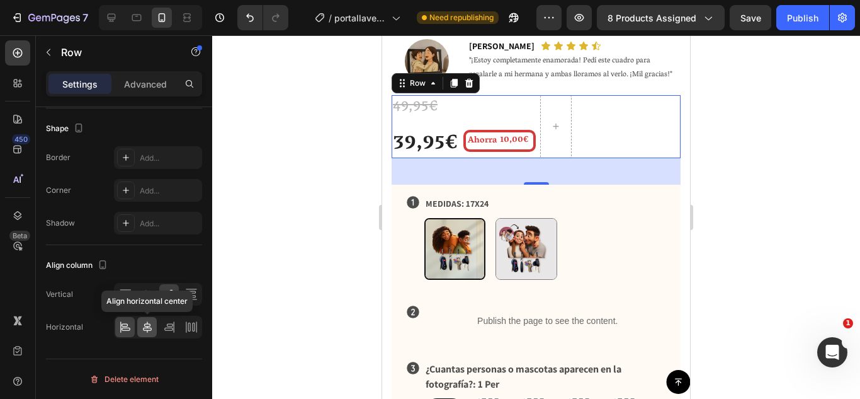
click at [143, 327] on icon at bounding box center [147, 327] width 13 height 13
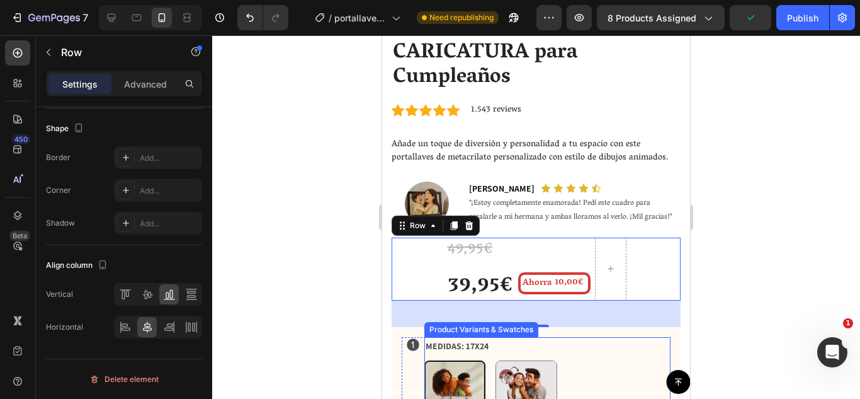
scroll to position [467, 0]
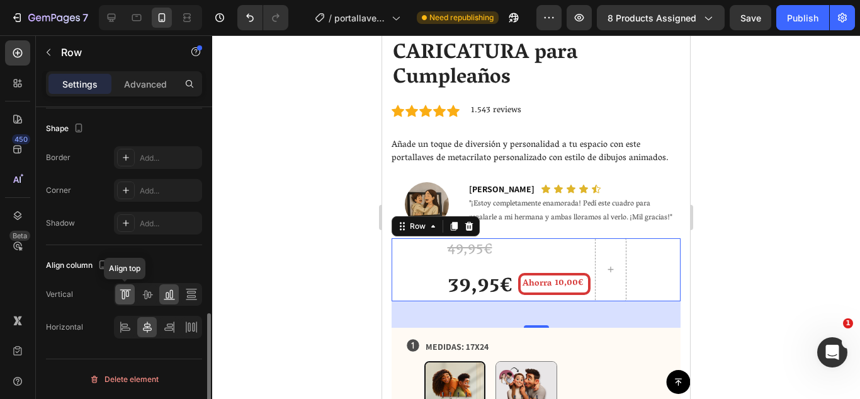
click at [133, 300] on div at bounding box center [125, 294] width 20 height 20
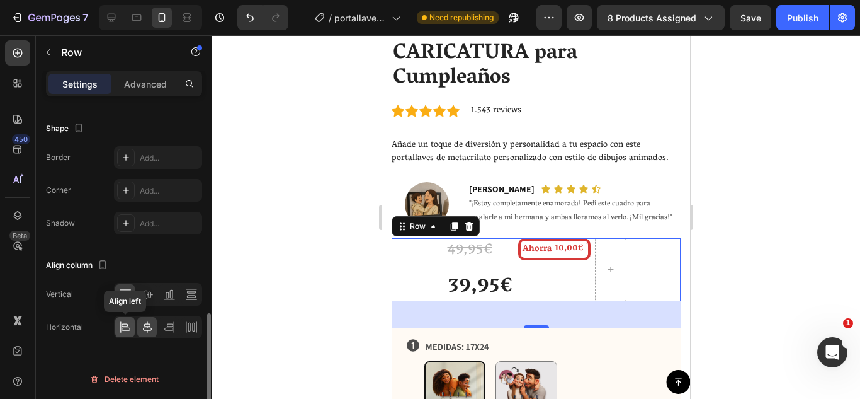
click at [123, 326] on icon at bounding box center [125, 327] width 13 height 13
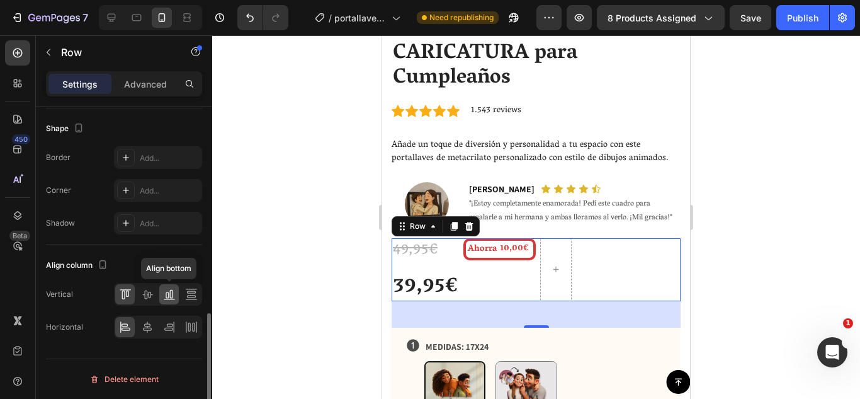
click at [169, 293] on icon at bounding box center [169, 294] width 13 height 13
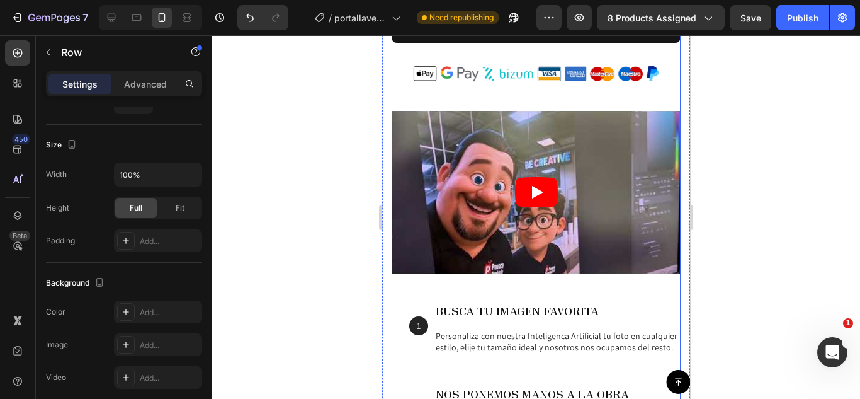
scroll to position [1325, 0]
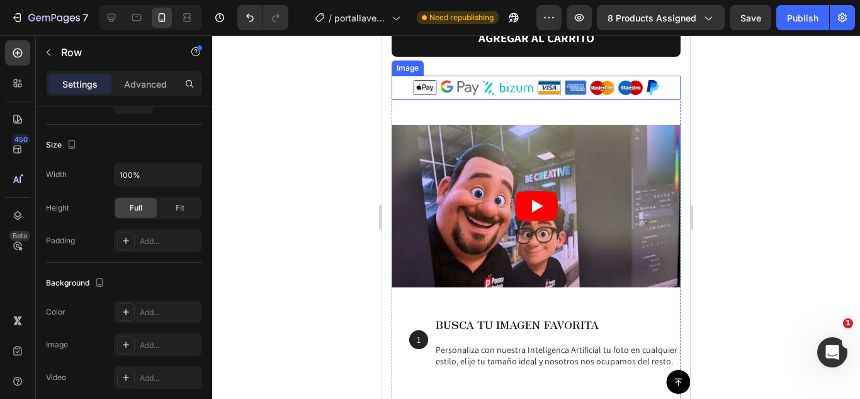
click at [513, 91] on img at bounding box center [536, 88] width 289 height 24
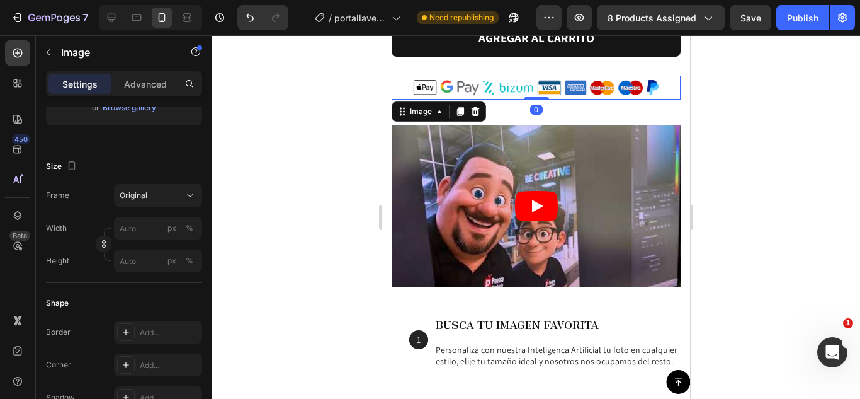
scroll to position [0, 0]
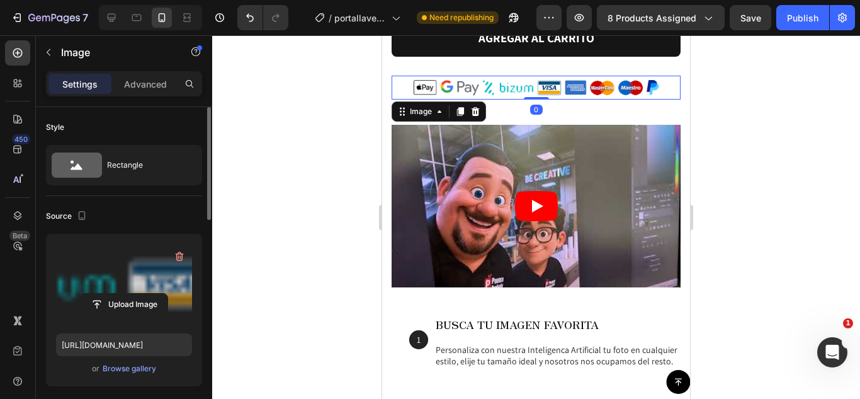
click at [126, 264] on label at bounding box center [124, 283] width 136 height 79
click at [126, 293] on input "file" at bounding box center [124, 303] width 87 height 21
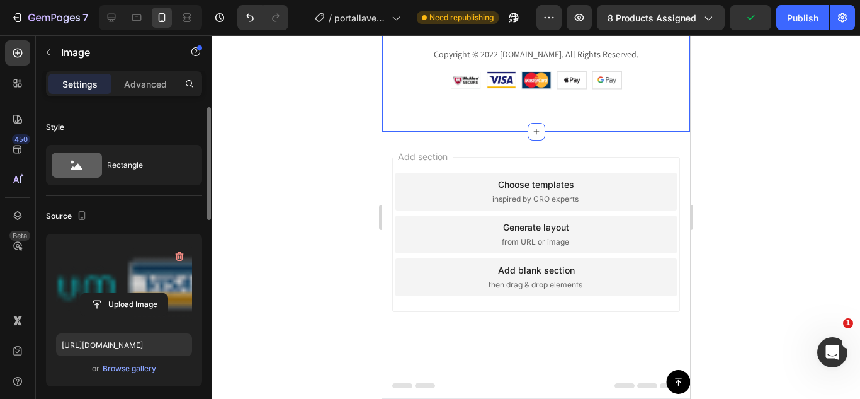
scroll to position [3228, 0]
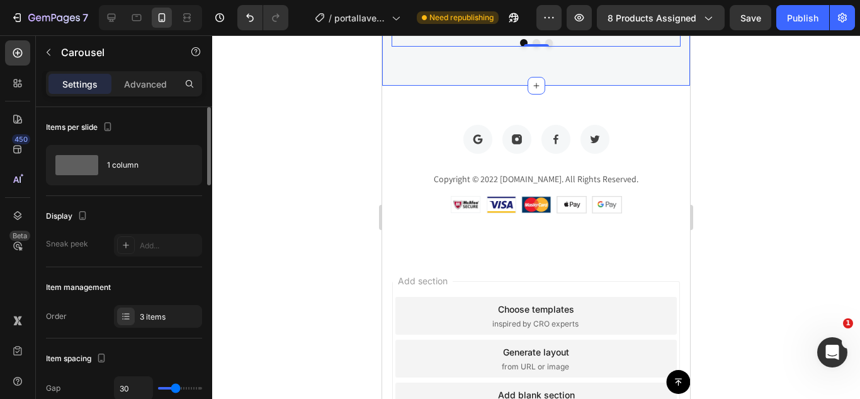
scroll to position [3339, 0]
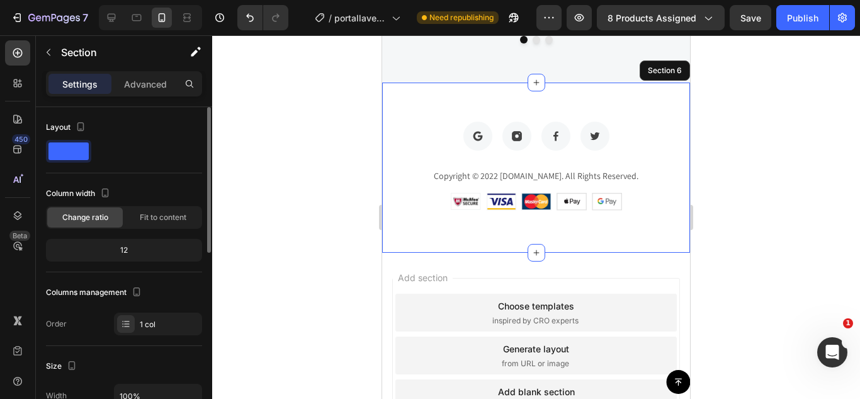
click at [397, 99] on div "Image Image Image Image Row Copyright © 2022 PersonalizaRegalos.com. All Rights…" at bounding box center [536, 167] width 308 height 170
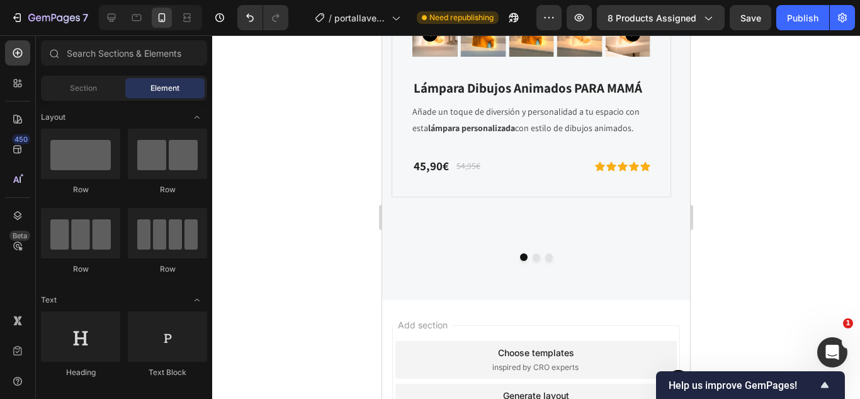
scroll to position [3071, 0]
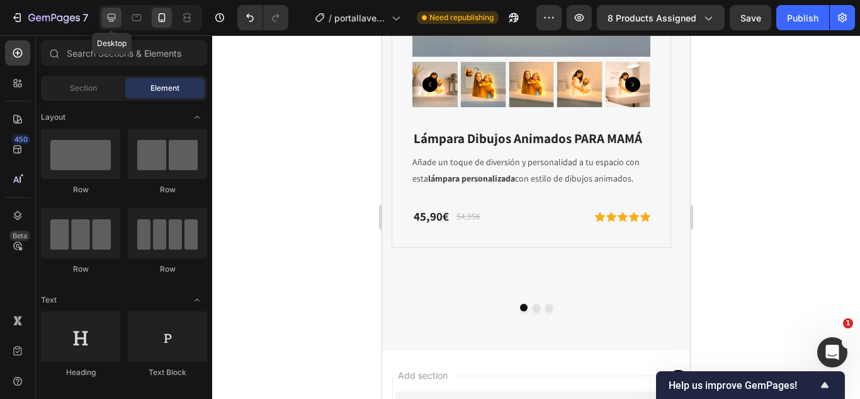
click at [121, 16] on div at bounding box center [111, 18] width 20 height 20
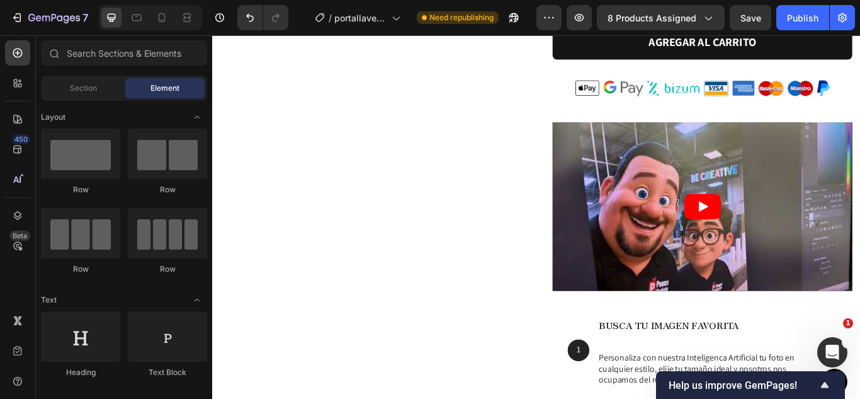
scroll to position [967, 0]
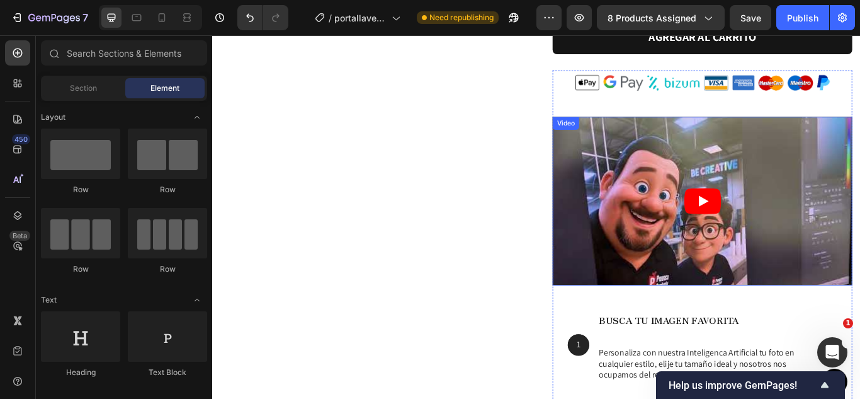
click at [619, 132] on div "Video" at bounding box center [624, 137] width 26 height 11
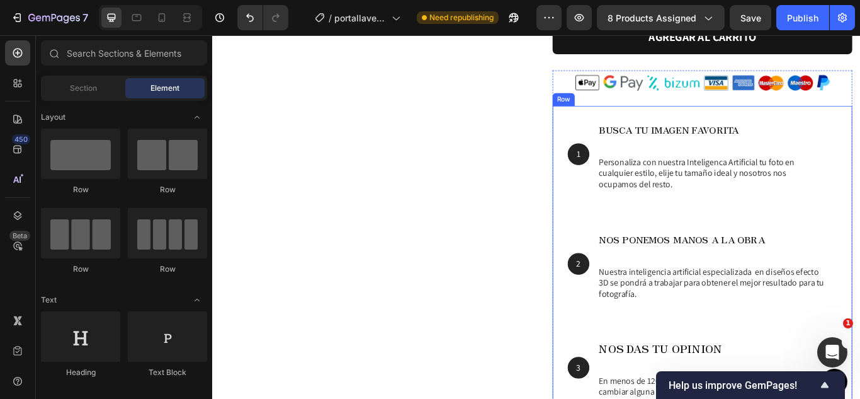
click at [612, 118] on div "1 Text Block Hero Banner BUSCA TU IMAGEN FAVORITA Heading Personaliza con nuest…" at bounding box center [783, 344] width 349 height 453
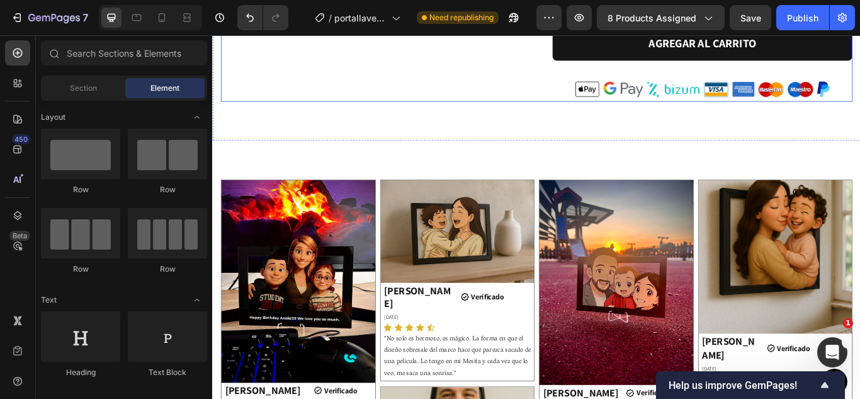
scroll to position [965, 0]
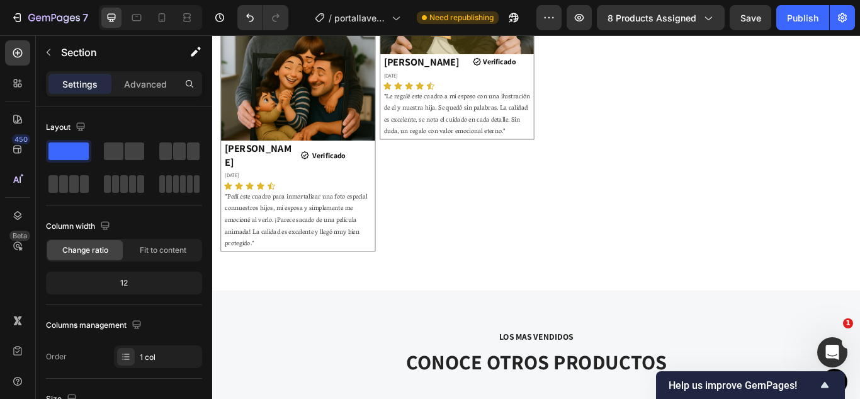
scroll to position [2191, 0]
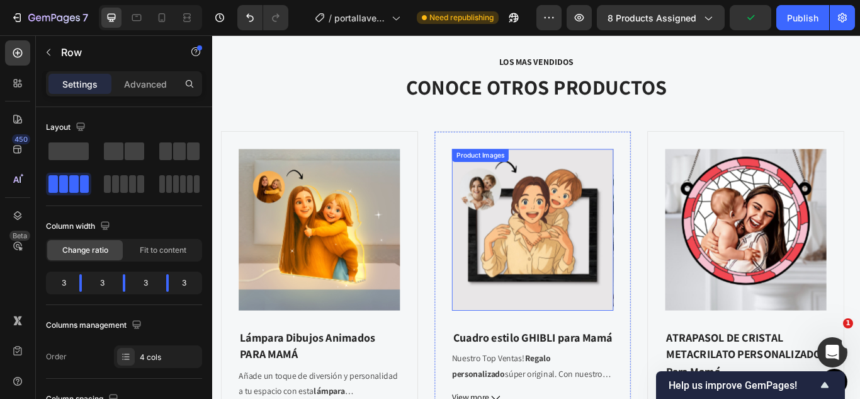
scroll to position [2213, 0]
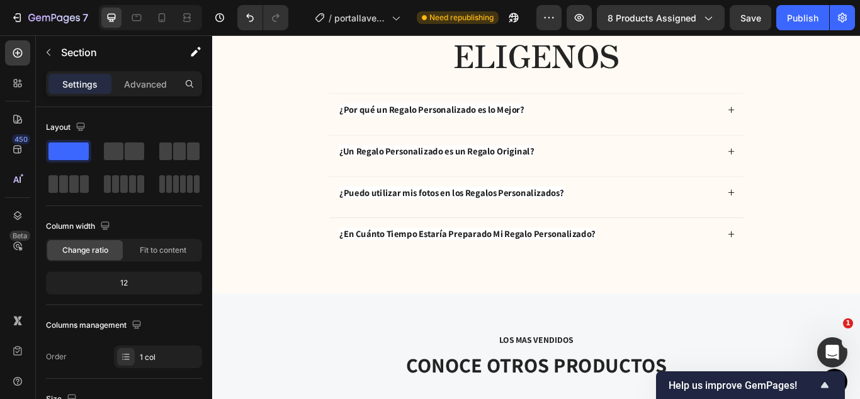
scroll to position [2543, 0]
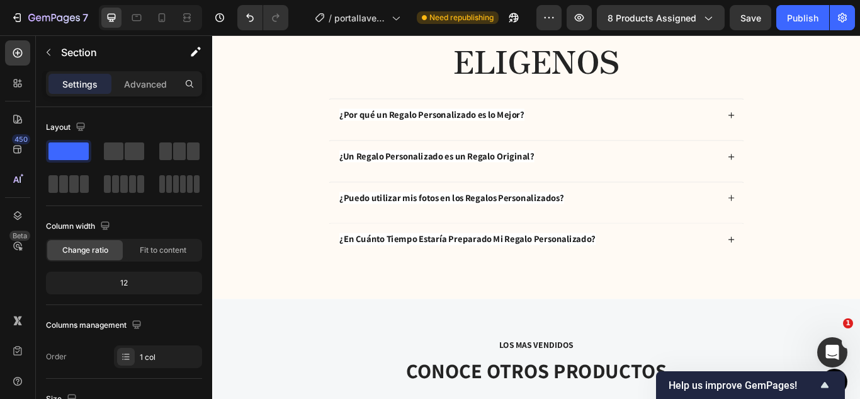
click at [241, 311] on div "necesitas ayuda? Text Block ELIGENOS Heading ¿Por qué un Regalo Personalizado e…" at bounding box center [590, 165] width 730 height 293
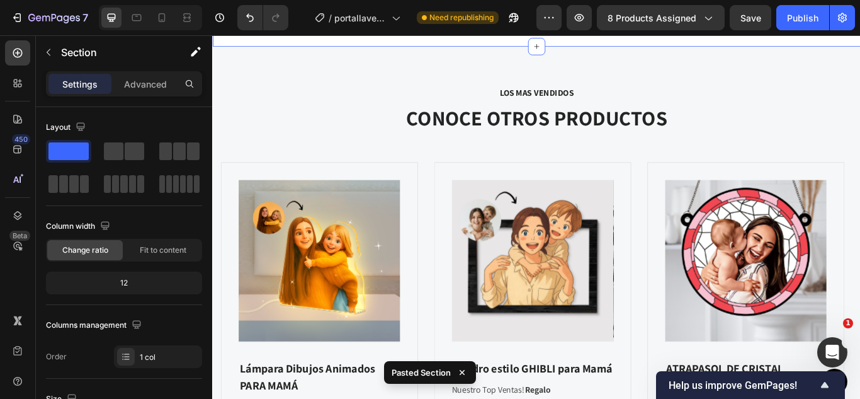
scroll to position [3317, 0]
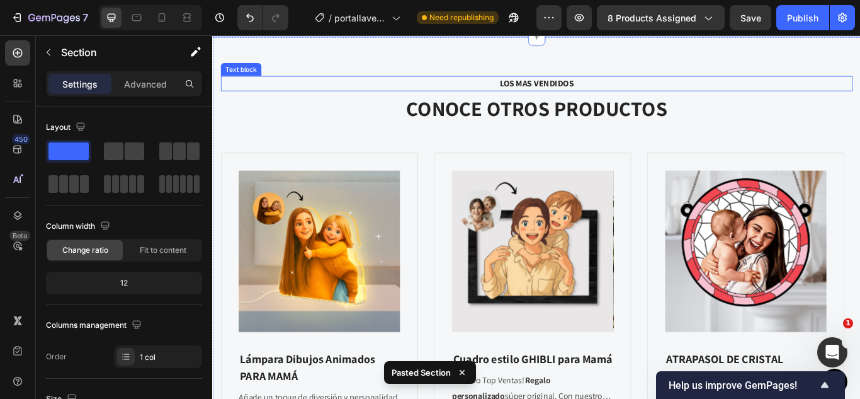
click at [238, 65] on div "lOS MAS VENDIDOS Text block CONOCE OTROS PRODUCTOS Heading Product Images Lámpa…" at bounding box center [590, 338] width 756 height 603
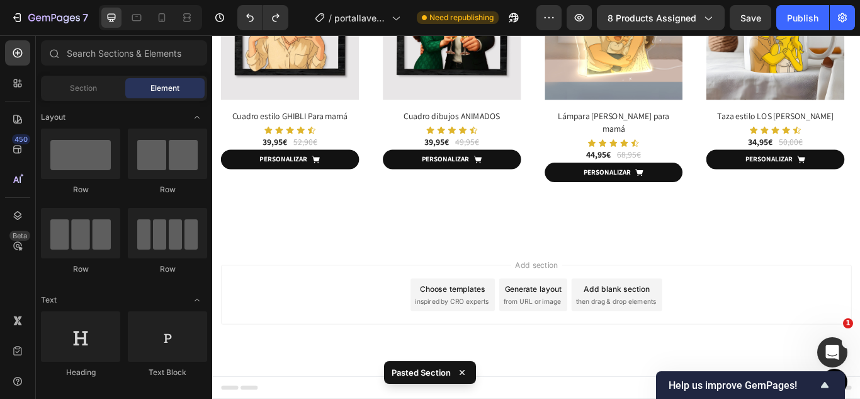
scroll to position [3077, 0]
click at [242, 268] on div "Descuento de Verano Text Block Diseñar los cuadros ahora Heading Row 24% off (P…" at bounding box center [590, 43] width 756 height 469
click at [589, 273] on icon at bounding box center [590, 278] width 10 height 10
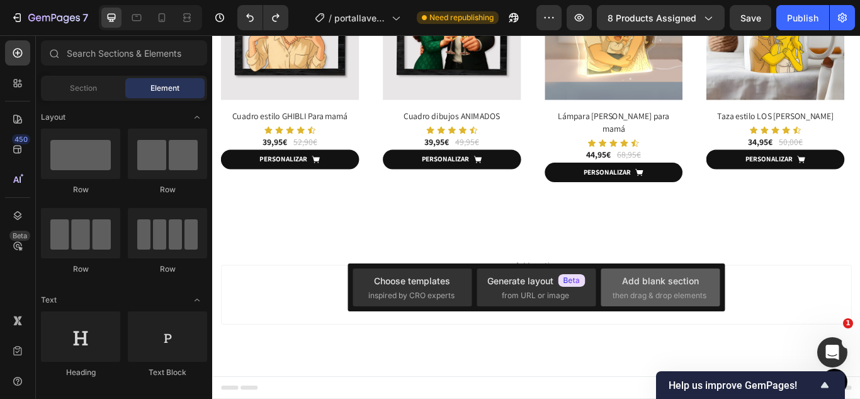
drag, startPoint x: 647, startPoint y: 280, endPoint x: 368, endPoint y: 281, distance: 279.0
click at [647, 280] on div "Add blank section" at bounding box center [660, 280] width 77 height 13
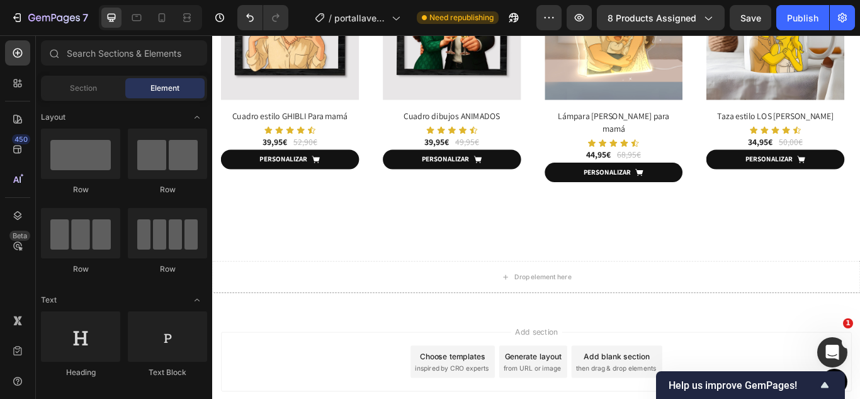
scroll to position [3155, 0]
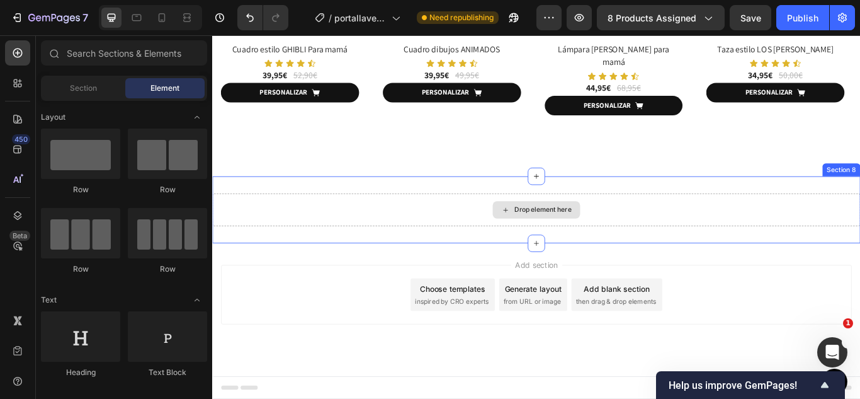
click at [348, 239] on div "Drop element here" at bounding box center [590, 239] width 756 height 38
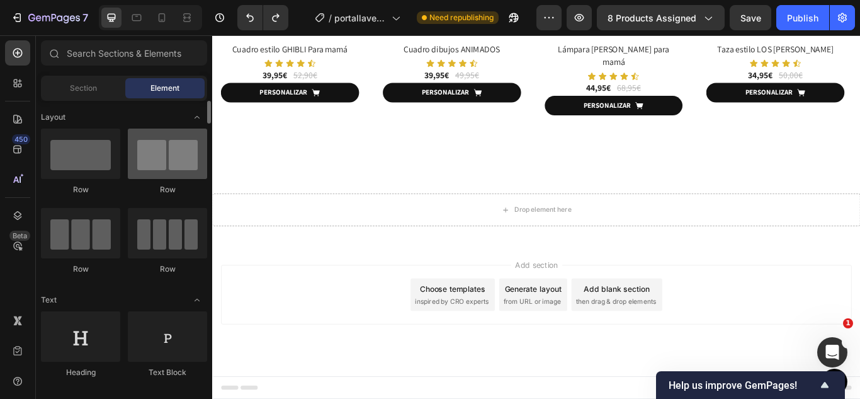
drag, startPoint x: 6, startPoint y: 196, endPoint x: 169, endPoint y: 169, distance: 165.9
click at [169, 169] on div at bounding box center [167, 153] width 79 height 50
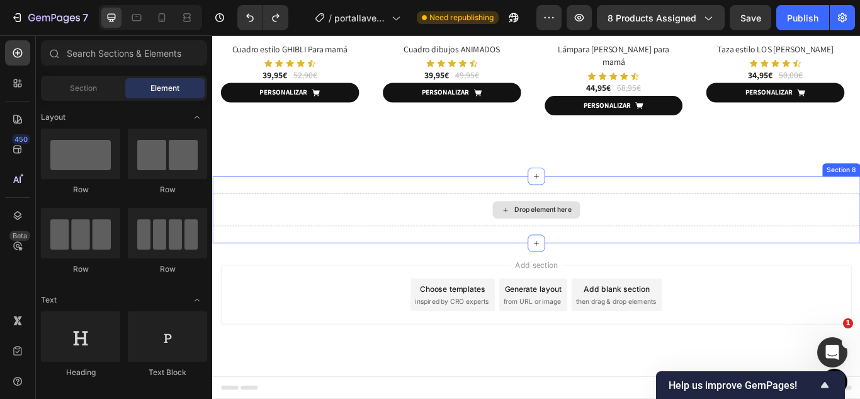
click at [330, 239] on div "Drop element here" at bounding box center [590, 239] width 756 height 38
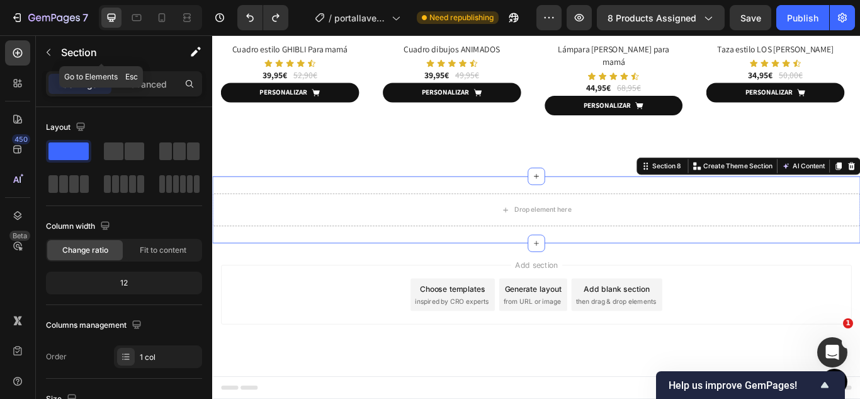
click at [74, 59] on p "Section" at bounding box center [112, 52] width 103 height 15
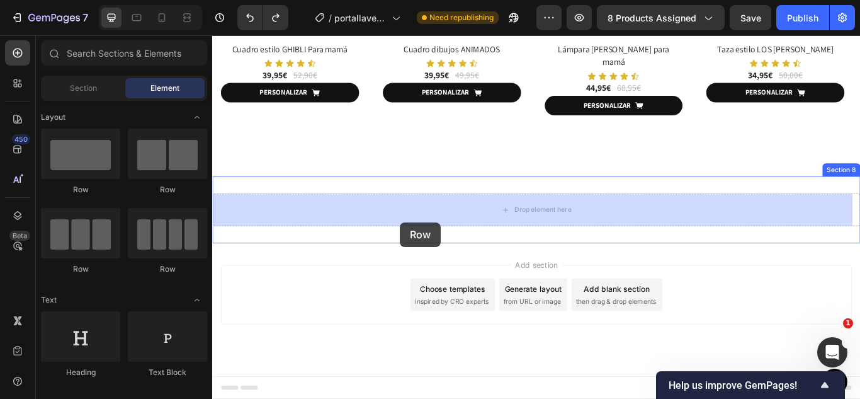
drag, startPoint x: 309, startPoint y: 190, endPoint x: 431, endPoint y: 253, distance: 136.9
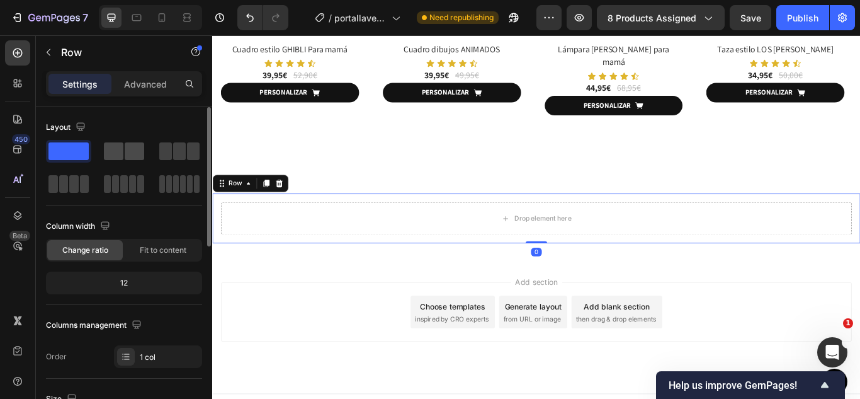
click at [119, 162] on div at bounding box center [124, 167] width 156 height 55
click at [120, 152] on span at bounding box center [114, 151] width 20 height 18
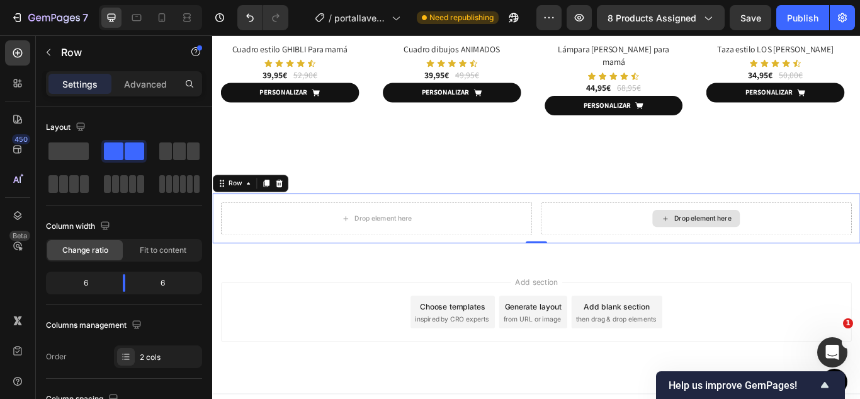
click at [701, 257] on div "Drop element here" at bounding box center [776, 249] width 363 height 38
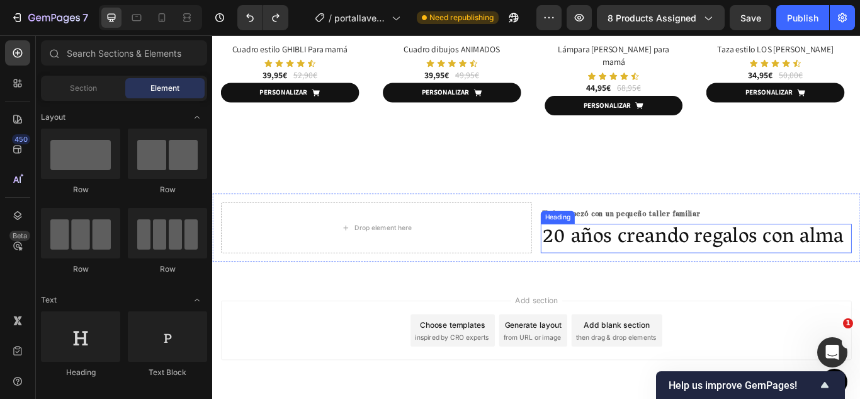
click at [663, 270] on h2 "20 años creando regalos con alma" at bounding box center [776, 272] width 363 height 35
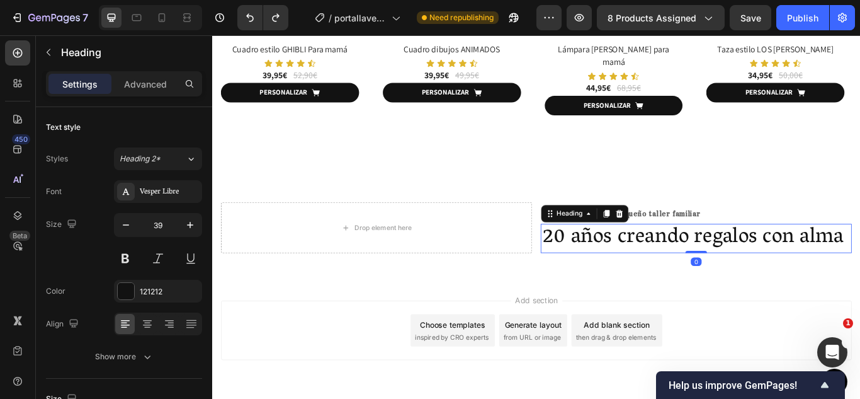
click at [64, 33] on div "7 Version history / portallaves Estilo Disney generador de imagen principal Nee…" at bounding box center [430, 18] width 860 height 36
click at [64, 38] on div "Heading" at bounding box center [118, 52] width 164 height 33
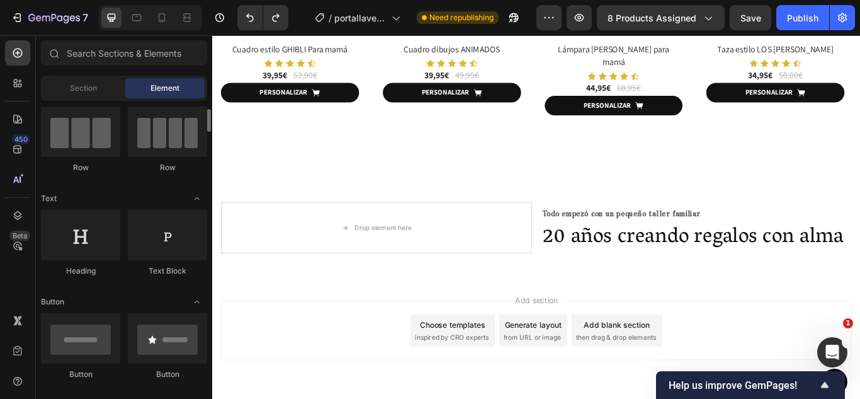
scroll to position [102, 0]
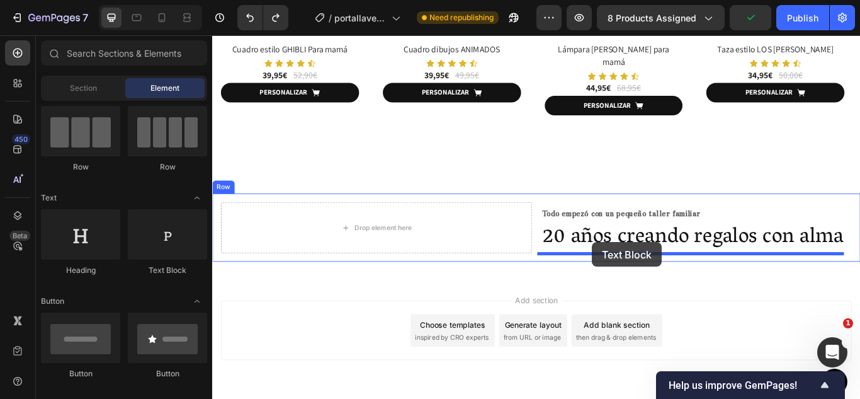
drag, startPoint x: 381, startPoint y: 281, endPoint x: 655, endPoint y: 276, distance: 274.0
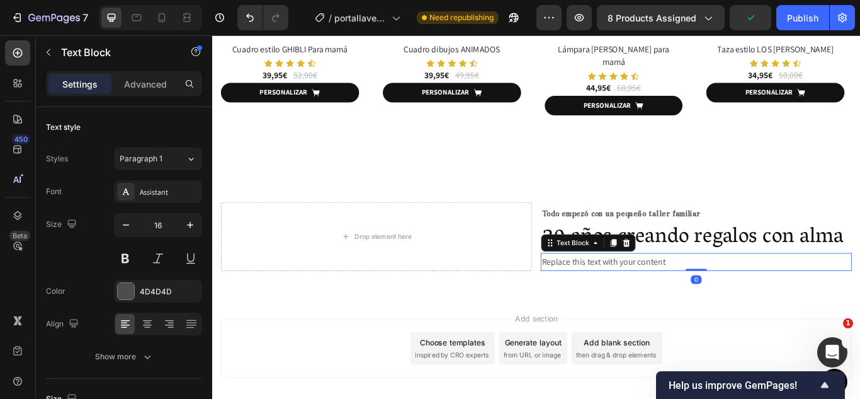
click at [637, 300] on div "Replace this text with your content" at bounding box center [776, 299] width 363 height 21
click at [637, 300] on p "Replace this text with your content" at bounding box center [776, 299] width 360 height 18
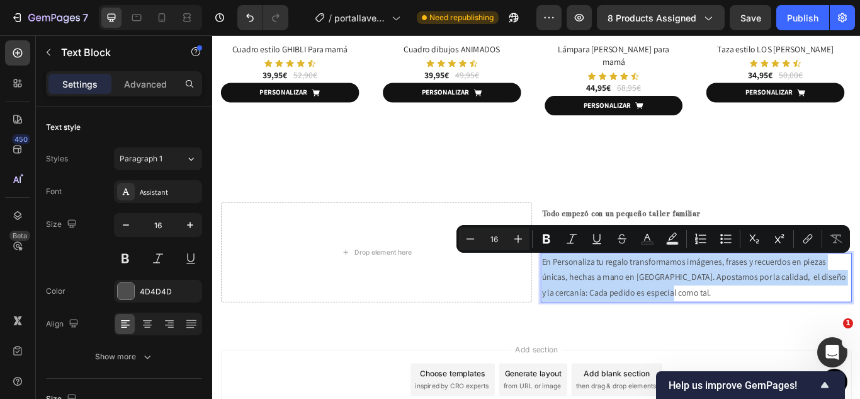
click at [678, 302] on p "En Personaliza tu regalo transformamos imágenes, frases y recuerdos en piezas ú…" at bounding box center [776, 317] width 360 height 54
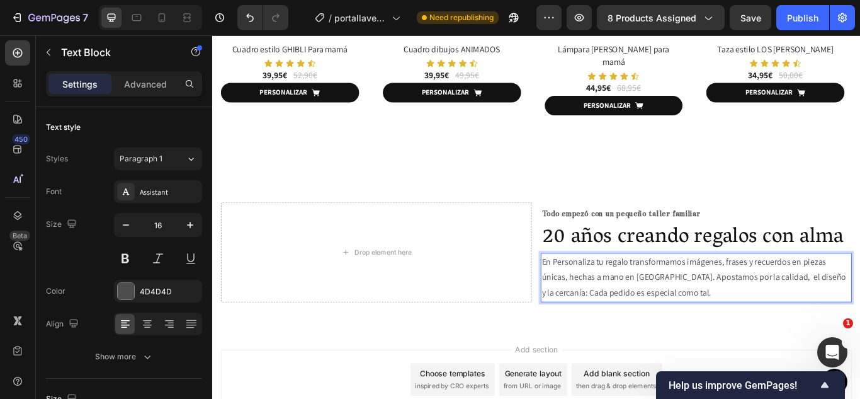
click at [643, 237] on span "Todo empezó con un pequeño taller familiar" at bounding box center [688, 243] width 185 height 12
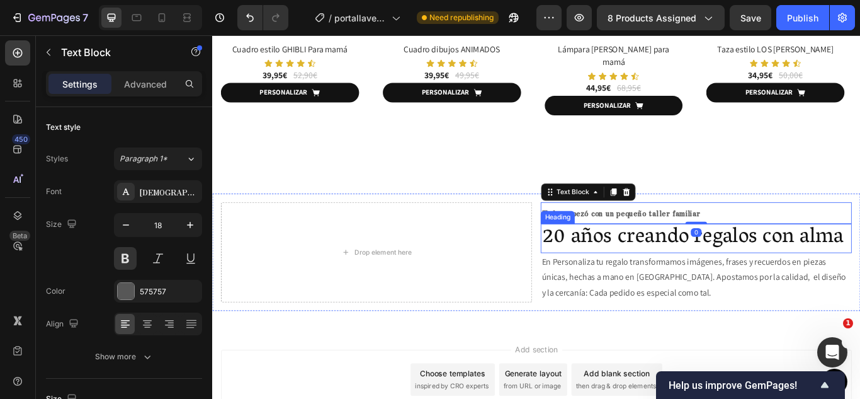
click at [692, 310] on p "En Personaliza tu regalo transformamos imágenes, frases y recuerdos en piezas ú…" at bounding box center [776, 317] width 360 height 54
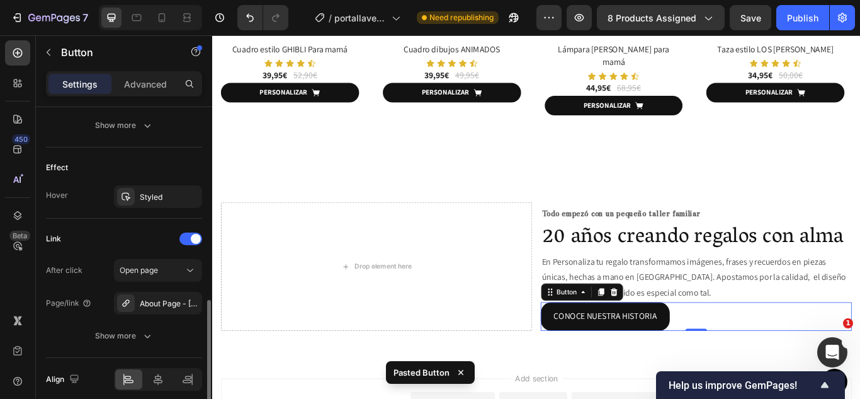
scroll to position [629, 0]
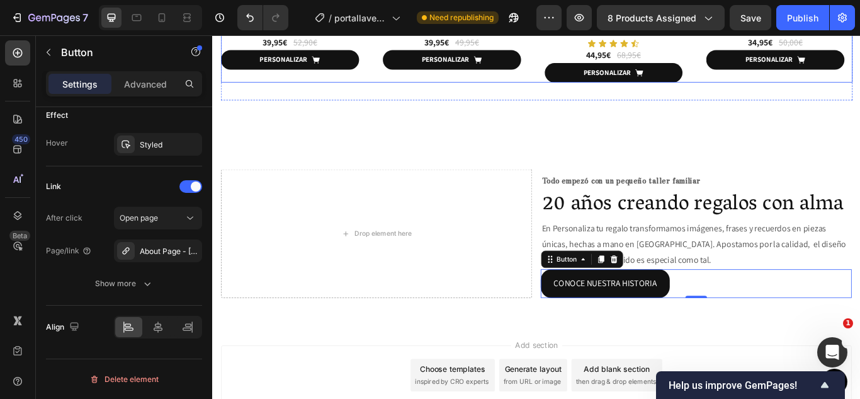
scroll to position [3287, 0]
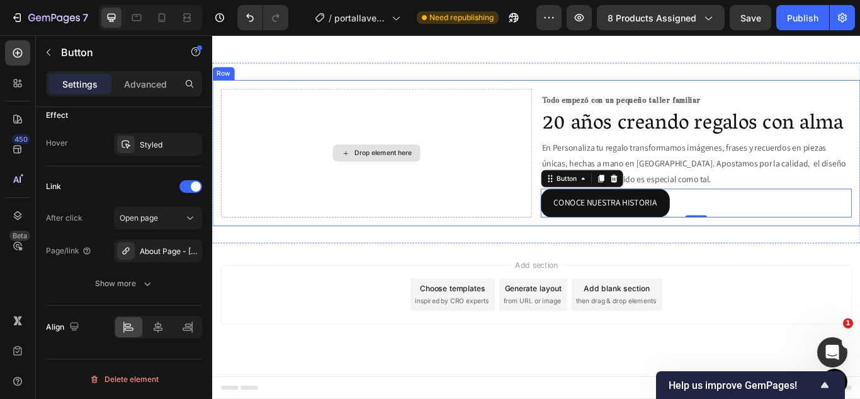
click at [345, 149] on div "Drop element here" at bounding box center [403, 172] width 363 height 149
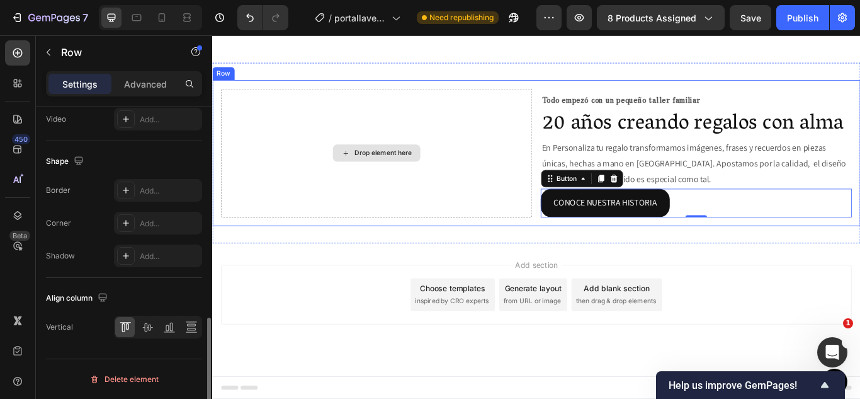
scroll to position [0, 0]
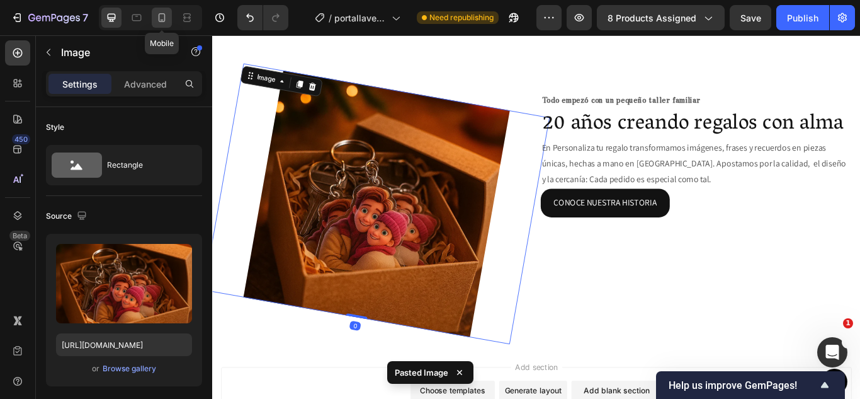
click at [159, 21] on icon at bounding box center [162, 17] width 7 height 9
type input "92"
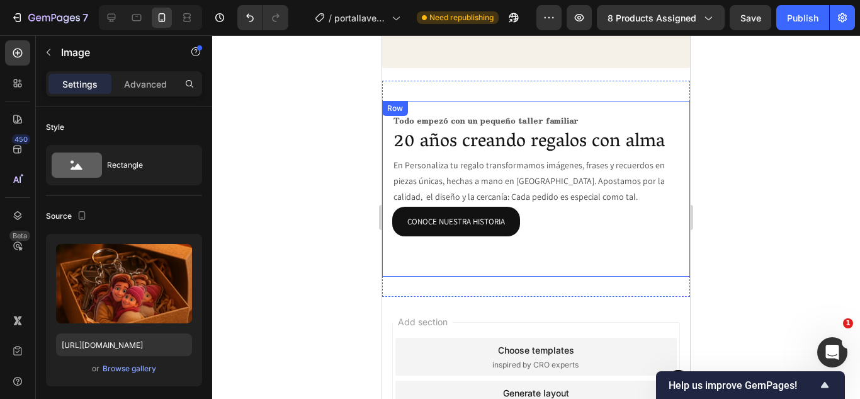
scroll to position [3359, 0]
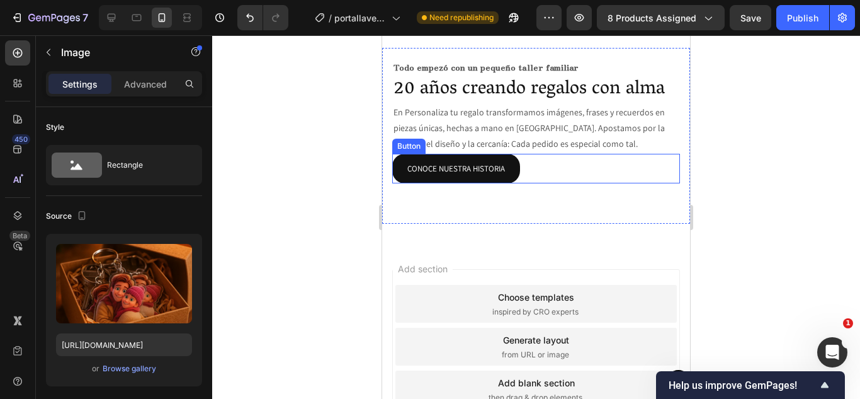
click at [572, 174] on div "Conoce nuestra historia Button" at bounding box center [536, 169] width 288 height 30
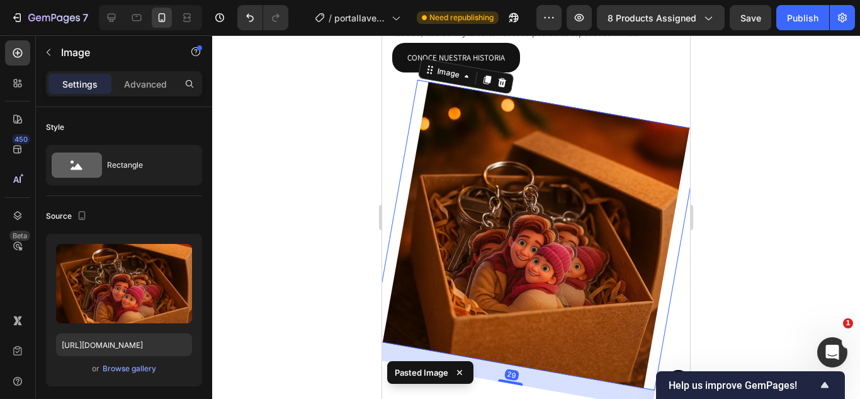
scroll to position [3471, 0]
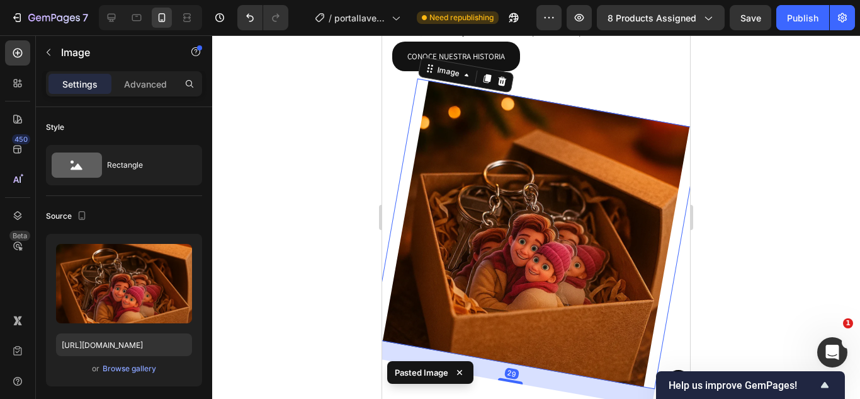
click at [315, 96] on div at bounding box center [536, 216] width 648 height 363
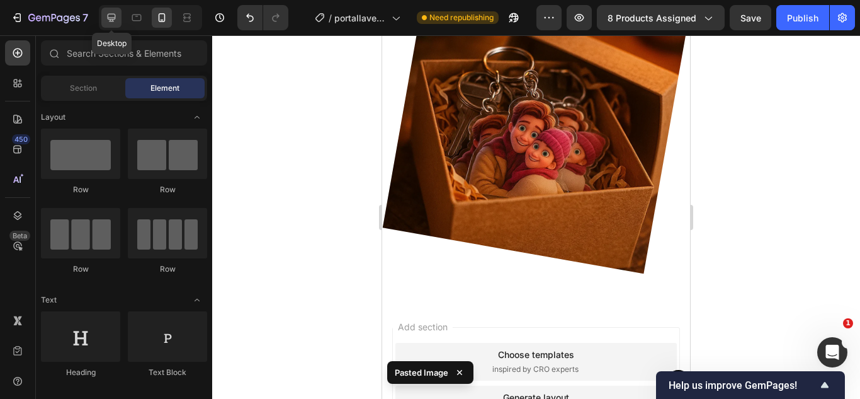
click at [108, 16] on icon at bounding box center [112, 18] width 8 height 8
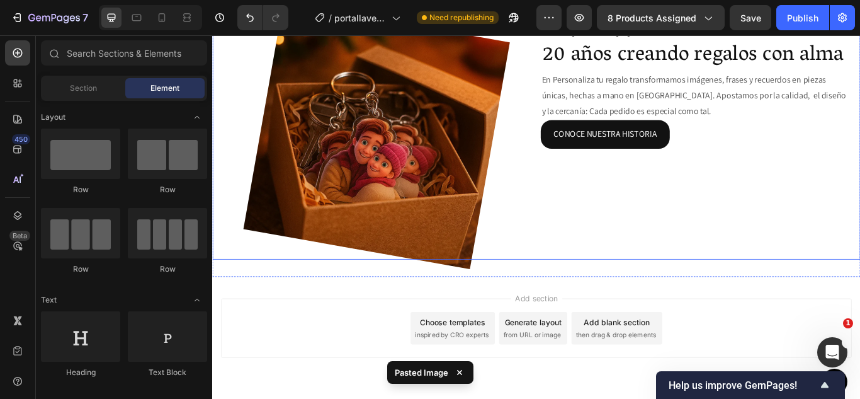
scroll to position [3410, 0]
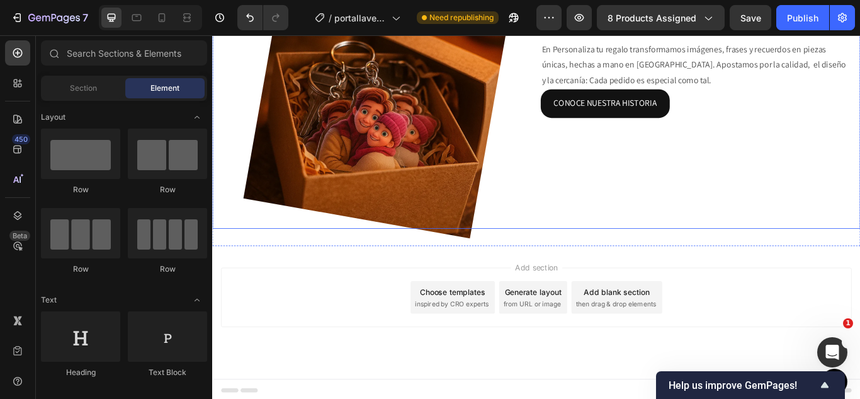
click at [225, 251] on div "Image Todo empezó con un pequeño taller familiar Text Block 20 años creando reg…" at bounding box center [590, 116] width 756 height 288
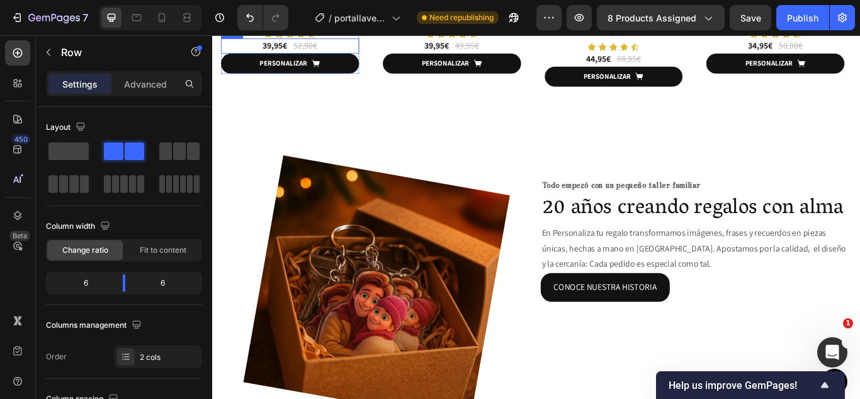
scroll to position [3186, 0]
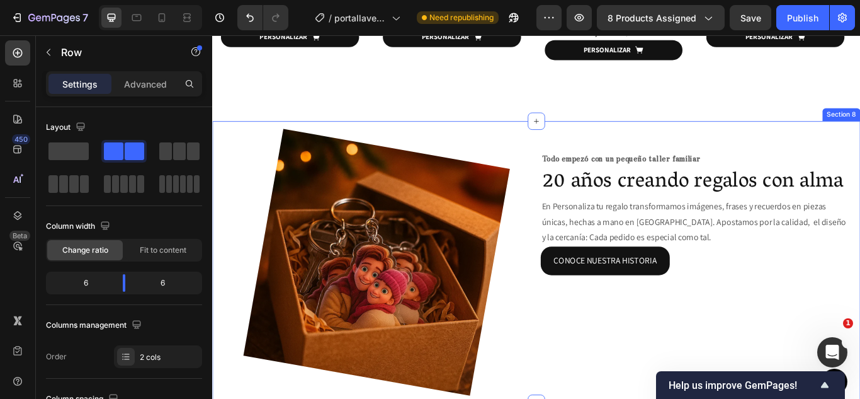
click at [222, 145] on div "Image Todo empezó con un pequeño taller familiar Text Block 20 años creando reg…" at bounding box center [590, 299] width 756 height 329
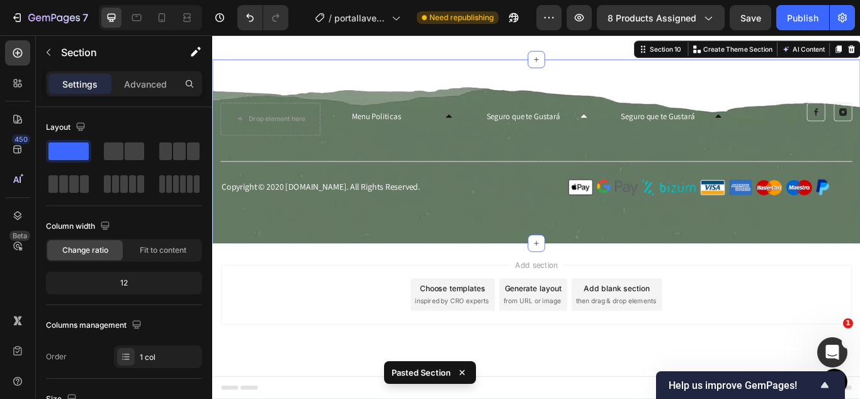
scroll to position [3840, 0]
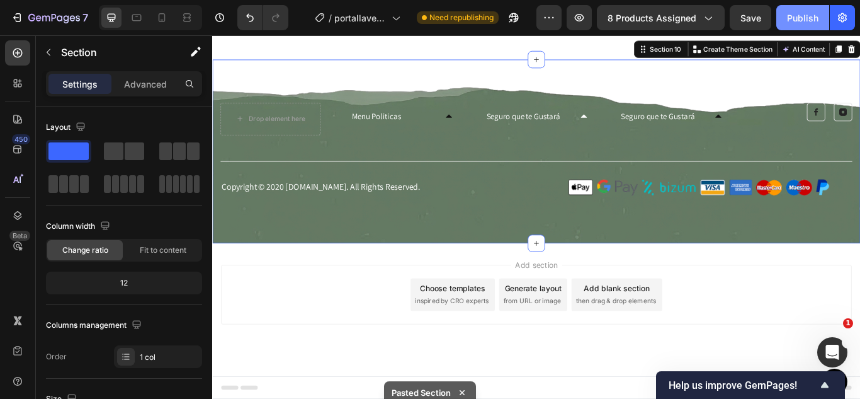
click at [801, 14] on div "Publish" at bounding box center [802, 17] width 31 height 13
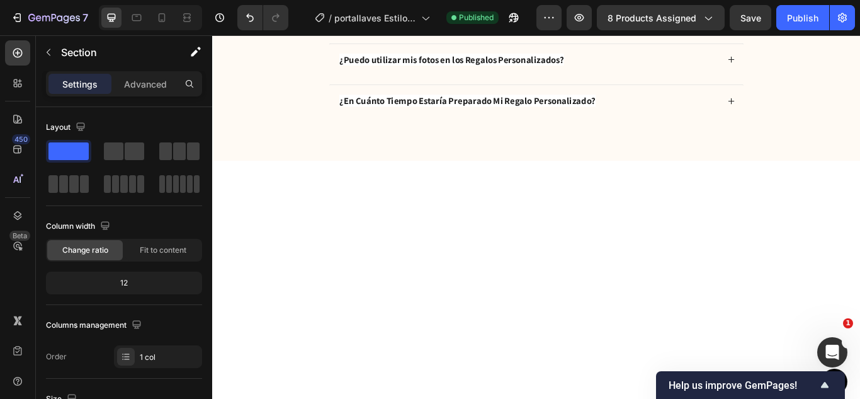
scroll to position [2381, 0]
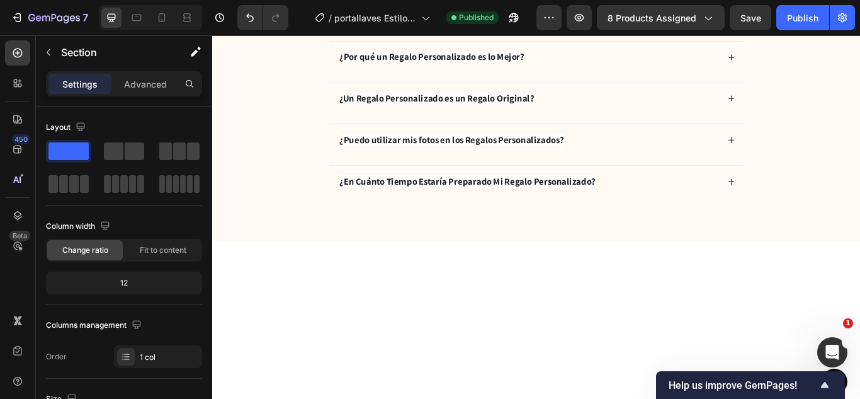
click at [776, 5] on button "Publish" at bounding box center [802, 17] width 53 height 25
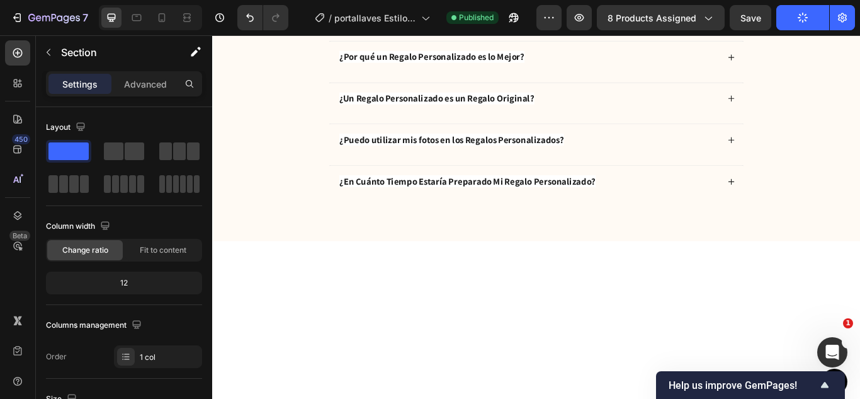
click at [776, 5] on button "Publish" at bounding box center [802, 17] width 53 height 25
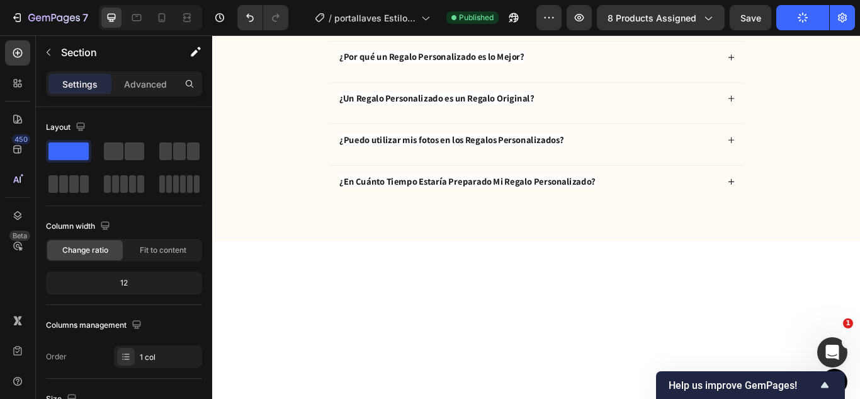
click at [776, 5] on button "Publish" at bounding box center [802, 17] width 53 height 25
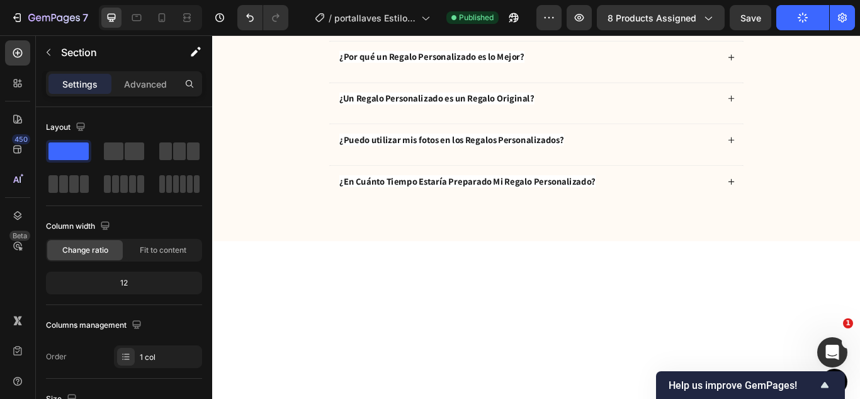
click at [776, 5] on button "Publish" at bounding box center [802, 17] width 53 height 25
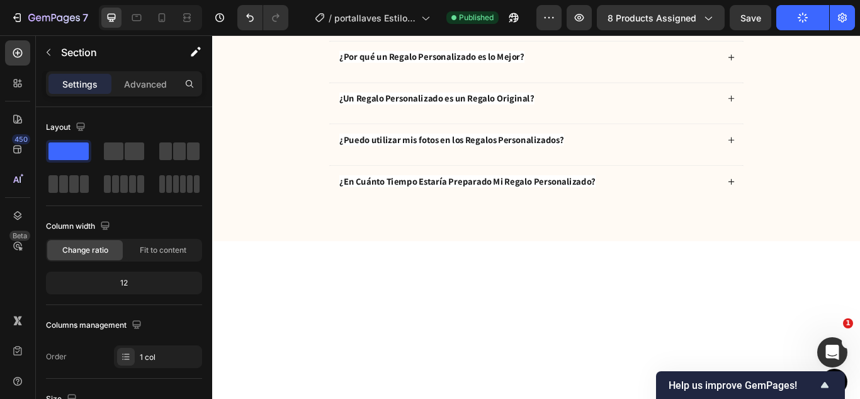
click at [776, 5] on button "Publish" at bounding box center [802, 17] width 53 height 25
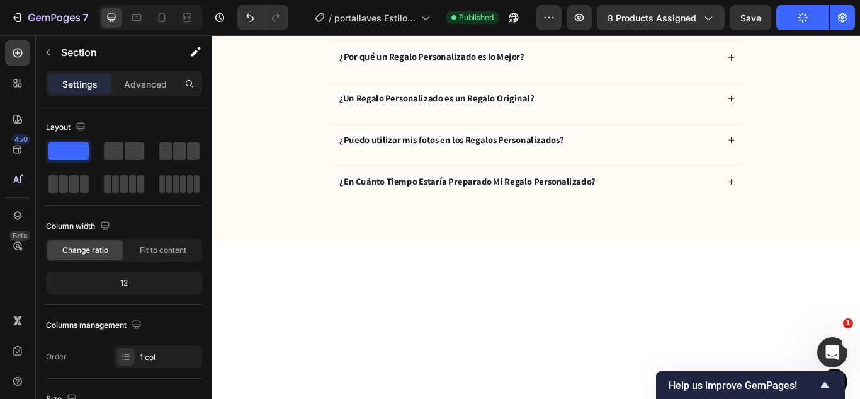
click at [776, 5] on button "Publish" at bounding box center [802, 17] width 53 height 25
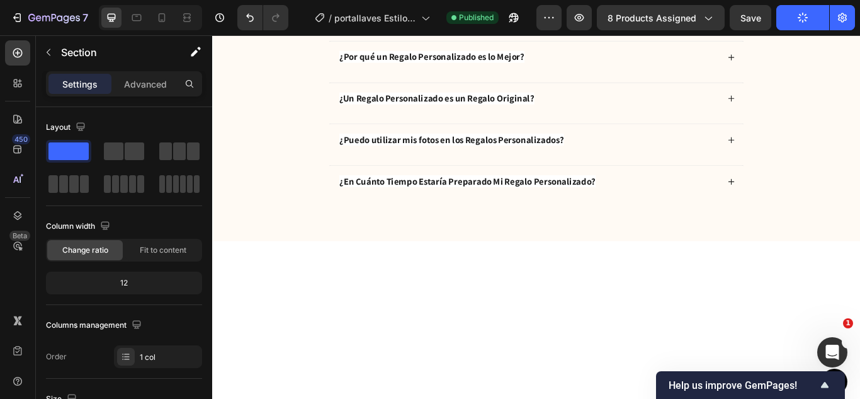
click at [776, 5] on button "Publish" at bounding box center [802, 17] width 53 height 25
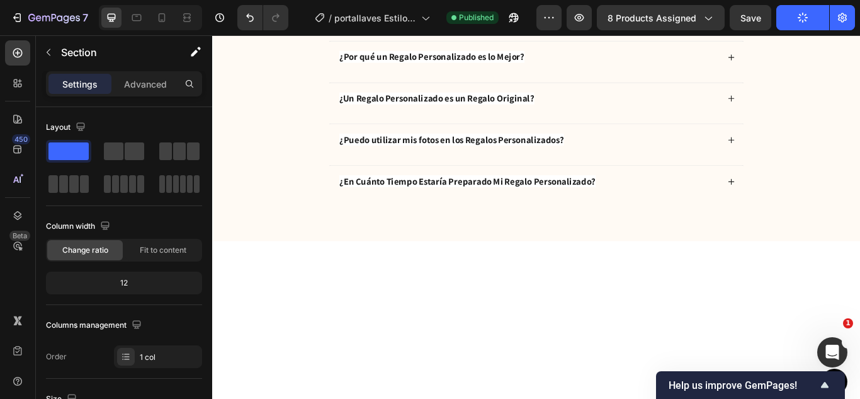
click at [776, 5] on button "Publish" at bounding box center [802, 17] width 53 height 25
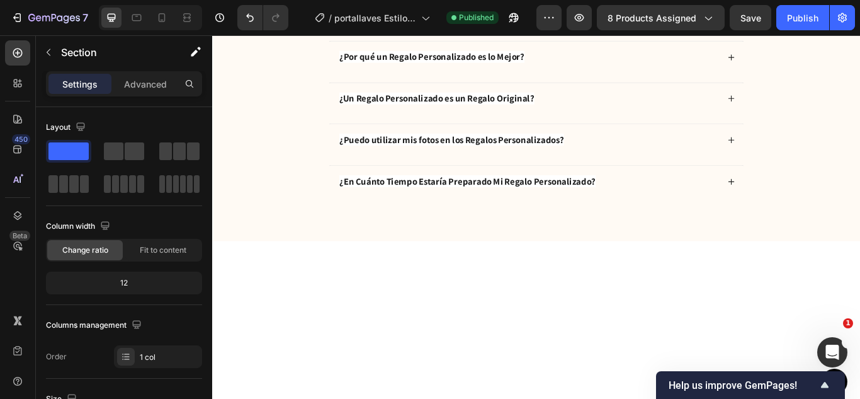
click at [776, 5] on button "Publish" at bounding box center [802, 17] width 53 height 25
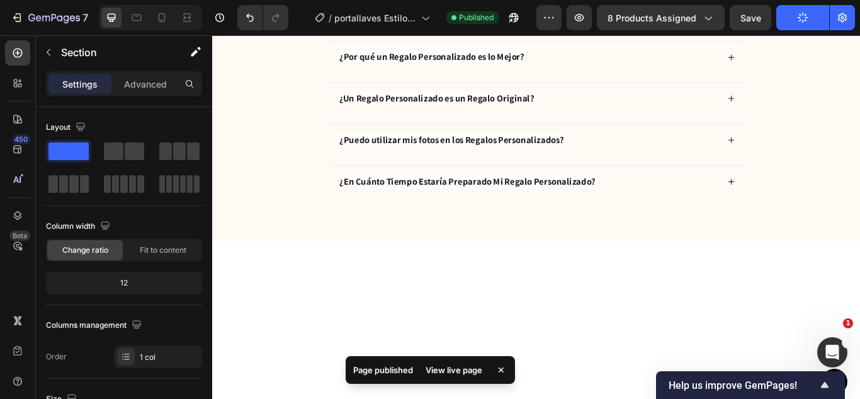
click at [776, 5] on button "Publish" at bounding box center [802, 17] width 53 height 25
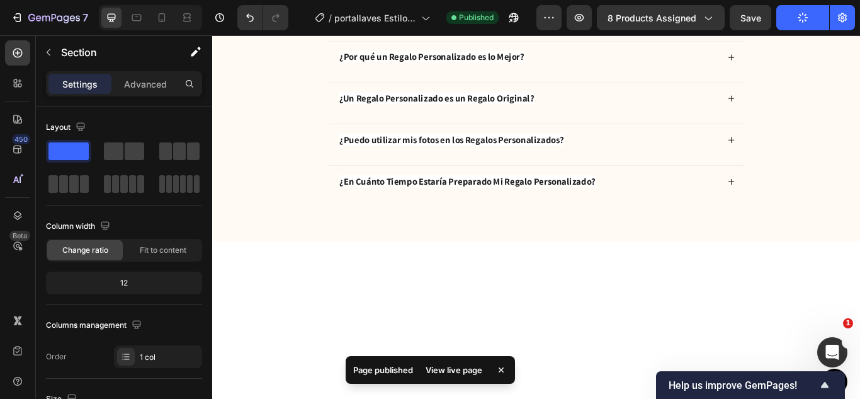
click at [776, 5] on button "Publish" at bounding box center [802, 17] width 53 height 25
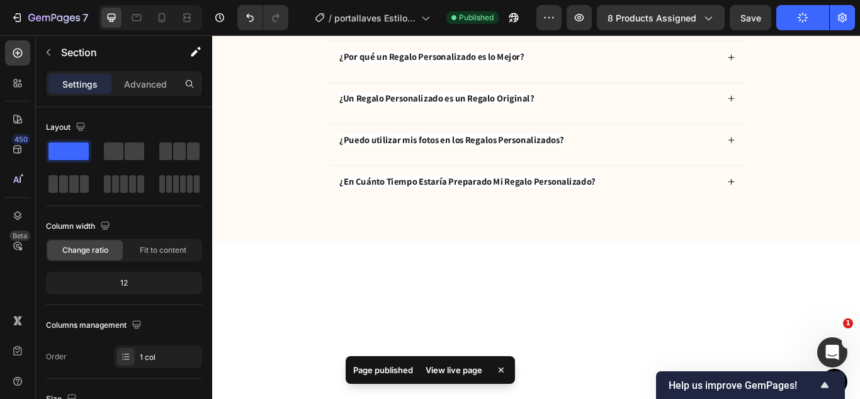
click at [776, 5] on button "Publish" at bounding box center [802, 17] width 53 height 25
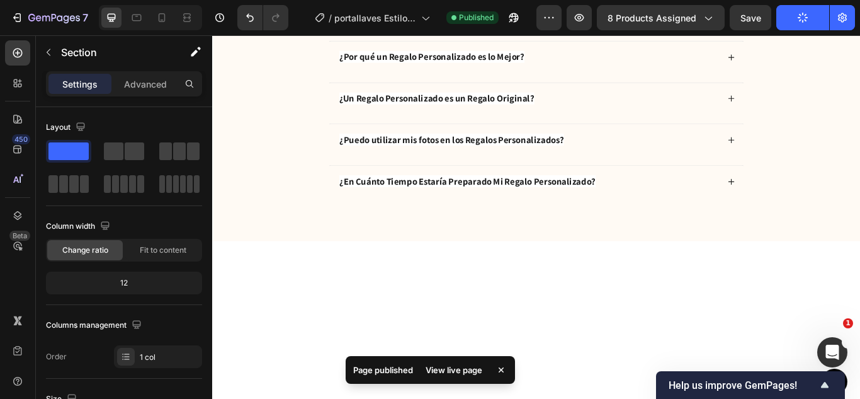
click at [776, 5] on button "Publish" at bounding box center [802, 17] width 53 height 25
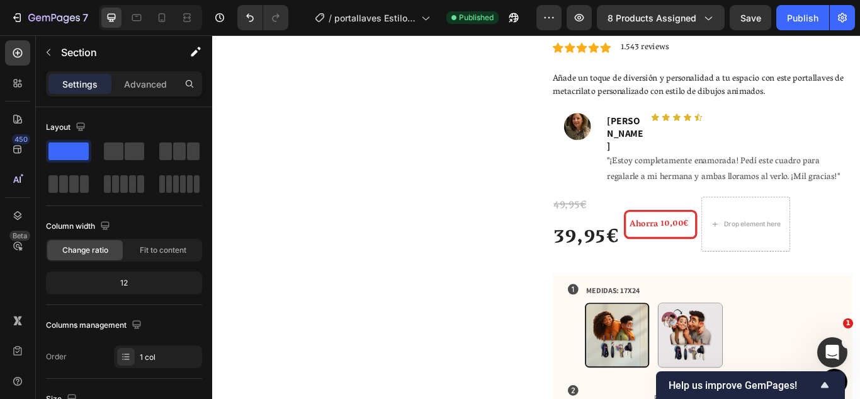
scroll to position [0, 0]
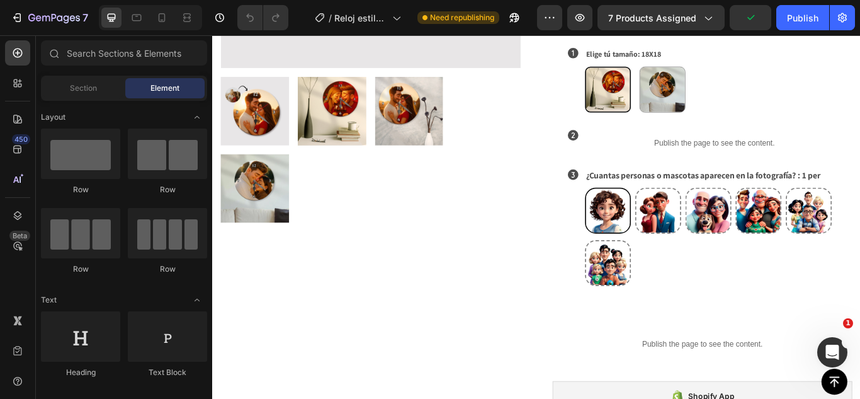
scroll to position [382, 0]
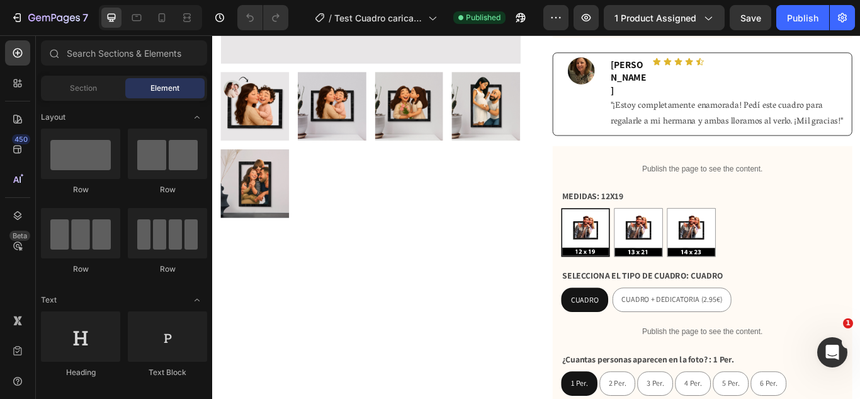
scroll to position [387, 0]
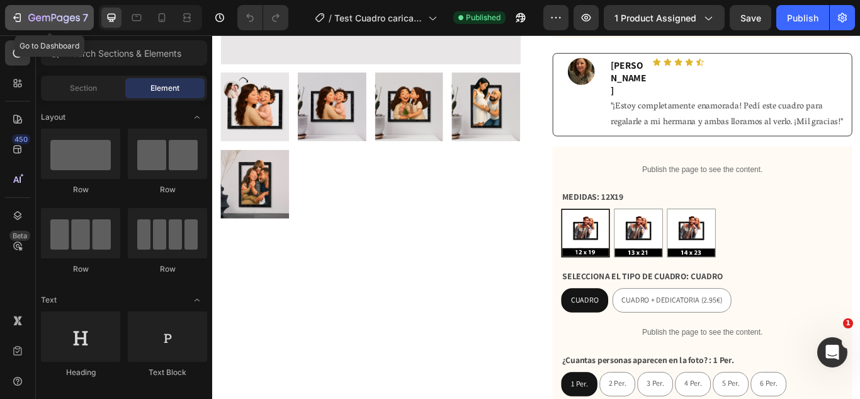
click at [50, 23] on icon "button" at bounding box center [54, 18] width 52 height 11
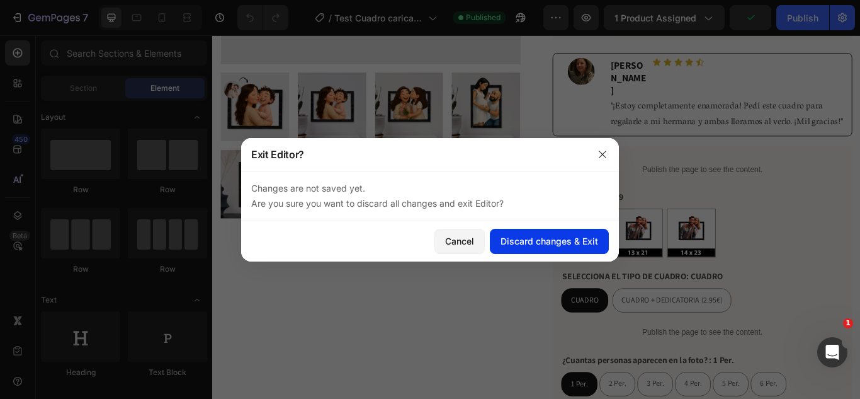
click at [519, 241] on div "Discard changes & Exit" at bounding box center [550, 240] width 98 height 13
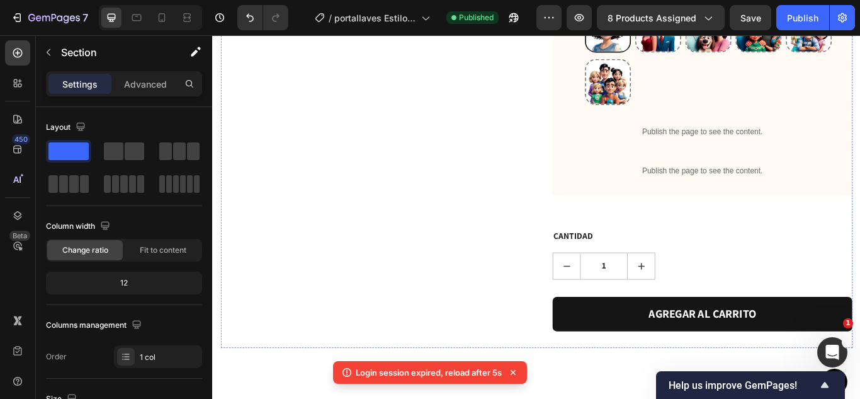
scroll to position [632, 0]
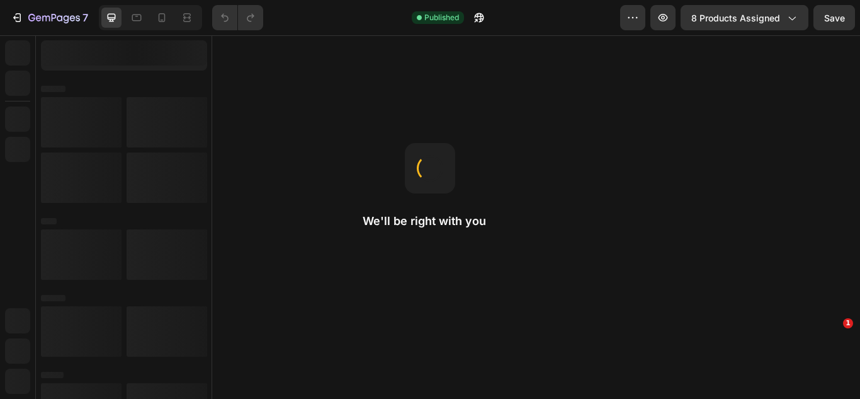
click at [684, 65] on div "7 Published Preview 8 products assigned Save We'll be right with you Image You …" at bounding box center [430, 199] width 860 height 399
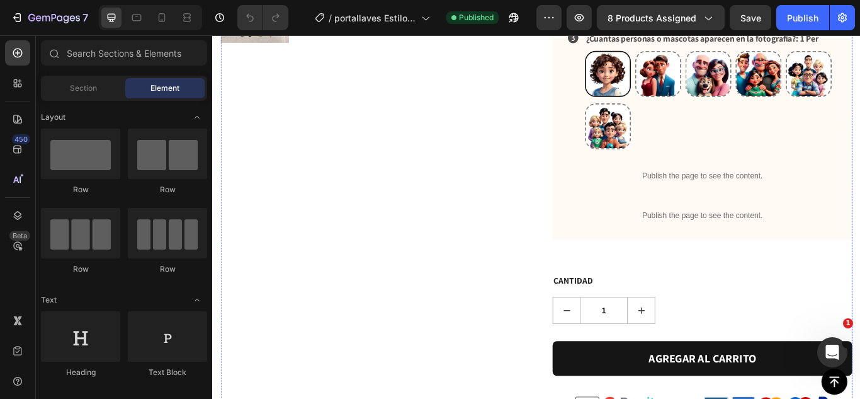
scroll to position [593, 0]
